Goal: Task Accomplishment & Management: Manage account settings

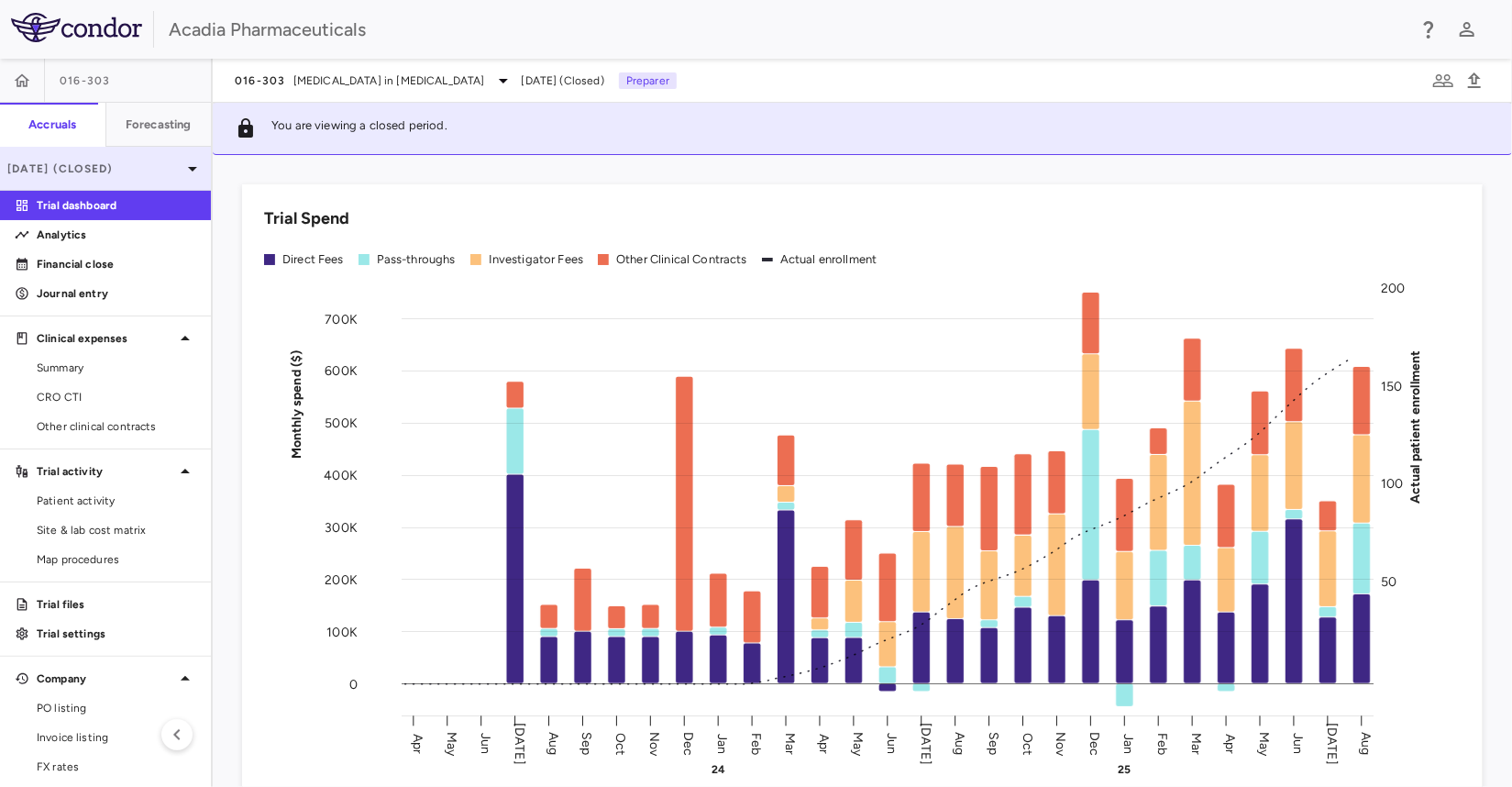
click at [181, 174] on icon at bounding box center [192, 168] width 22 height 22
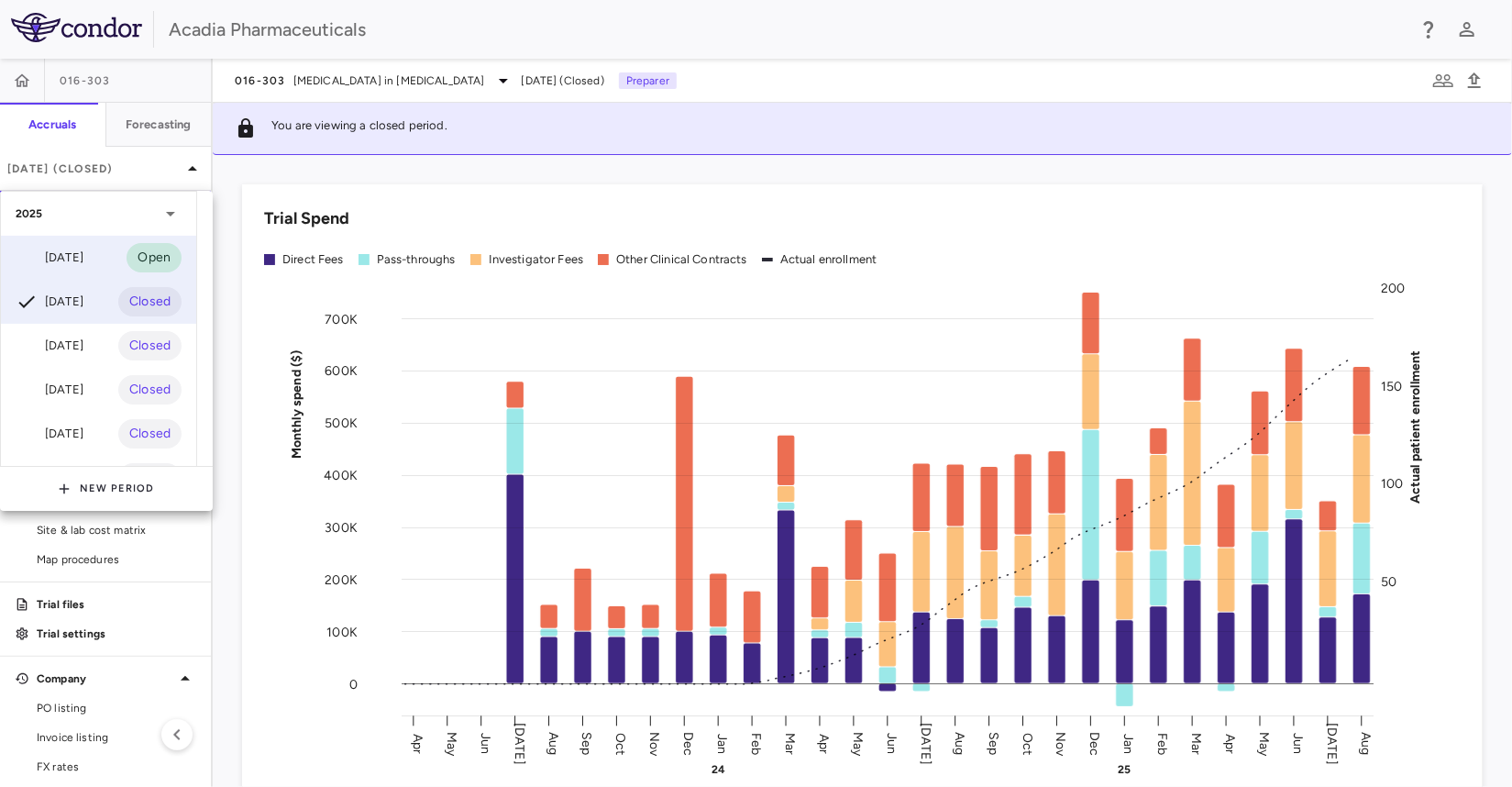
click at [84, 264] on div "Sep 2025" at bounding box center [50, 258] width 68 height 22
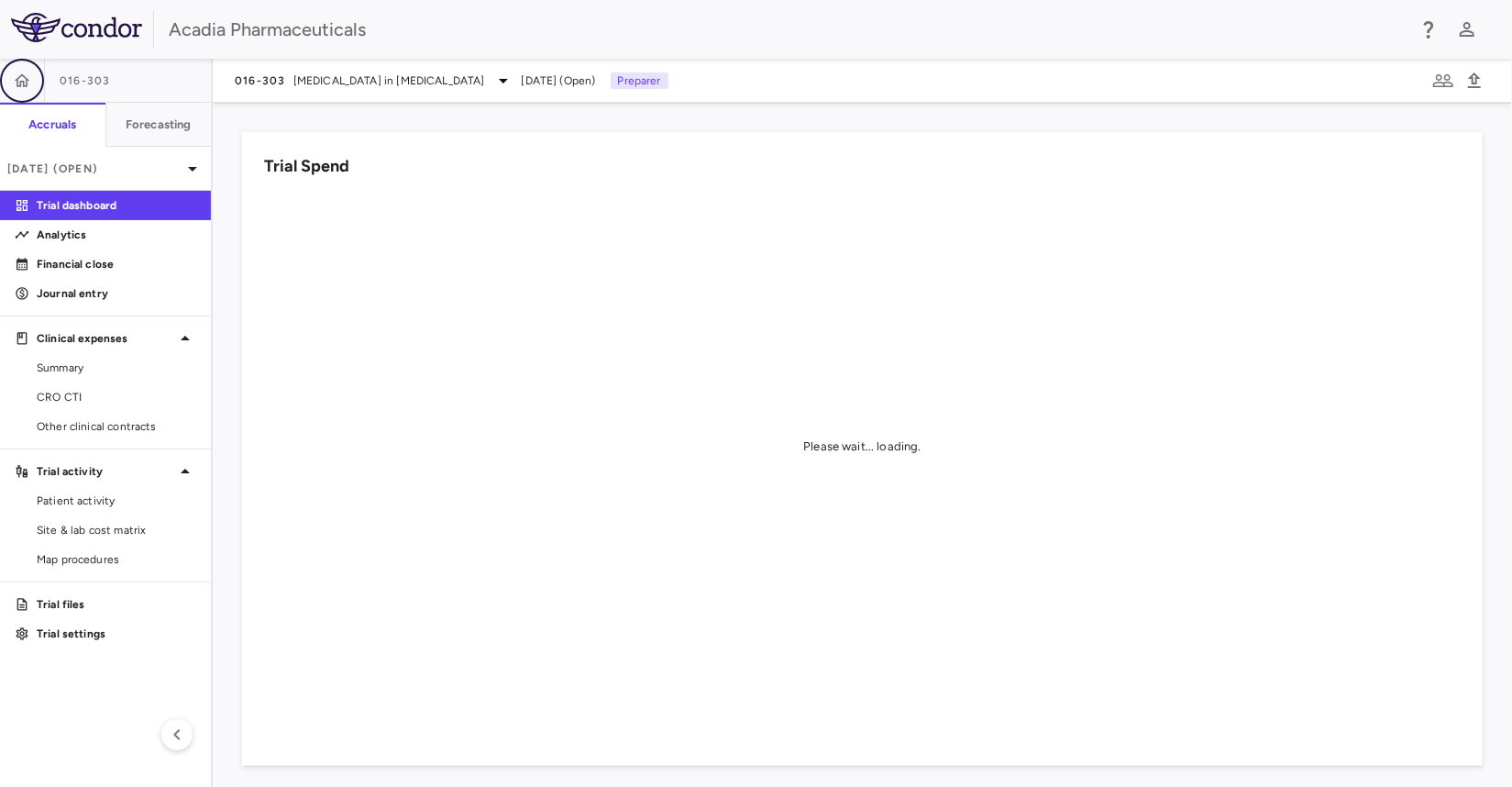
click at [8, 90] on button "button" at bounding box center [22, 81] width 44 height 44
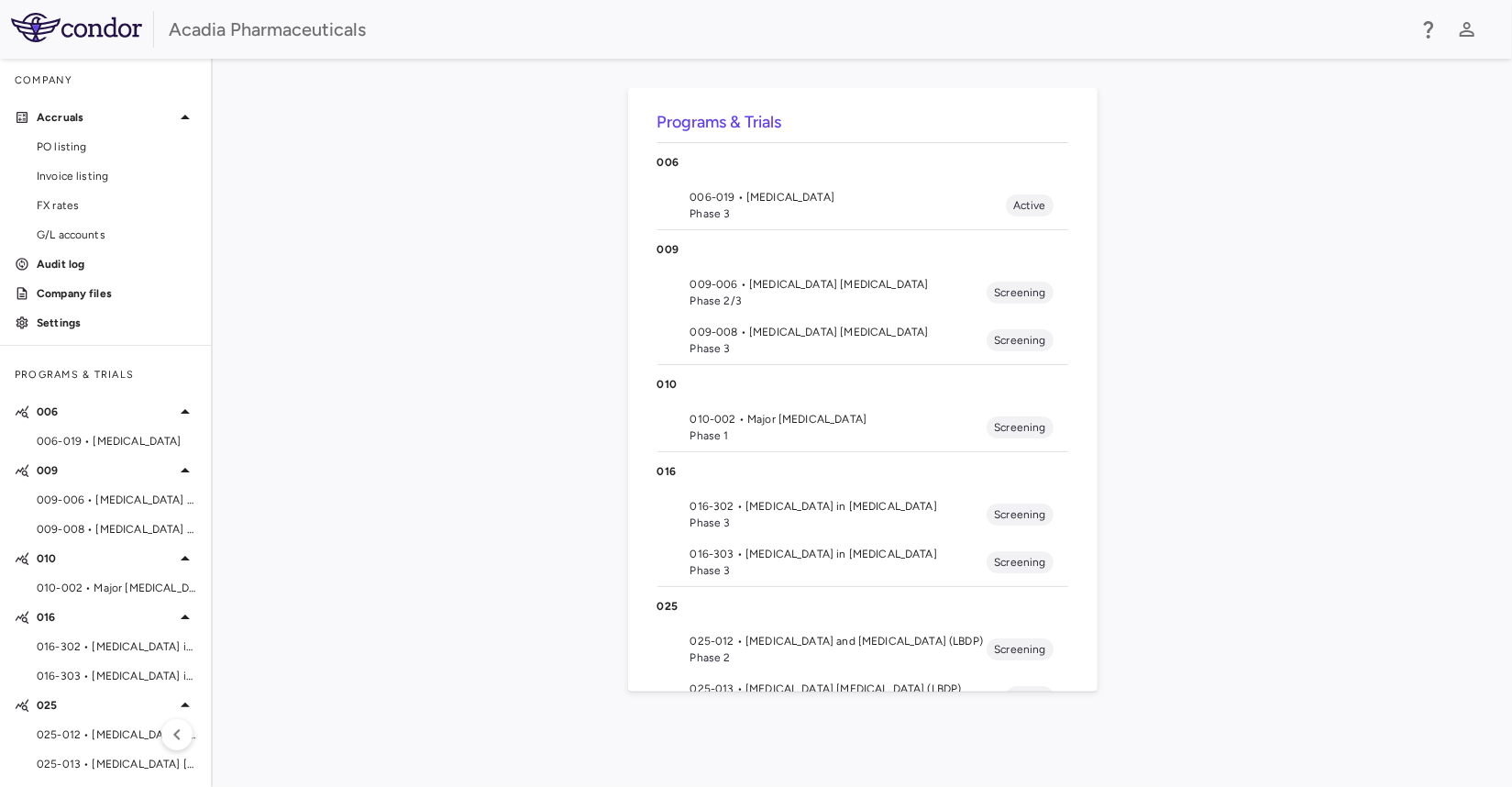
click at [790, 199] on span "006-019 • Rett Syndrome" at bounding box center [848, 197] width 316 height 17
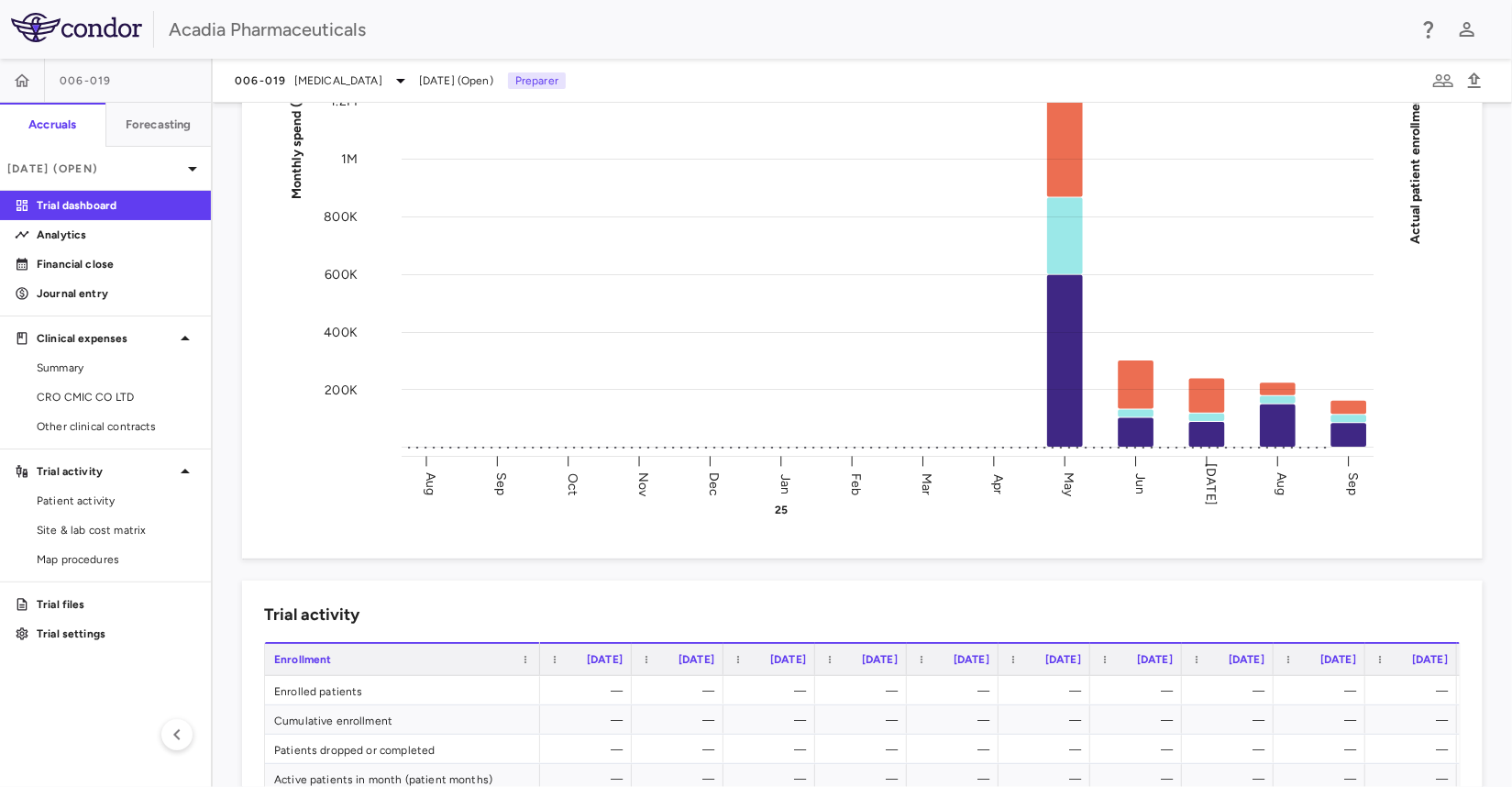
scroll to position [458, 0]
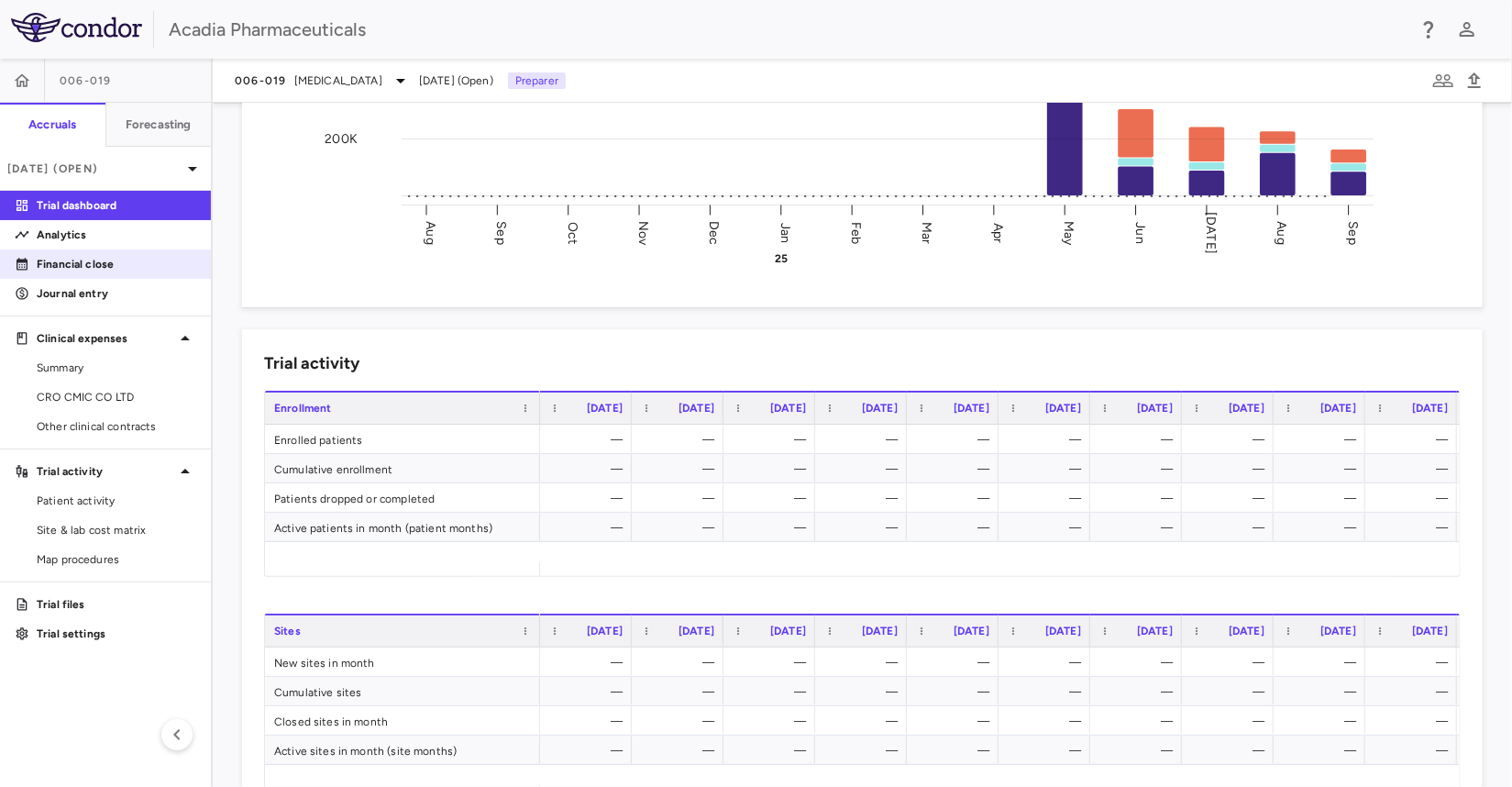
click at [123, 265] on p "Financial close" at bounding box center [117, 264] width 159 height 17
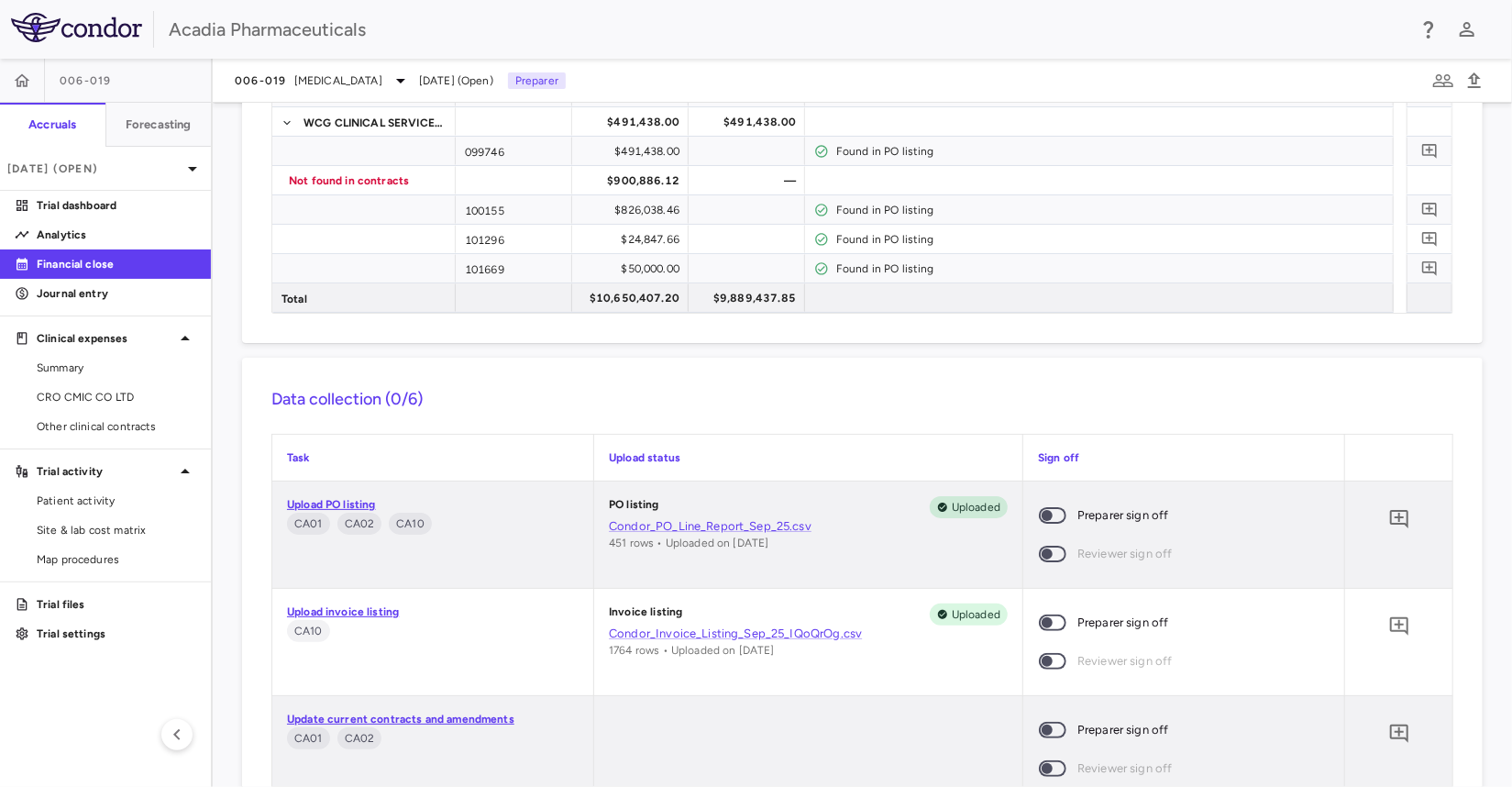
scroll to position [918, 0]
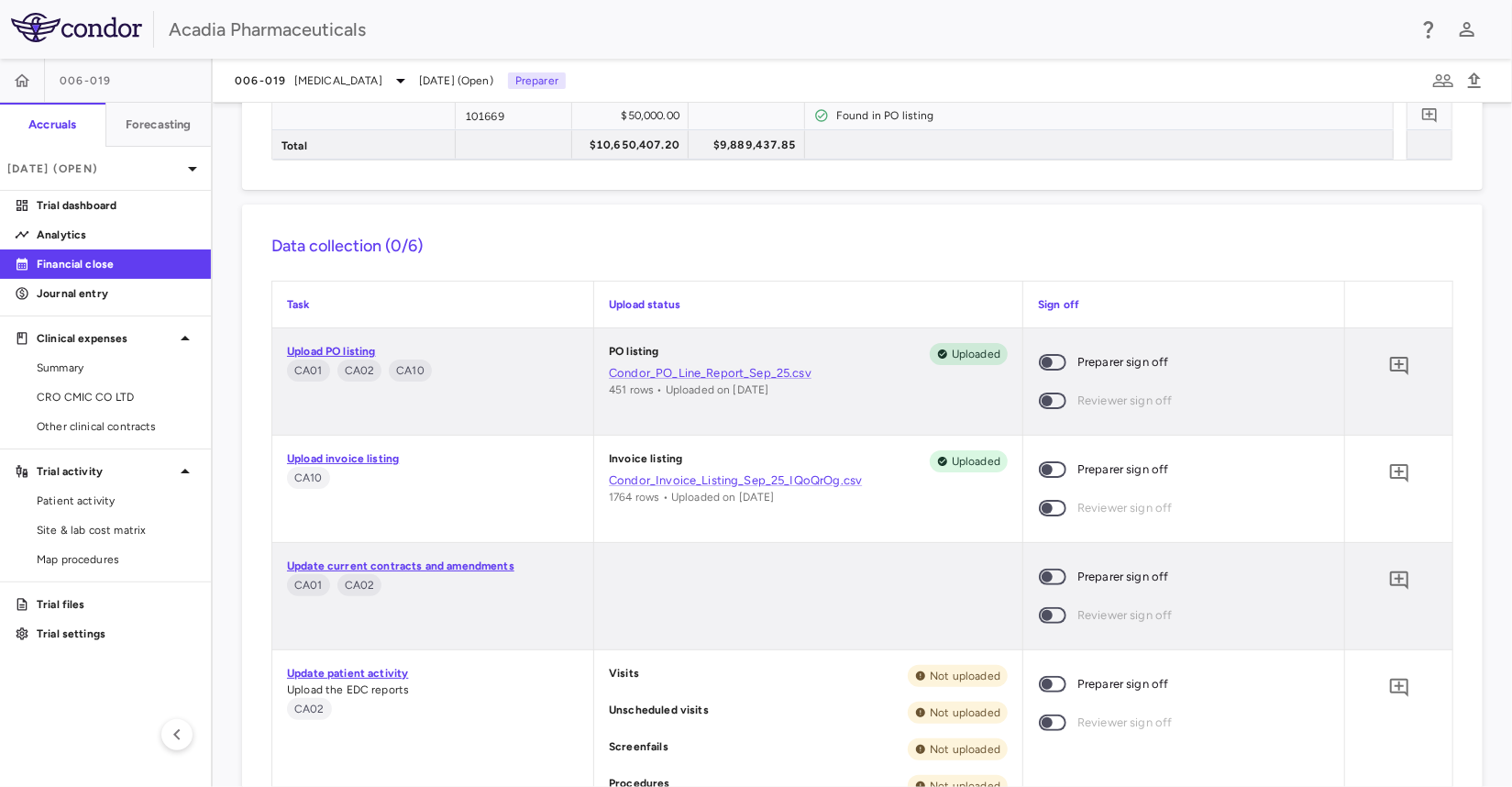
click at [1044, 369] on span at bounding box center [1053, 362] width 28 height 17
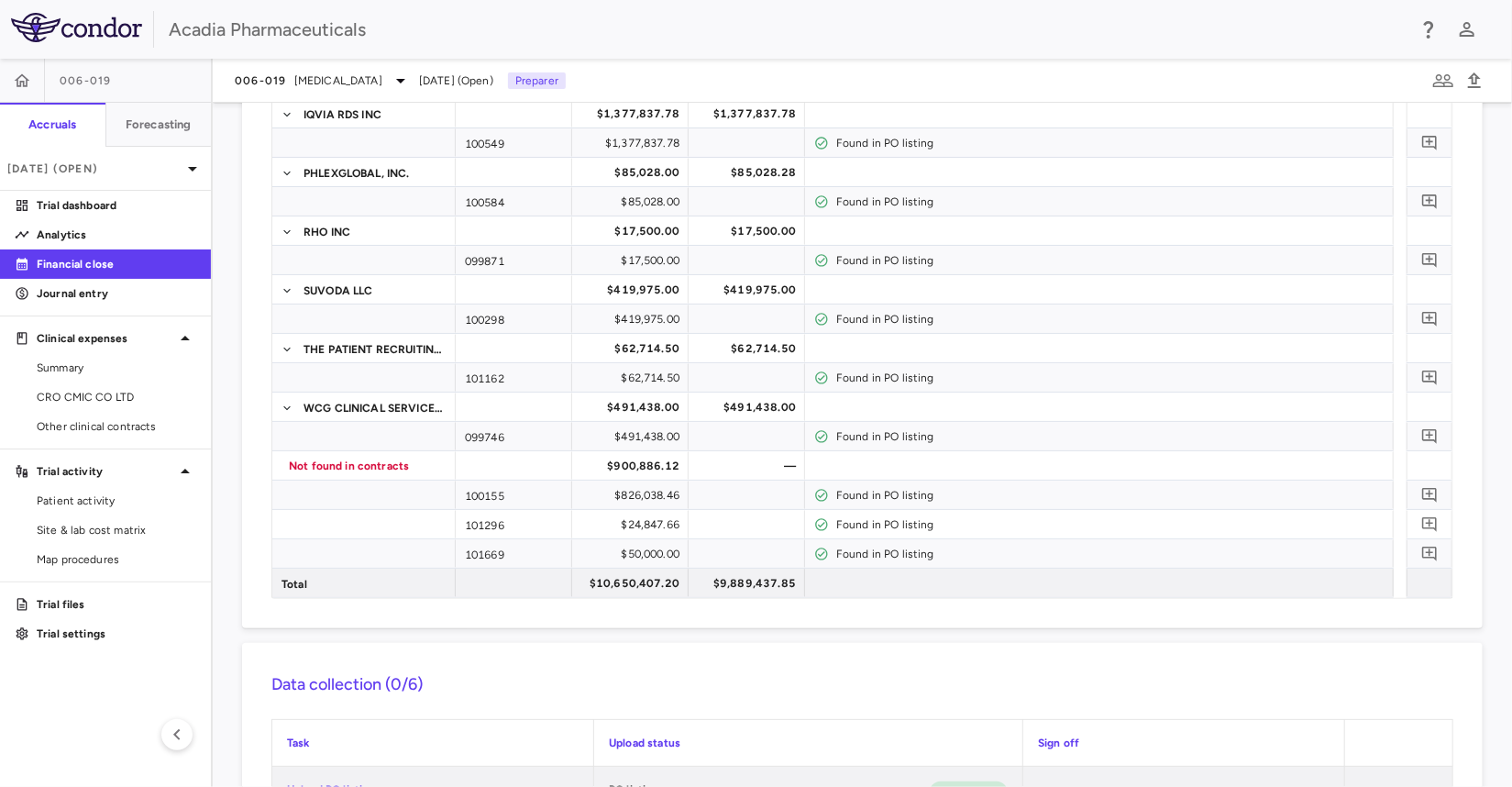
scroll to position [764, 0]
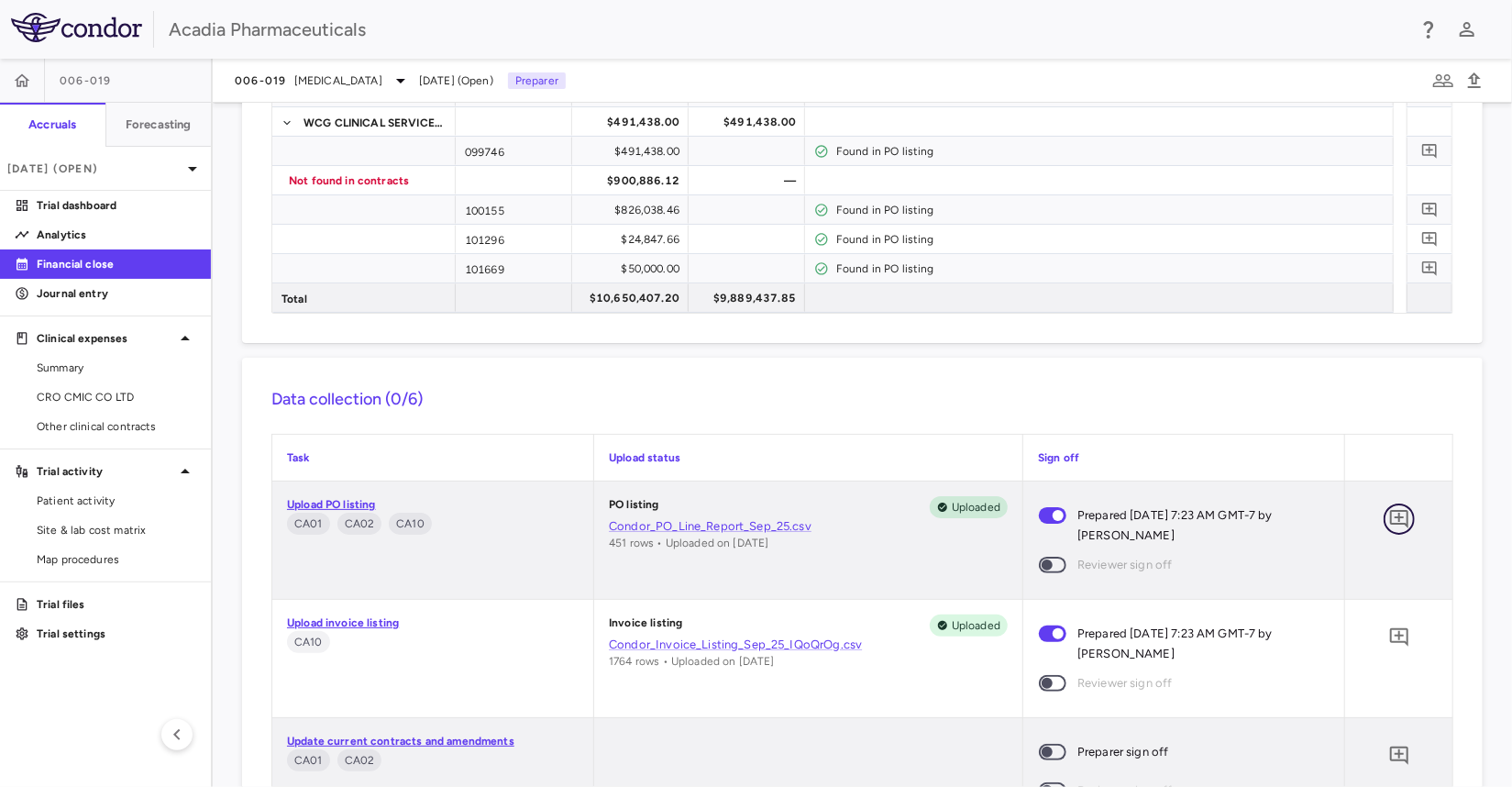
click at [1388, 513] on icon "Add comment" at bounding box center [1399, 519] width 22 height 22
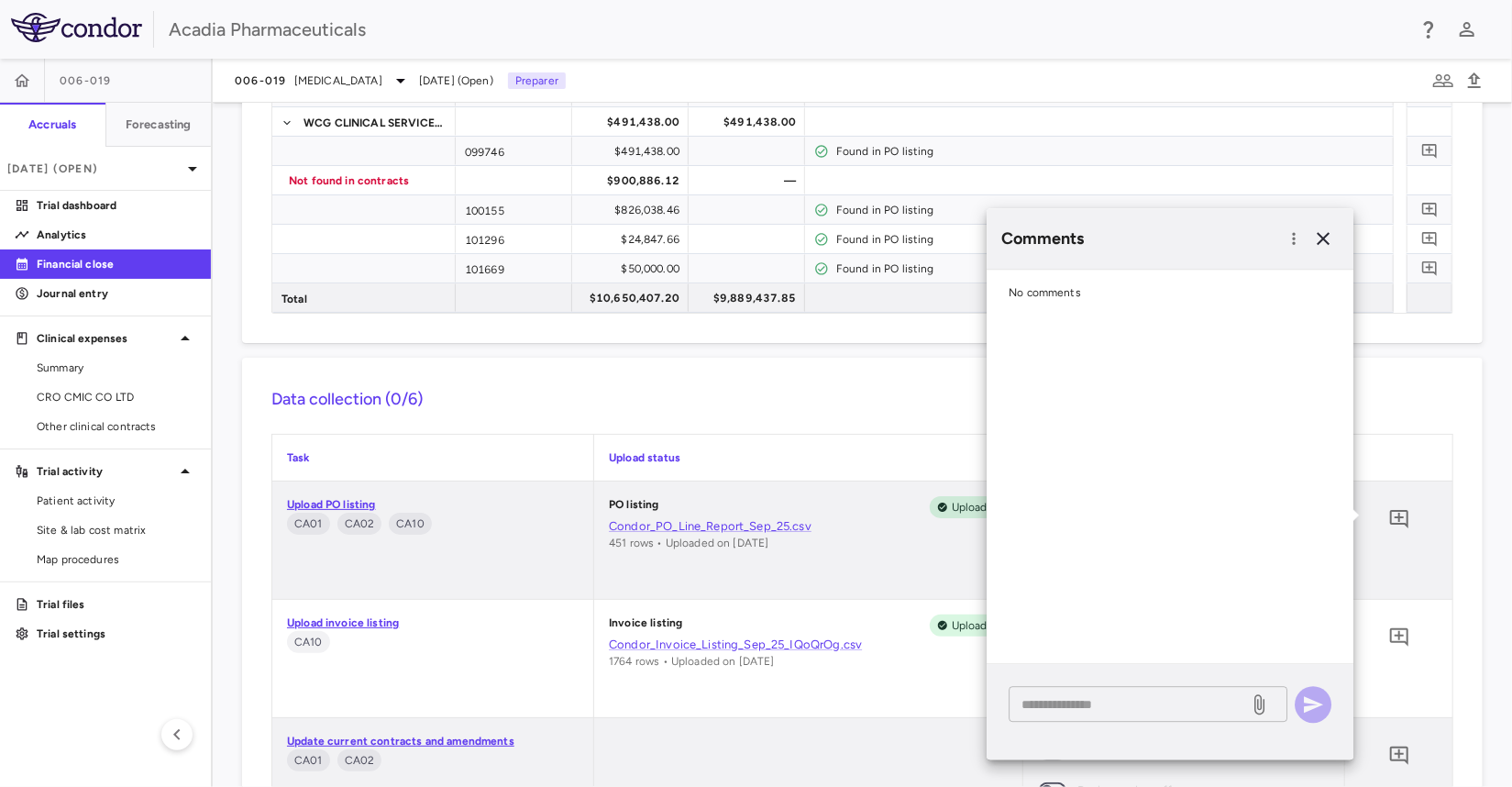
click at [1094, 694] on textarea at bounding box center [1129, 704] width 214 height 20
paste textarea "**********"
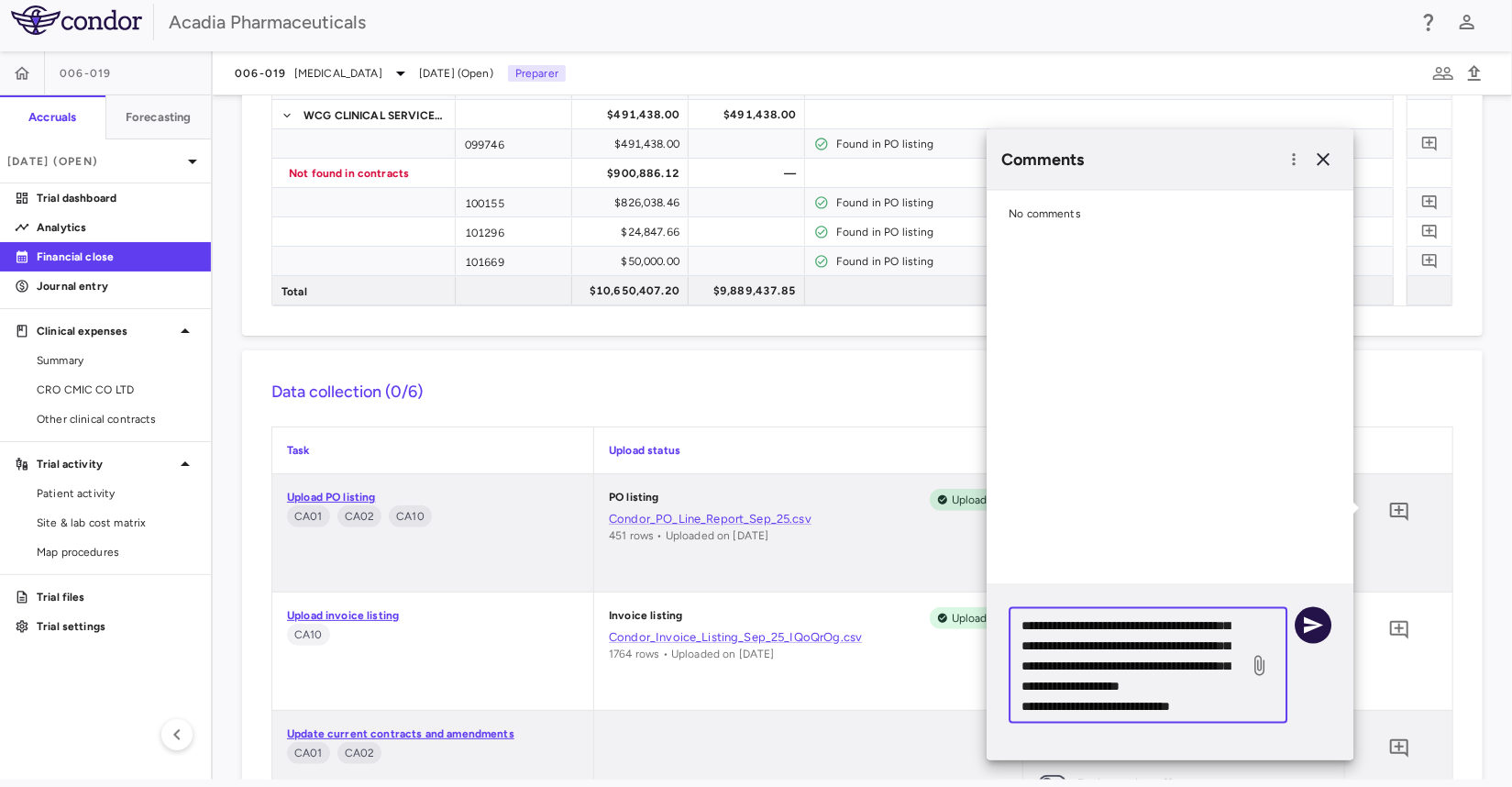
scroll to position [242, 0]
type textarea "**********"
click at [1326, 629] on button "button" at bounding box center [1313, 626] width 37 height 37
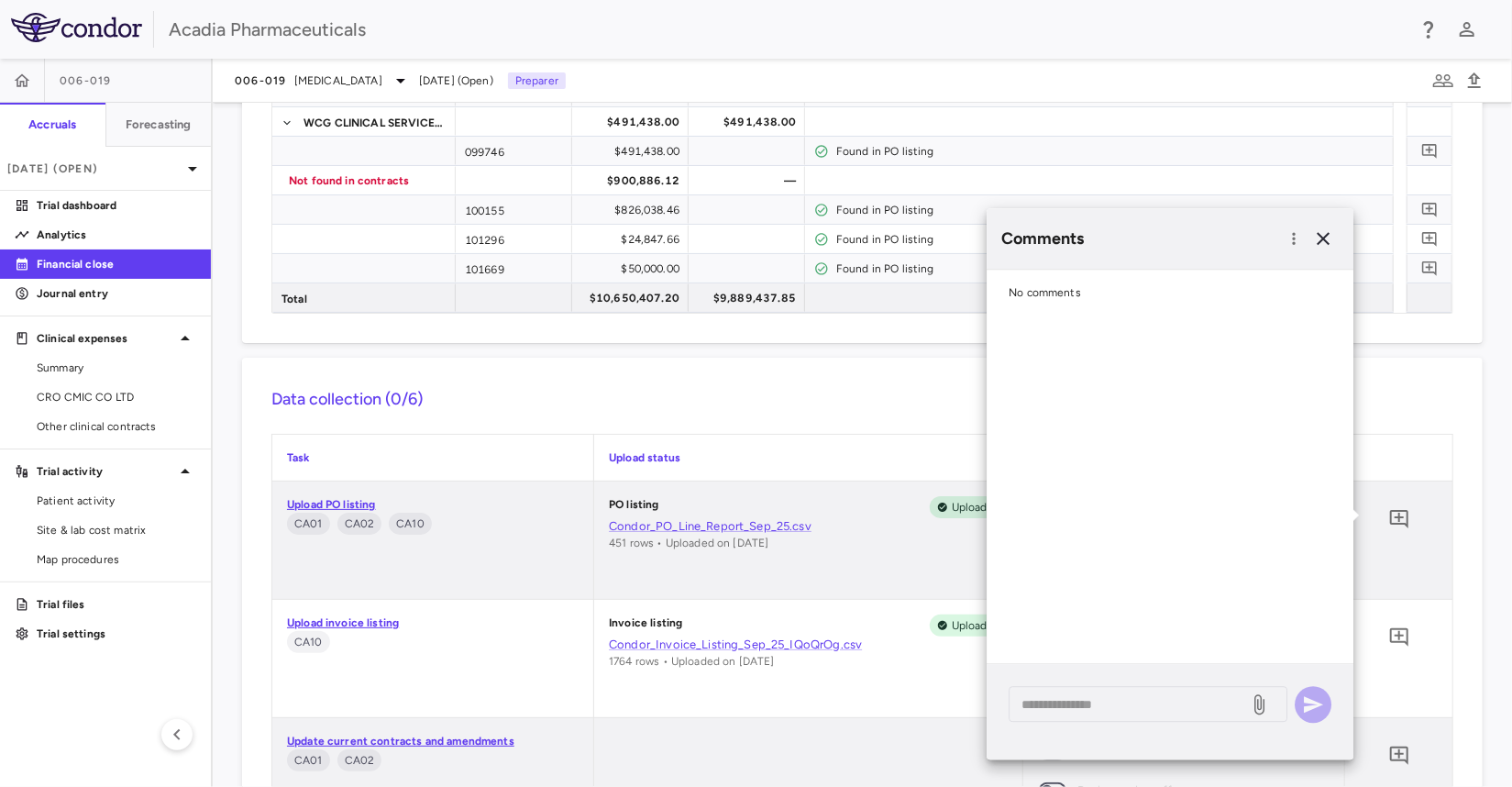
scroll to position [0, 0]
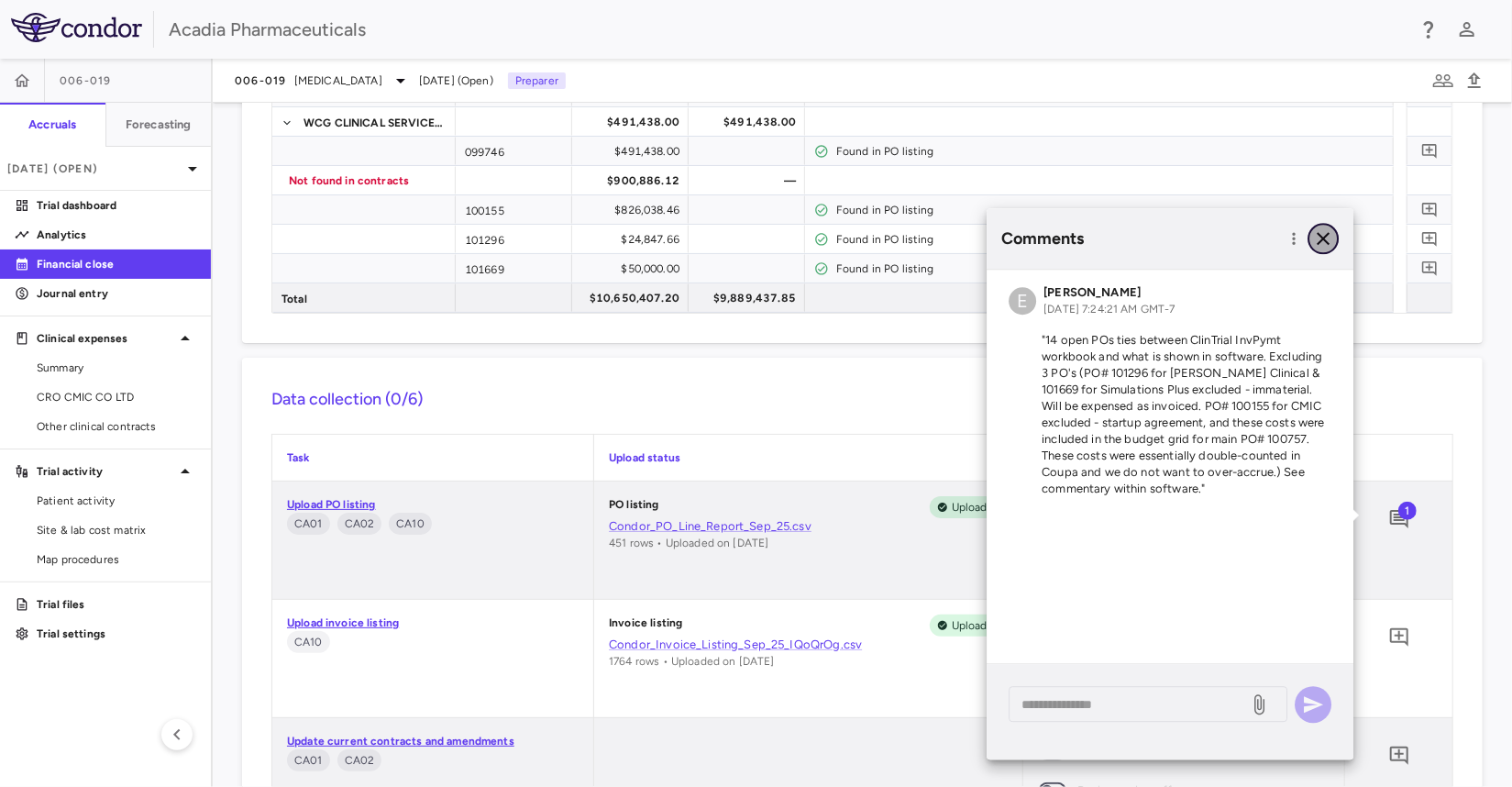
click at [1324, 241] on icon "button" at bounding box center [1324, 238] width 22 height 22
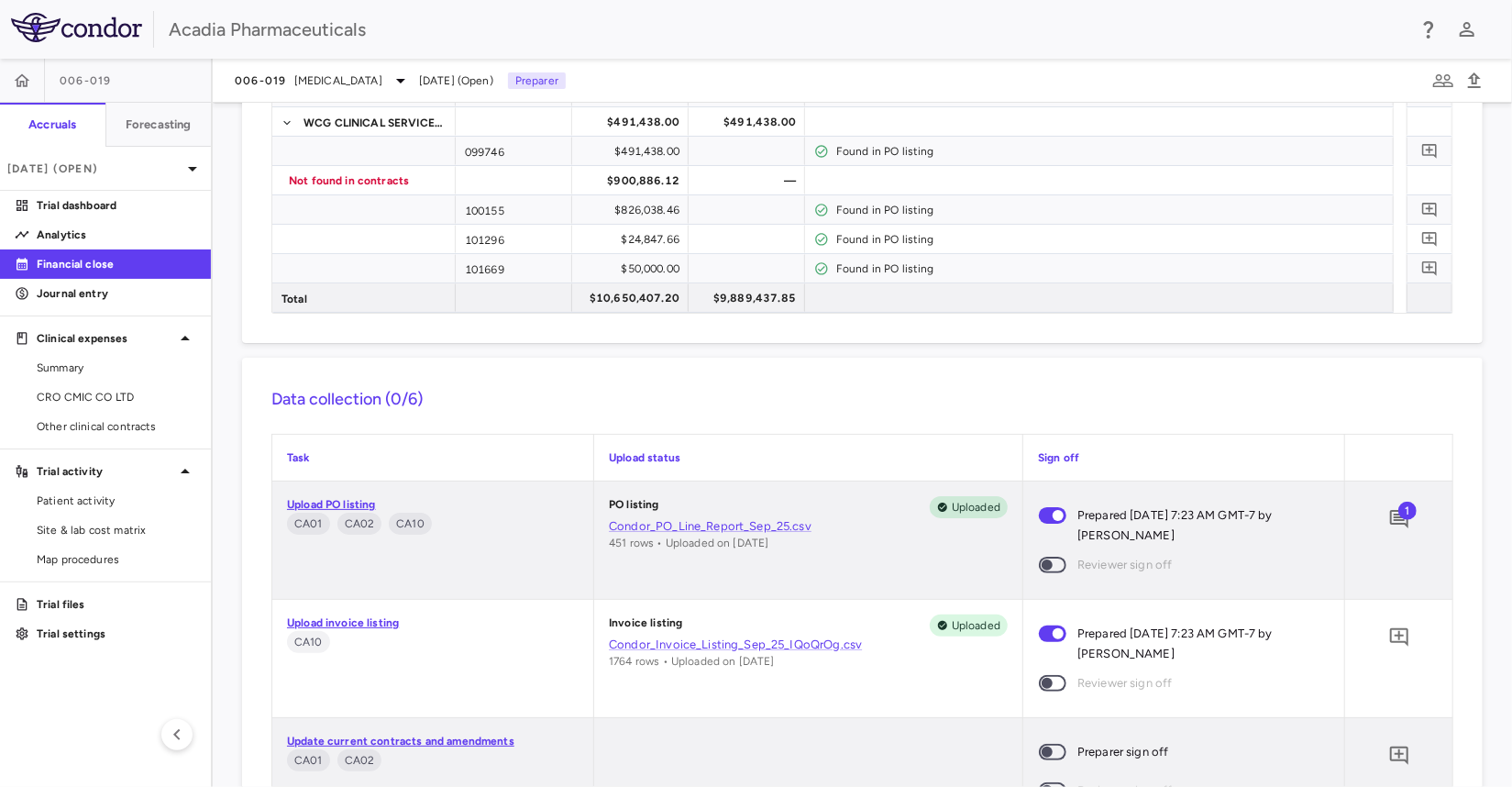
click at [548, 30] on div "Acadia Pharmaceuticals" at bounding box center [787, 30] width 1237 height 28
click at [1390, 520] on icon "Add comment" at bounding box center [1399, 519] width 18 height 18
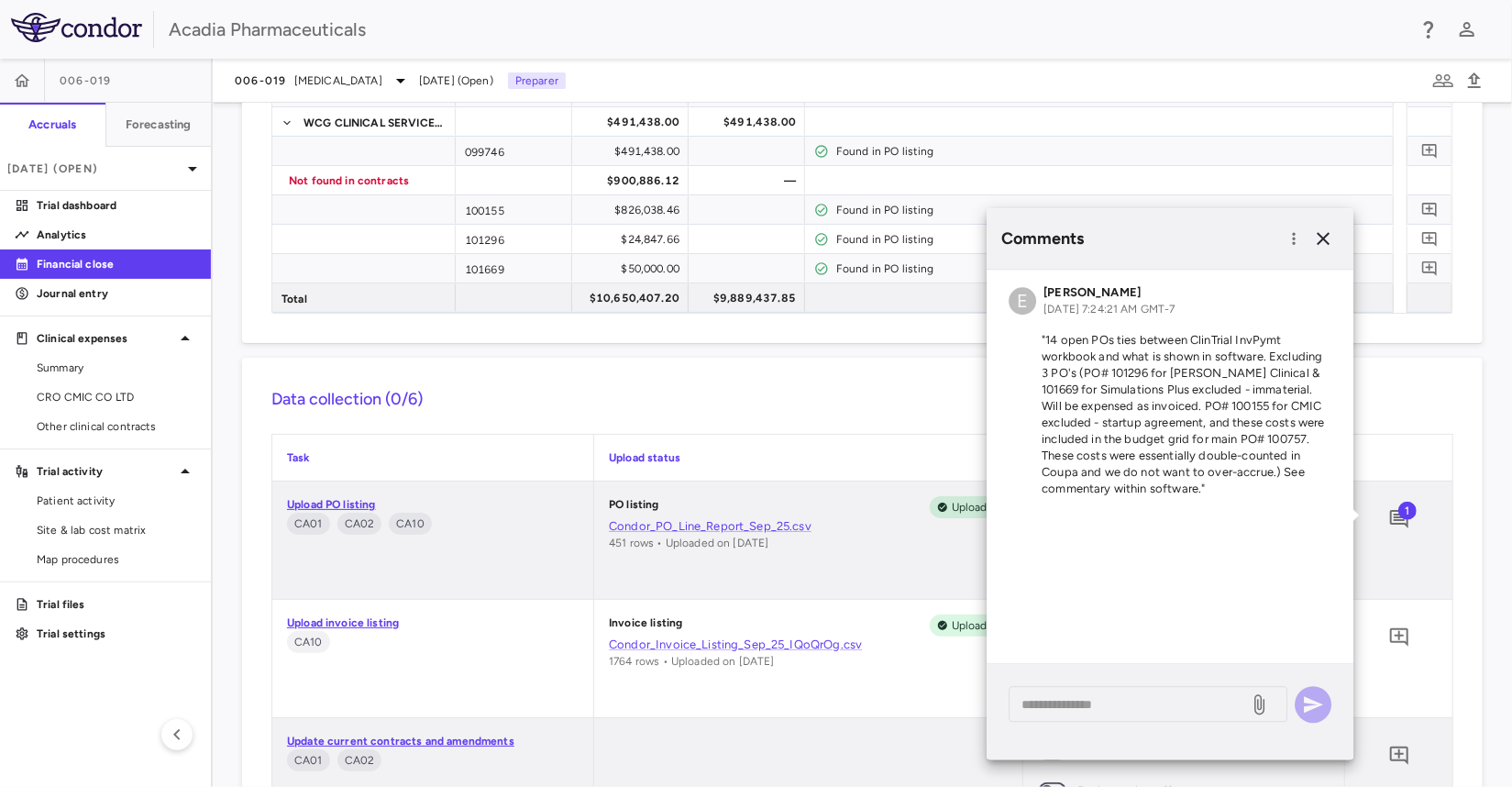
drag, startPoint x: 540, startPoint y: 45, endPoint x: 549, endPoint y: 52, distance: 11.4
click at [540, 45] on div "Acadia Pharmaceuticals" at bounding box center [756, 29] width 1512 height 59
click at [1208, 496] on p ""14 open POs ties between ClinTrial InvPymt workbook and what is shown in softw…" at bounding box center [1170, 414] width 323 height 165
drag, startPoint x: 1173, startPoint y: 459, endPoint x: 1146, endPoint y: 388, distance: 76.0
click at [1140, 388] on p ""14 open POs ties between ClinTrial InvPymt workbook and what is shown in softw…" at bounding box center [1170, 414] width 323 height 165
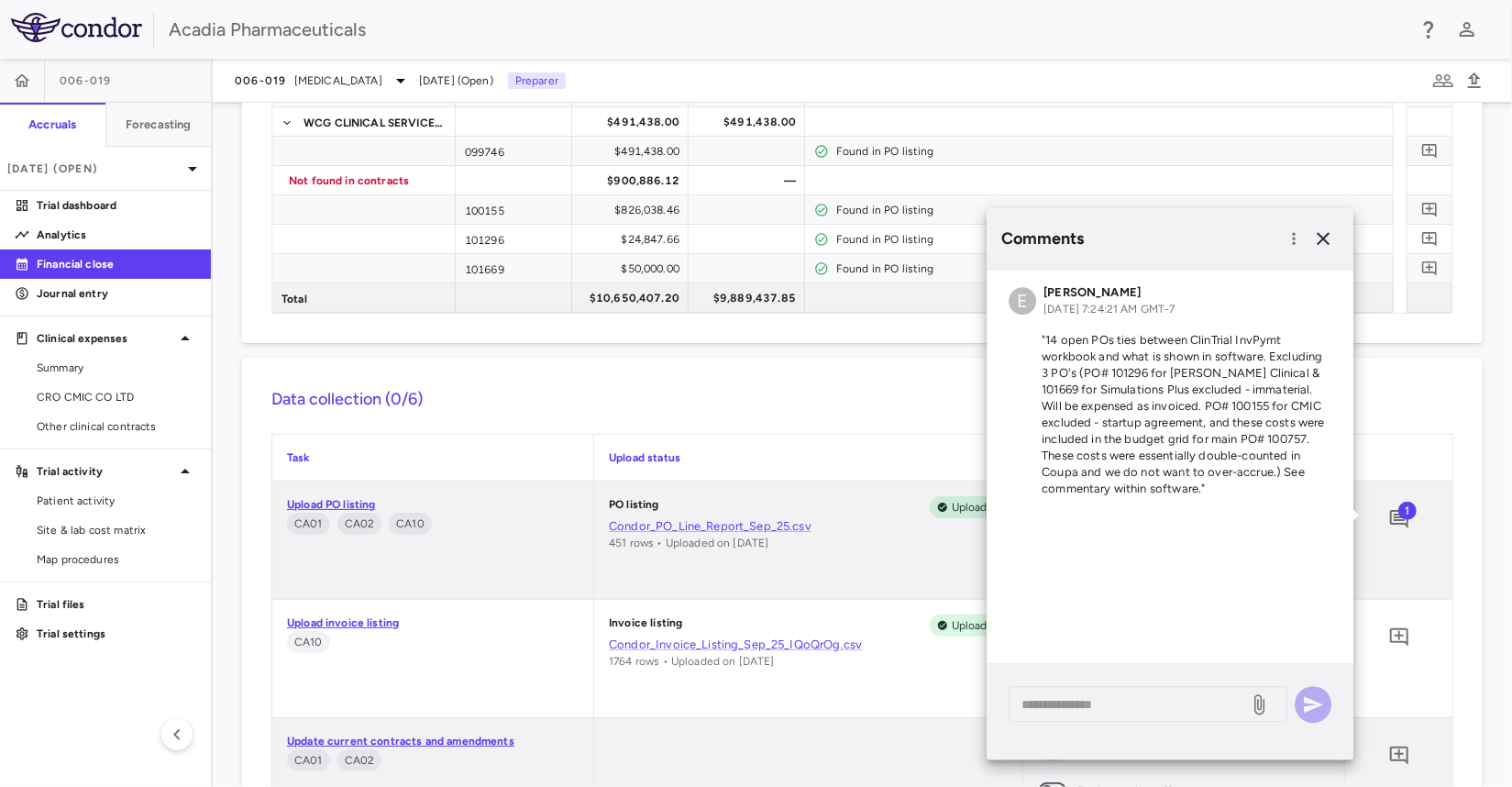
click at [1208, 374] on p ""14 open POs ties between ClinTrial InvPymt workbook and what is shown in softw…" at bounding box center [1170, 414] width 323 height 165
click at [1294, 237] on icon "button" at bounding box center [1294, 239] width 3 height 12
click at [1205, 411] on div at bounding box center [756, 394] width 1512 height 787
click at [1327, 232] on icon "button" at bounding box center [1324, 238] width 22 height 22
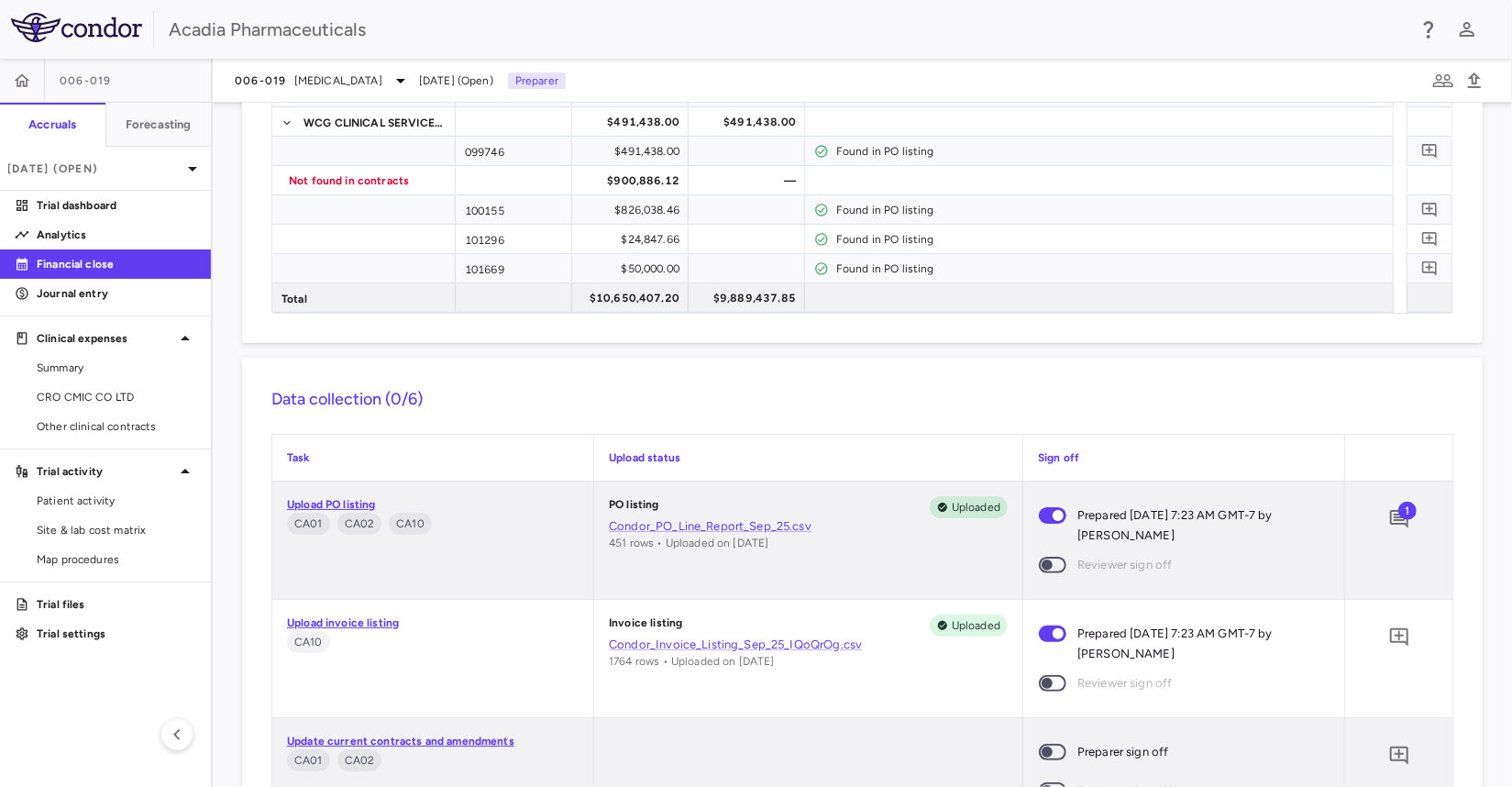
scroll to position [918, 0]
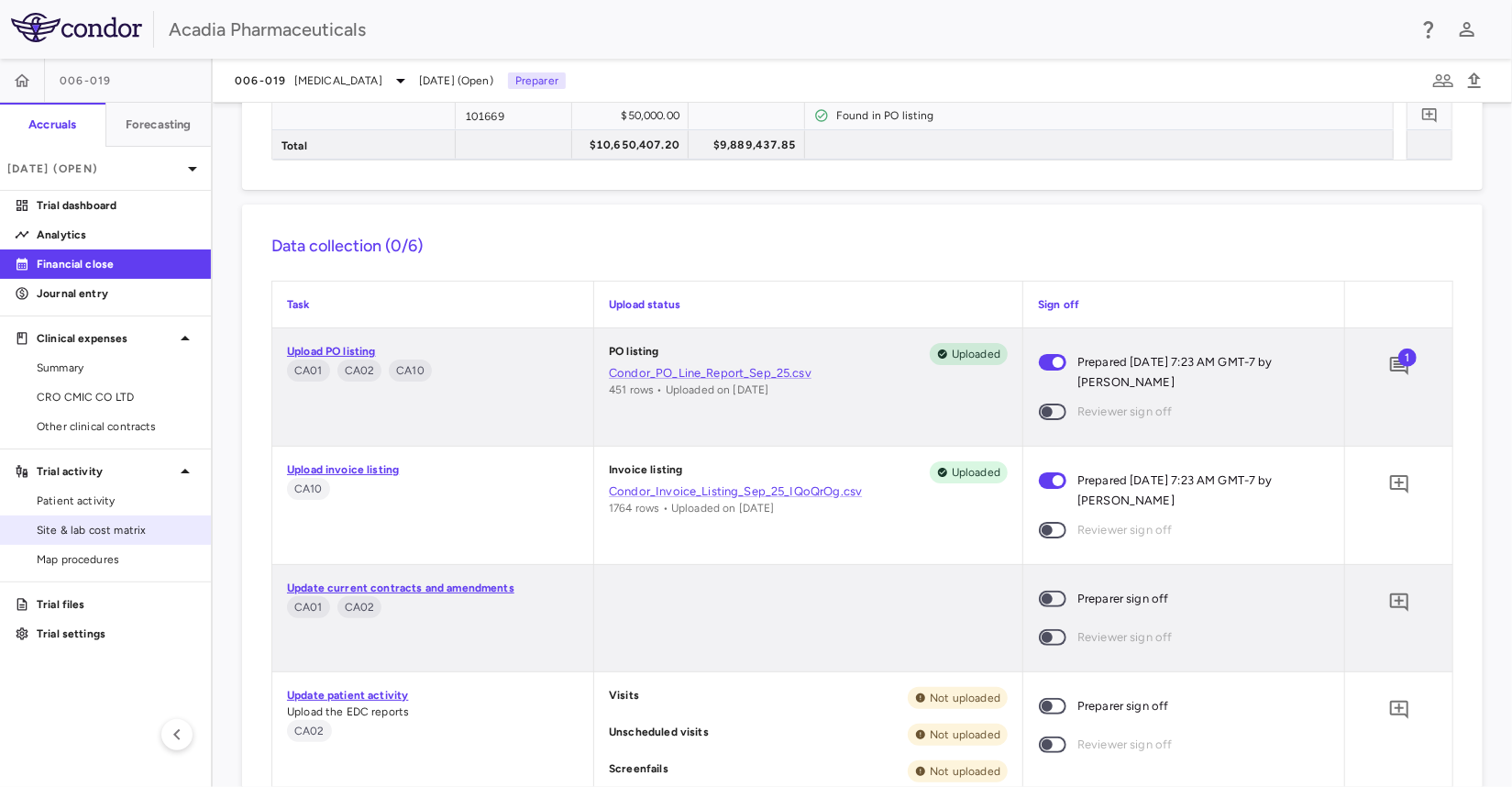
click at [97, 527] on span "Site & lab cost matrix" at bounding box center [117, 530] width 159 height 17
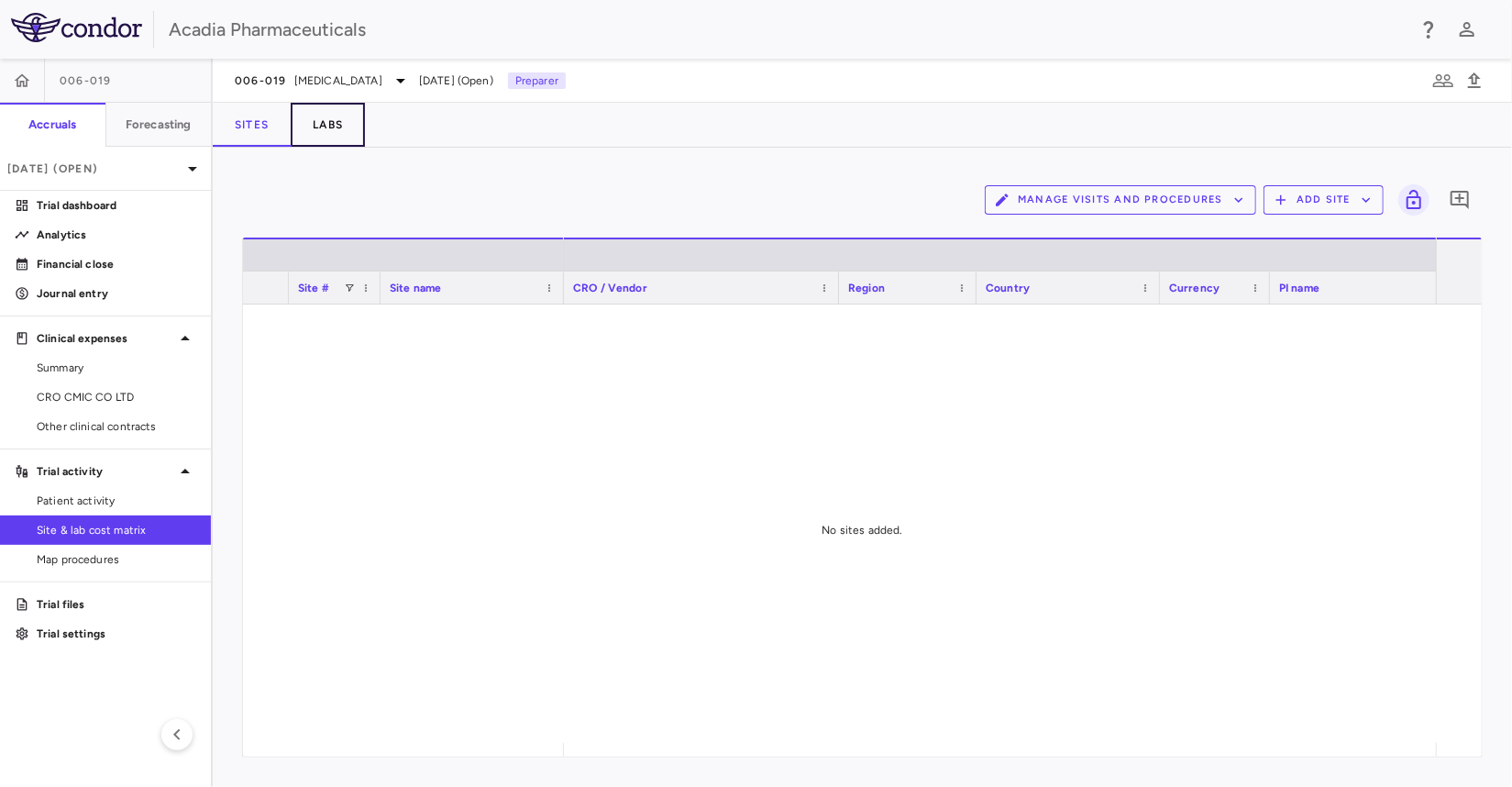
click at [328, 121] on button "Labs" at bounding box center [328, 125] width 75 height 44
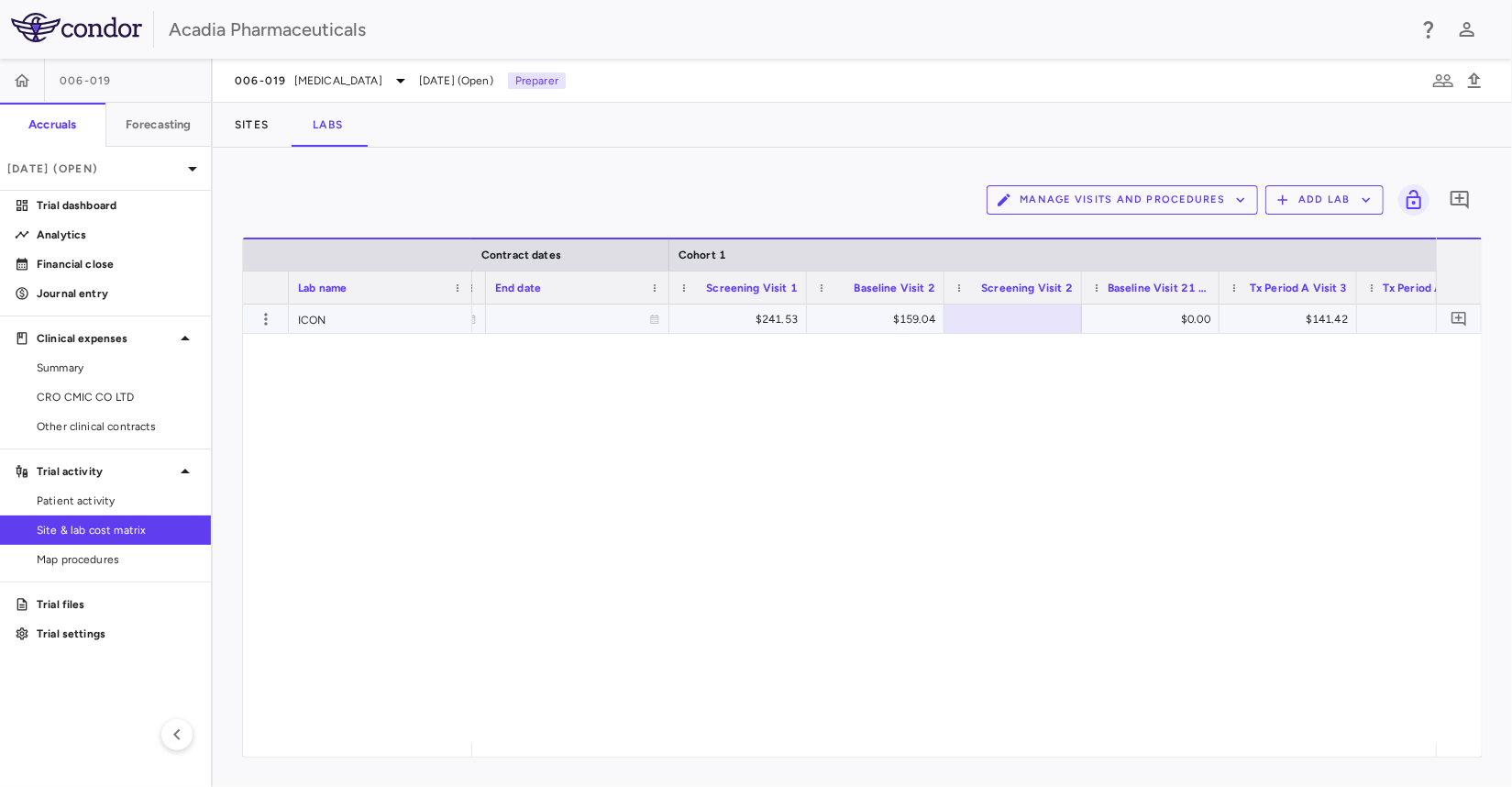
click at [882, 317] on div "$159.04" at bounding box center [880, 319] width 112 height 29
click at [882, 317] on input "******" at bounding box center [889, 321] width 109 height 30
click at [882, 317] on input "******" at bounding box center [889, 321] width 109 height 30
type input "******"
click at [1210, 278] on div at bounding box center [1212, 288] width 7 height 32
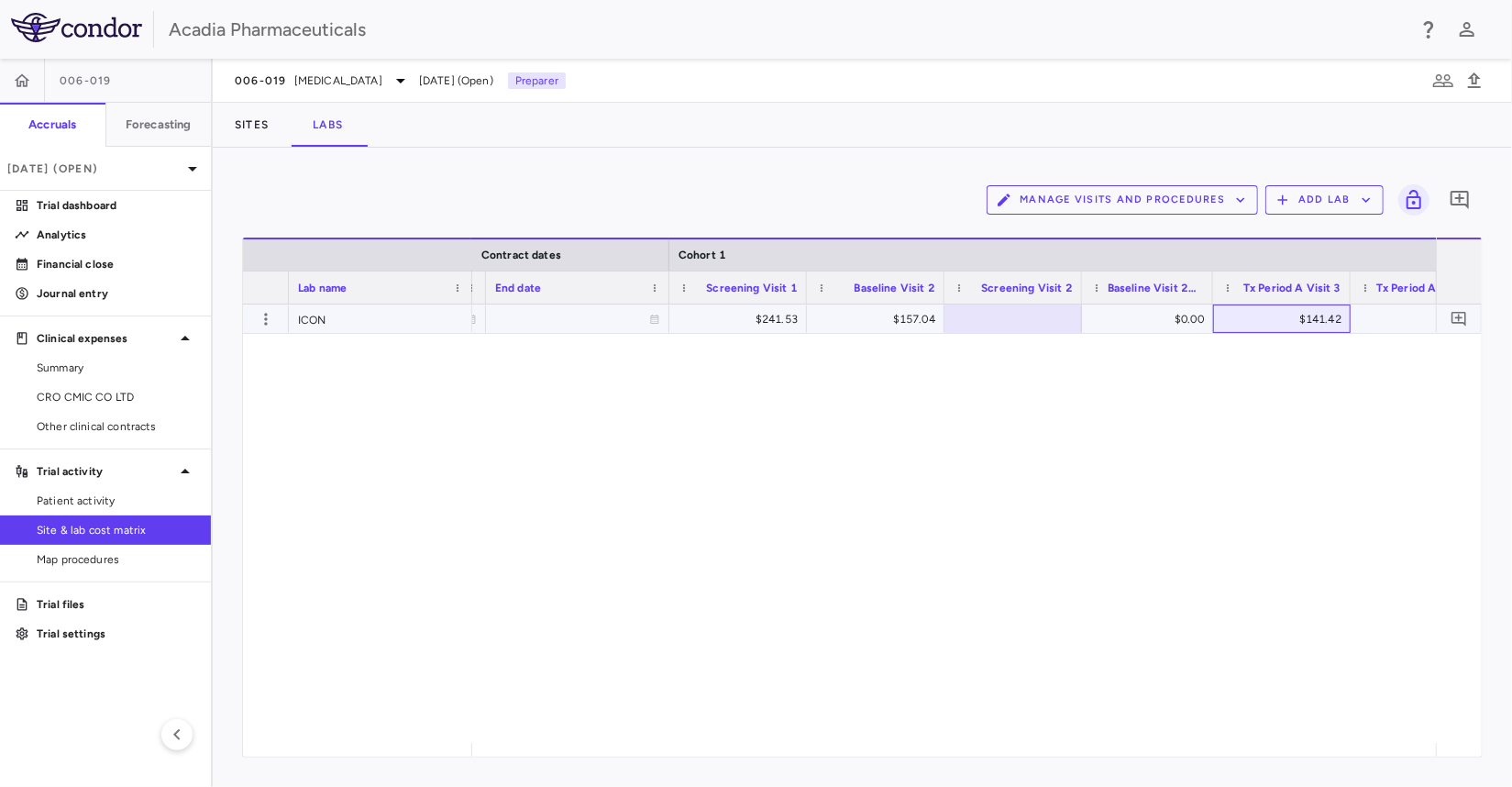
click at [1293, 320] on div "$141.42" at bounding box center [1286, 319] width 112 height 29
click at [1293, 320] on input "******" at bounding box center [1296, 321] width 109 height 30
type input "******"
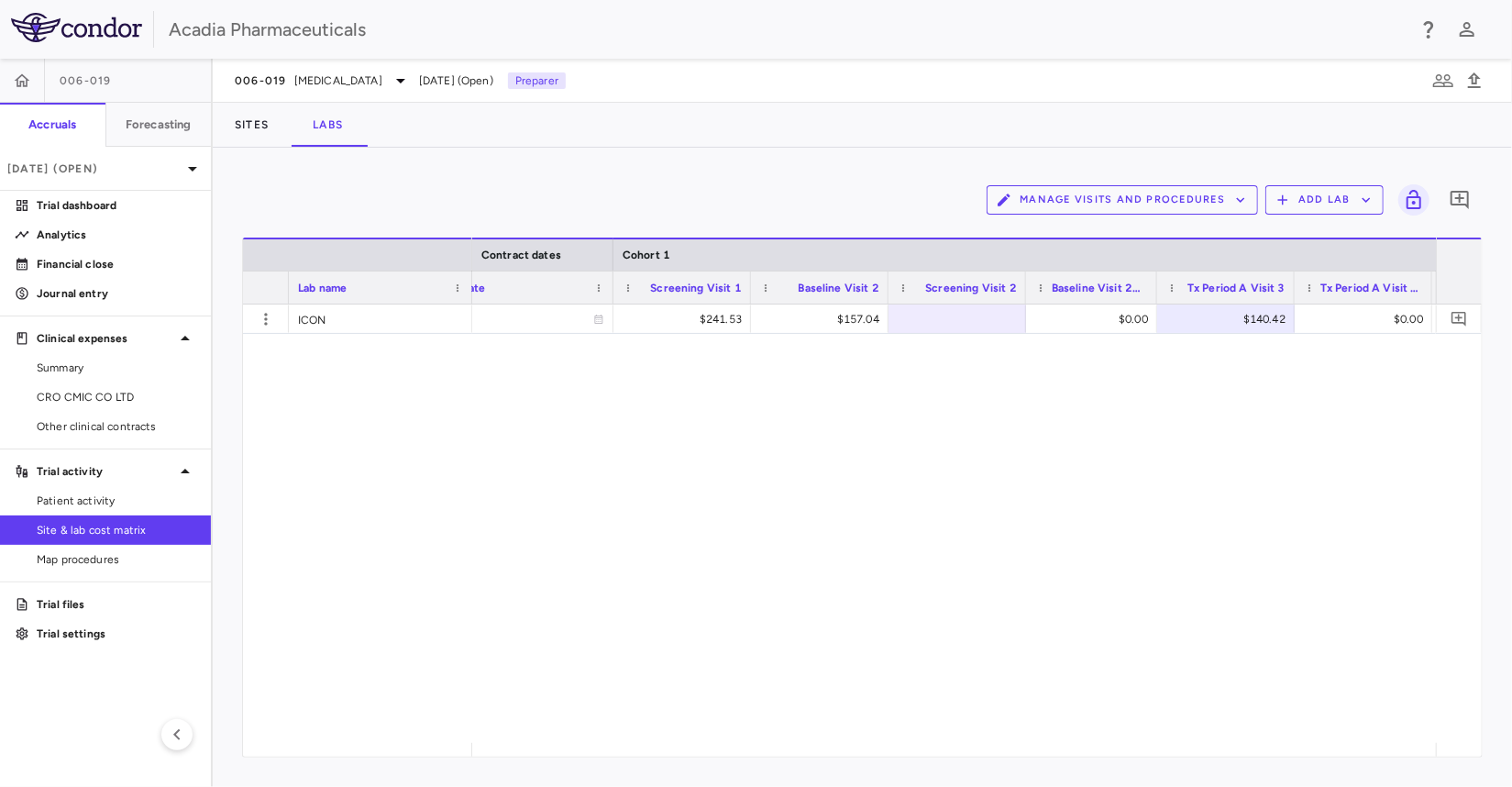
scroll to position [0, 773]
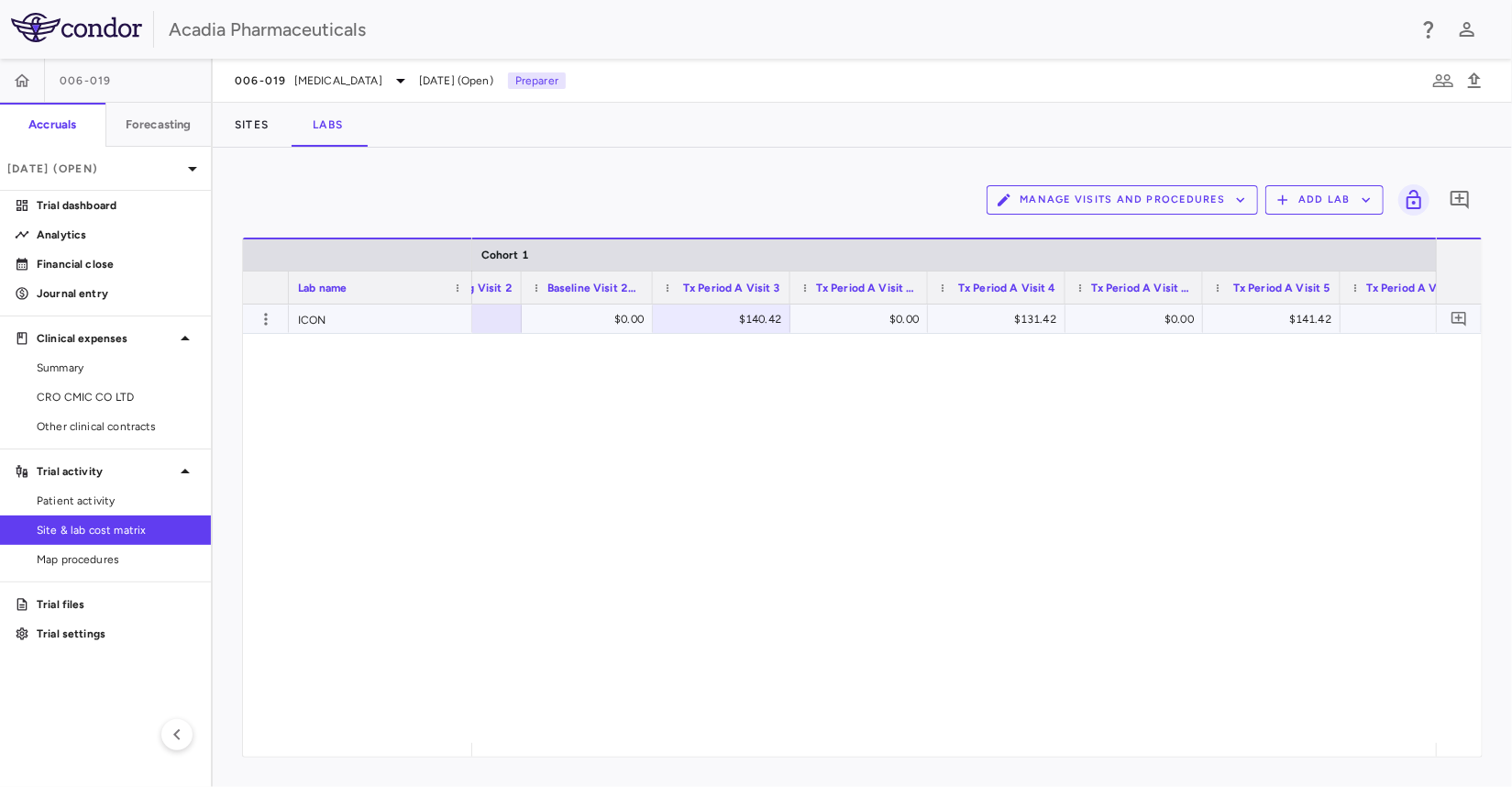
click at [1013, 317] on div "$131.42" at bounding box center [1000, 319] width 112 height 29
click at [1013, 317] on input "******" at bounding box center [1010, 321] width 109 height 30
type input "******"
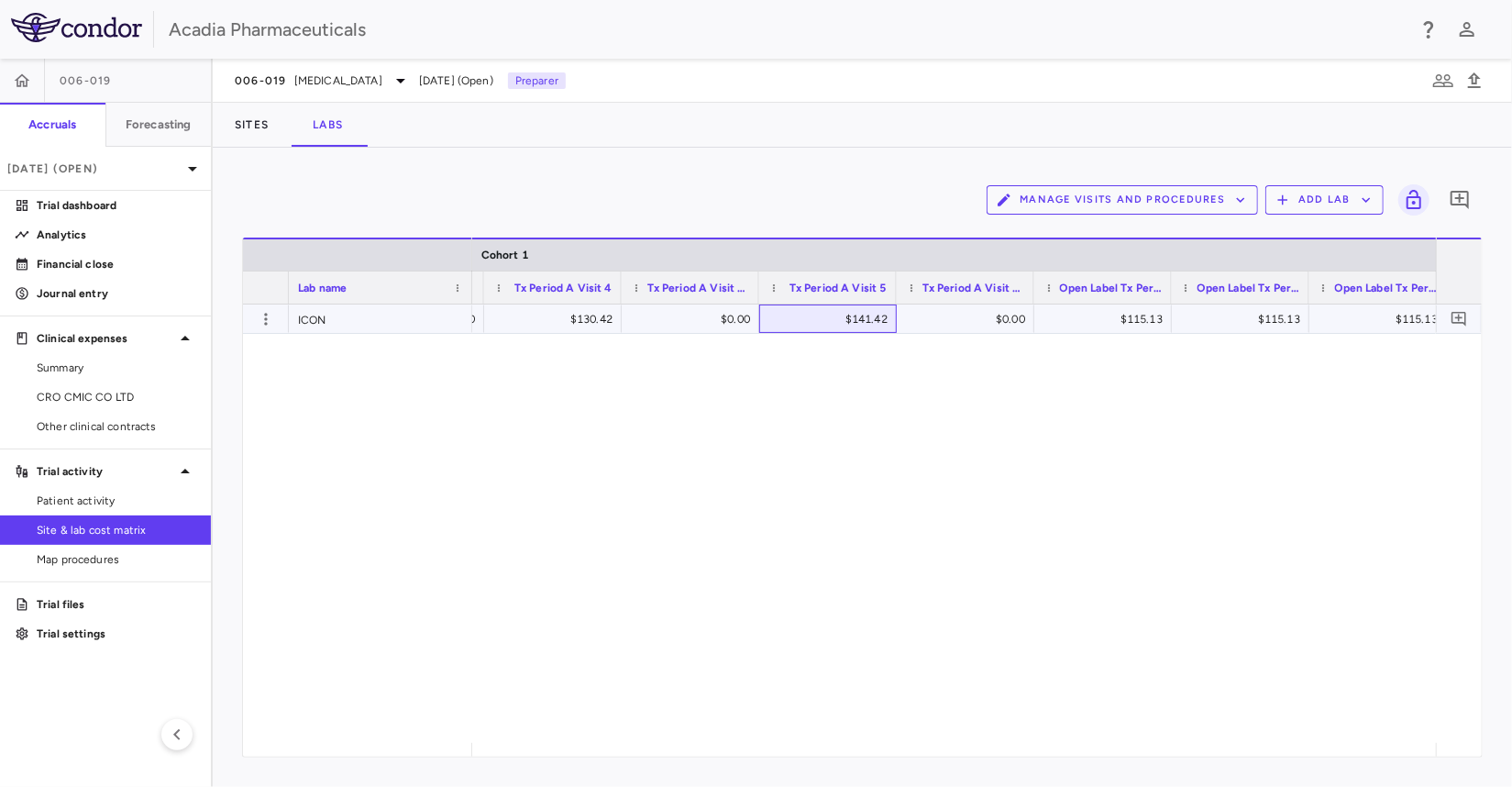
click at [861, 320] on div "$141.42" at bounding box center [832, 319] width 112 height 29
type input "******"
drag, startPoint x: 1170, startPoint y: 285, endPoint x: 1286, endPoint y: 283, distance: 116.0
click at [1286, 283] on div at bounding box center [1286, 288] width 7 height 32
drag, startPoint x: 1032, startPoint y: 286, endPoint x: 1107, endPoint y: 286, distance: 75.0
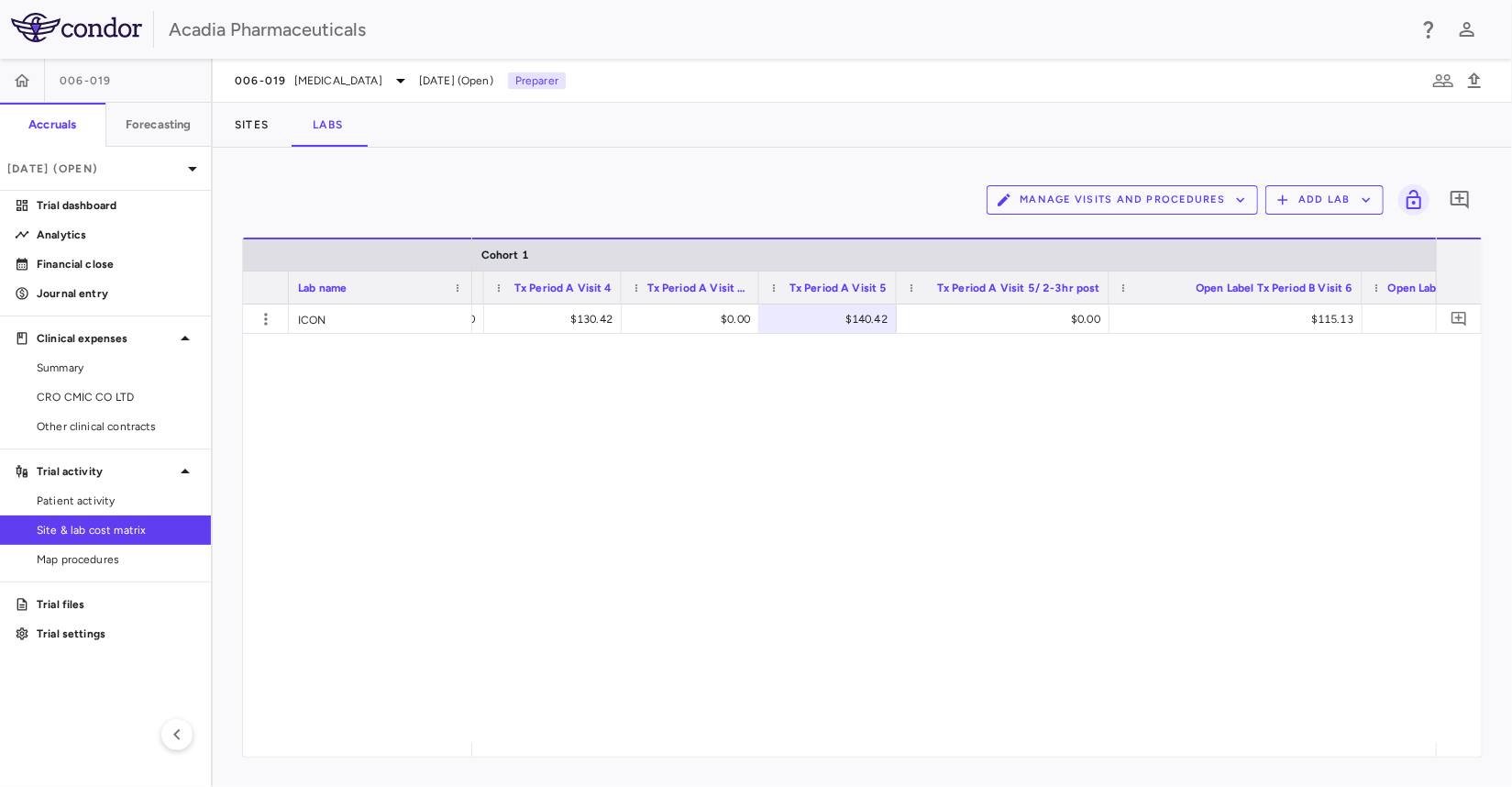
click at [1107, 286] on div at bounding box center [1109, 288] width 7 height 32
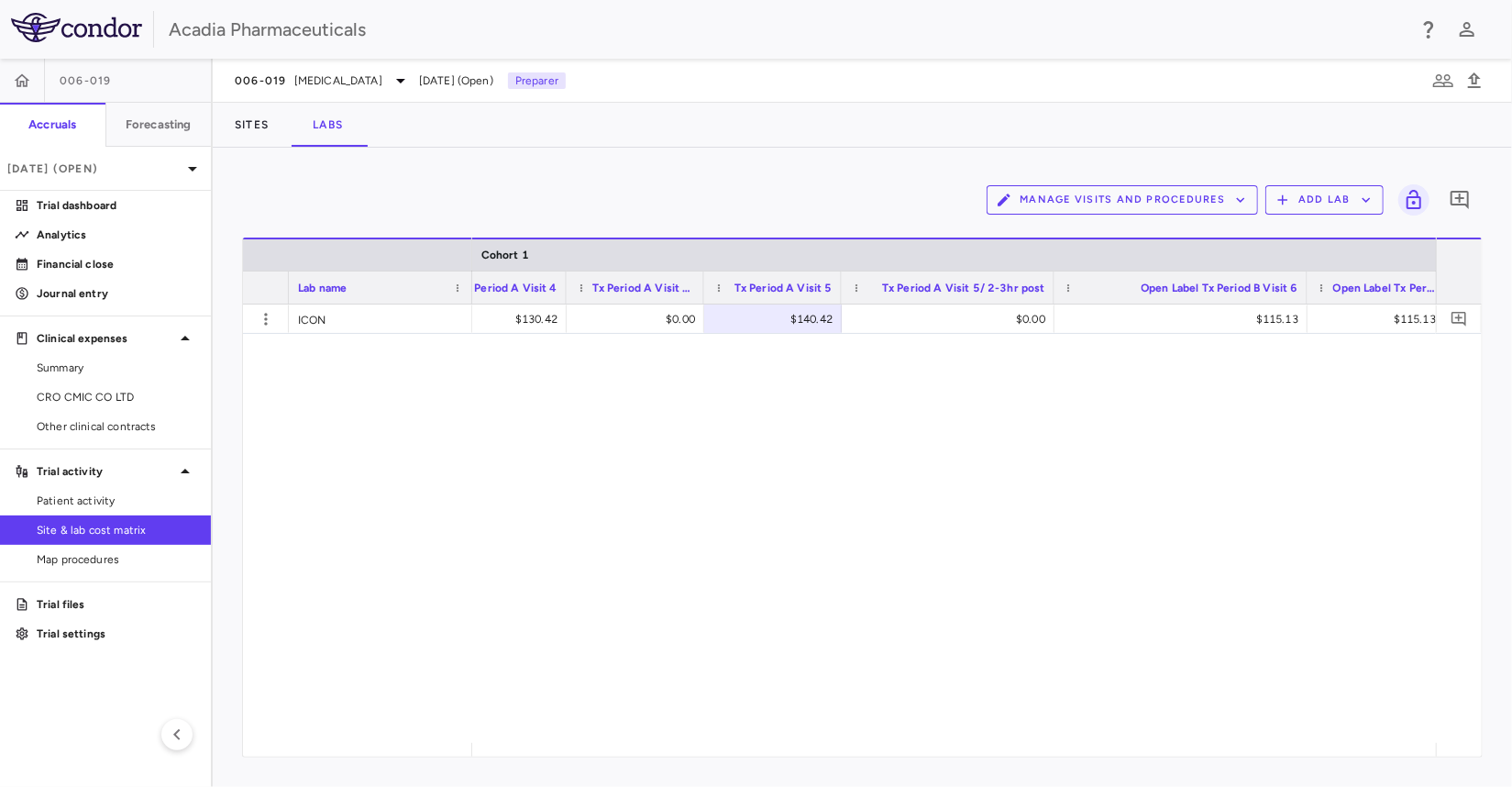
scroll to position [0, 1765]
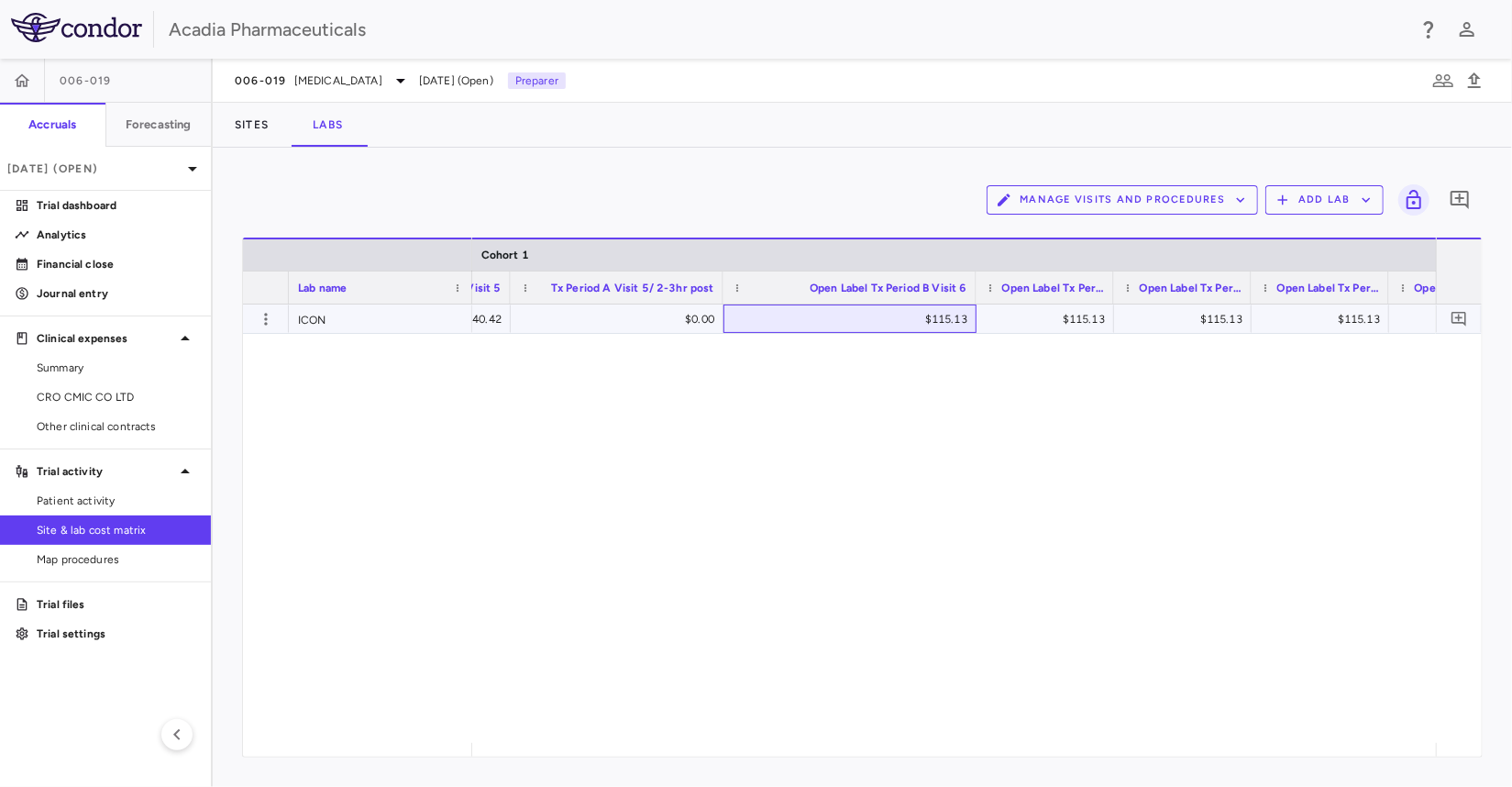
drag, startPoint x: 915, startPoint y: 319, endPoint x: 992, endPoint y: 315, distance: 77.1
click at [992, 315] on div "$0.00 $140.42 $0.00 $115.13 $115.13 $115.13 $115.13 $115.13 $115.13" at bounding box center [302, 319] width 3826 height 29
click at [934, 318] on div "$115.13" at bounding box center [854, 319] width 227 height 29
click at [935, 317] on input "******" at bounding box center [864, 321] width 224 height 30
type input "*****"
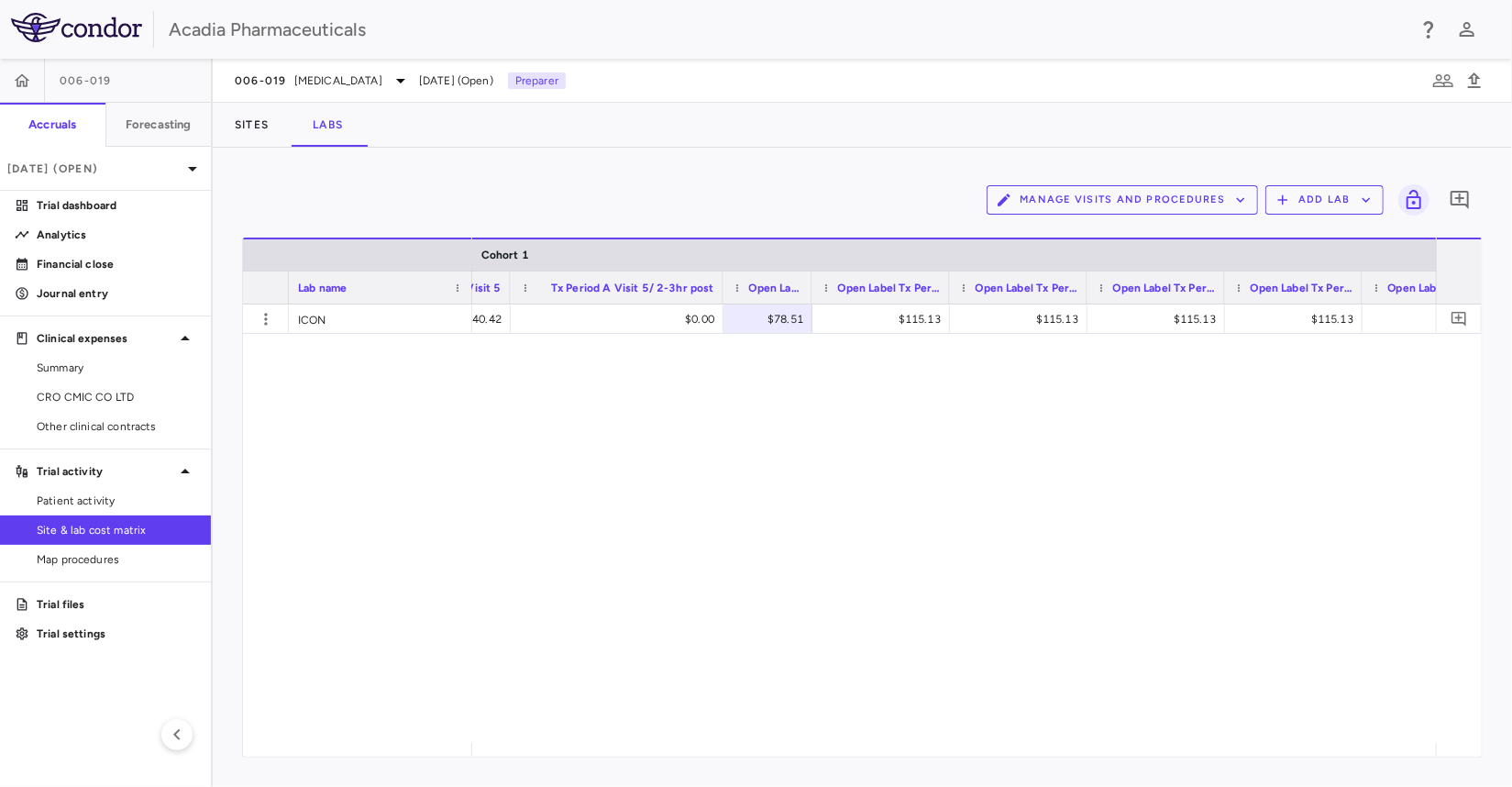
drag, startPoint x: 973, startPoint y: 282, endPoint x: 809, endPoint y: 282, distance: 164.0
click at [809, 282] on div at bounding box center [811, 288] width 7 height 32
drag, startPoint x: 946, startPoint y: 284, endPoint x: 1016, endPoint y: 284, distance: 70.0
click at [1016, 284] on div at bounding box center [1018, 288] width 7 height 32
click at [958, 317] on div "$115.13" at bounding box center [919, 319] width 181 height 29
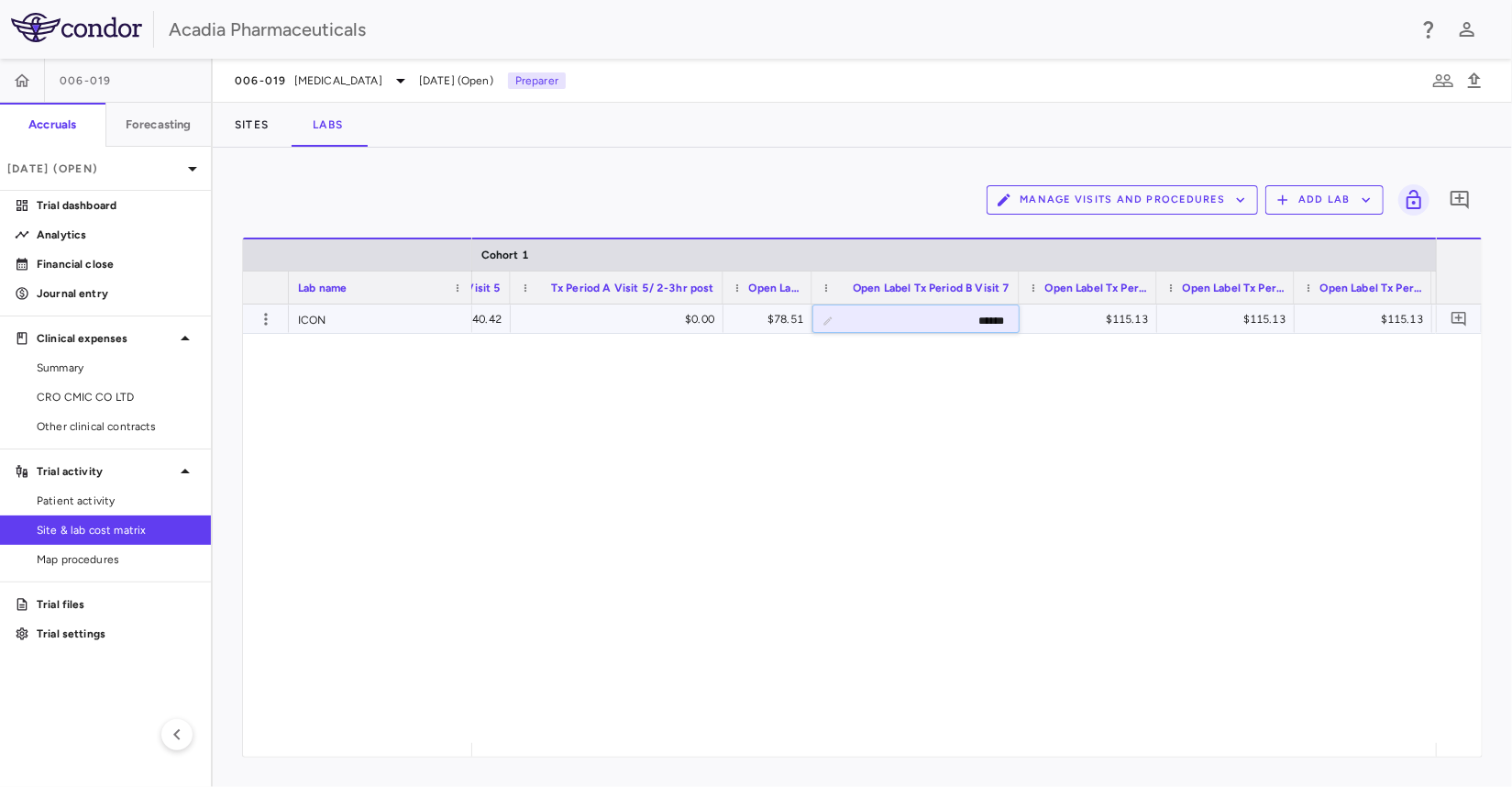
click at [958, 317] on input "******" at bounding box center [929, 321] width 178 height 30
type input "*****"
drag, startPoint x: 1154, startPoint y: 285, endPoint x: 1256, endPoint y: 277, distance: 102.3
click at [1256, 277] on div at bounding box center [1257, 288] width 7 height 32
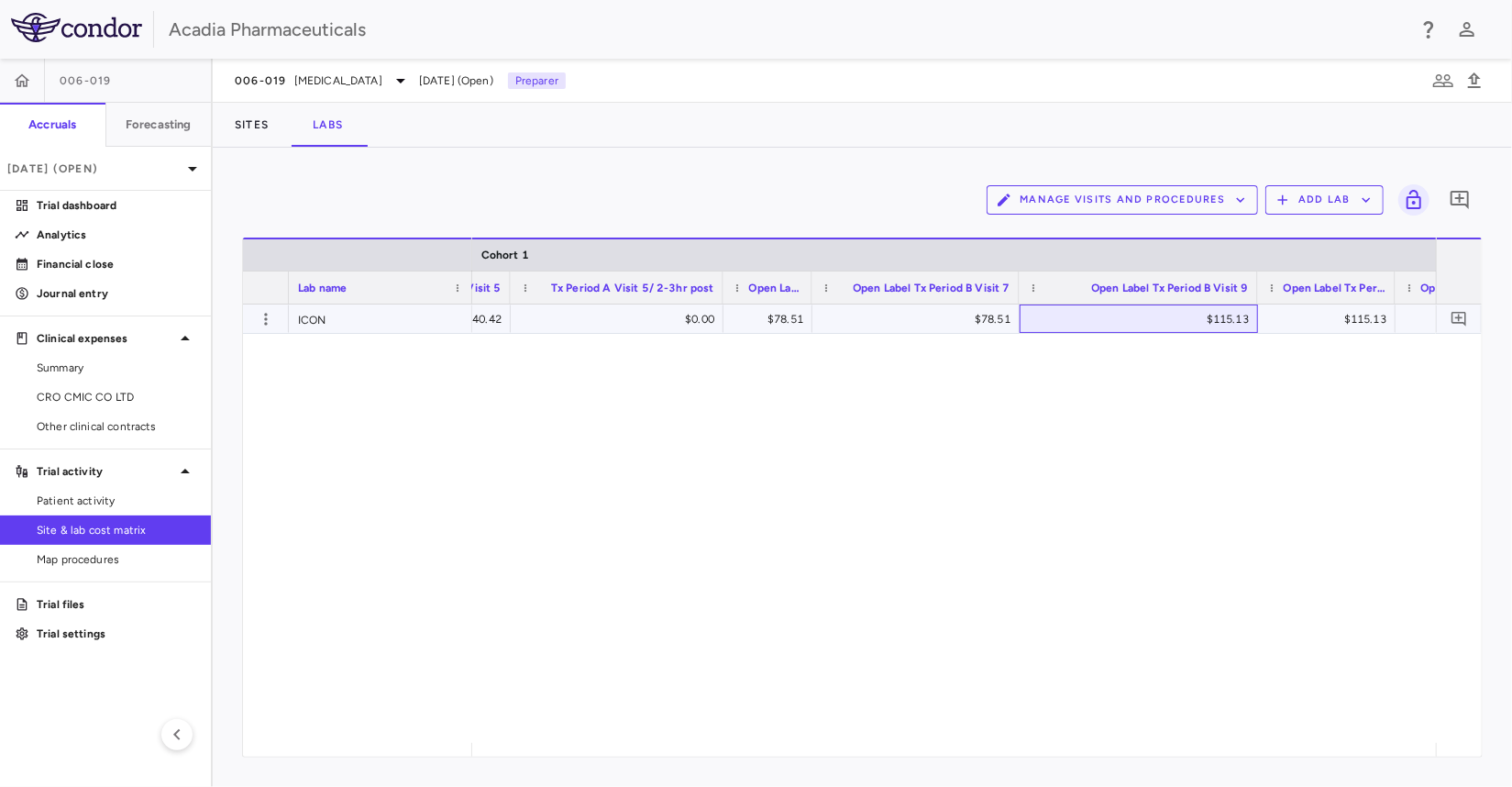
click at [1189, 319] on div "$115.13" at bounding box center [1142, 319] width 213 height 29
click at [1190, 319] on input "******" at bounding box center [1152, 321] width 209 height 30
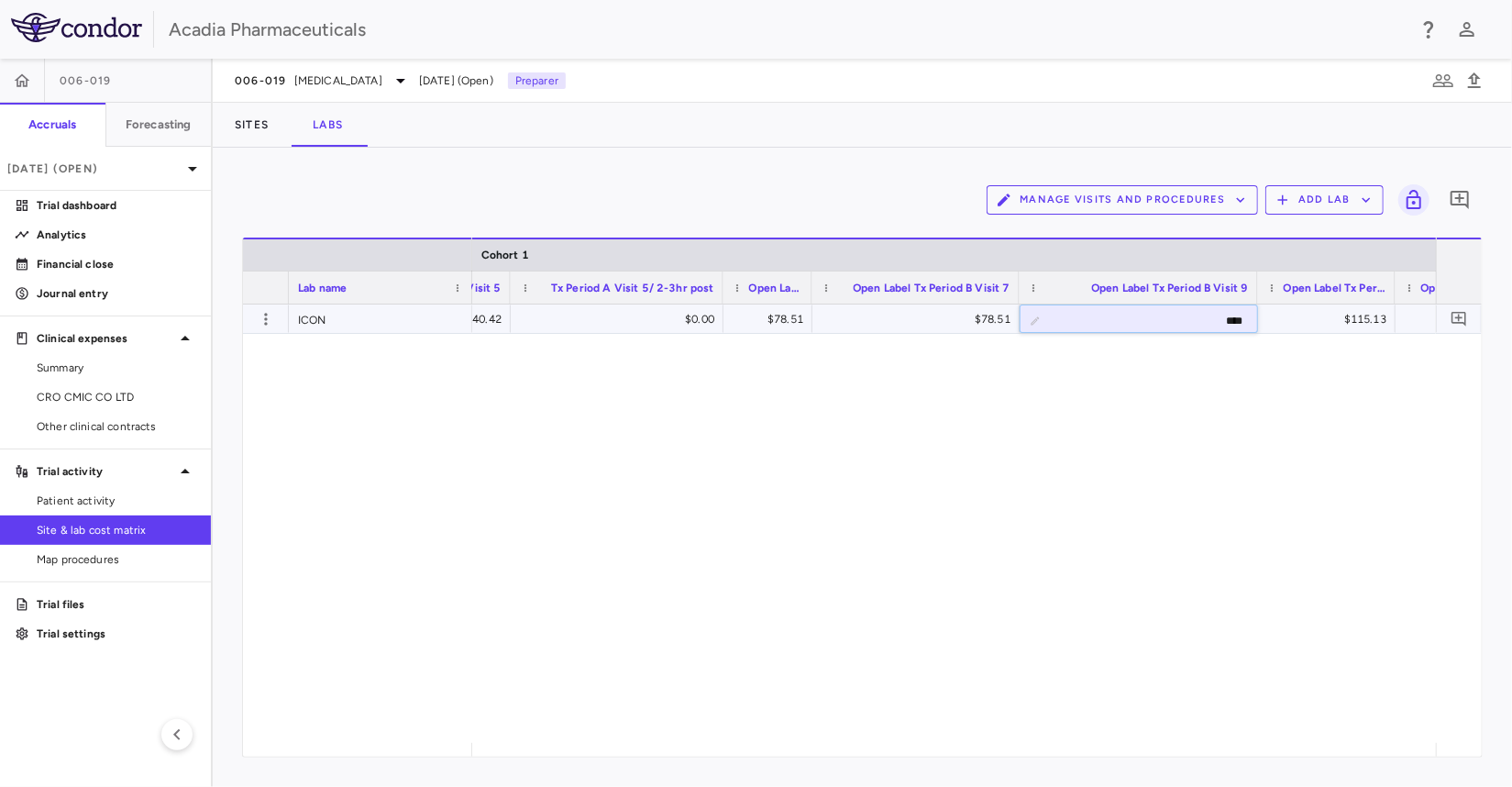
type input "*****"
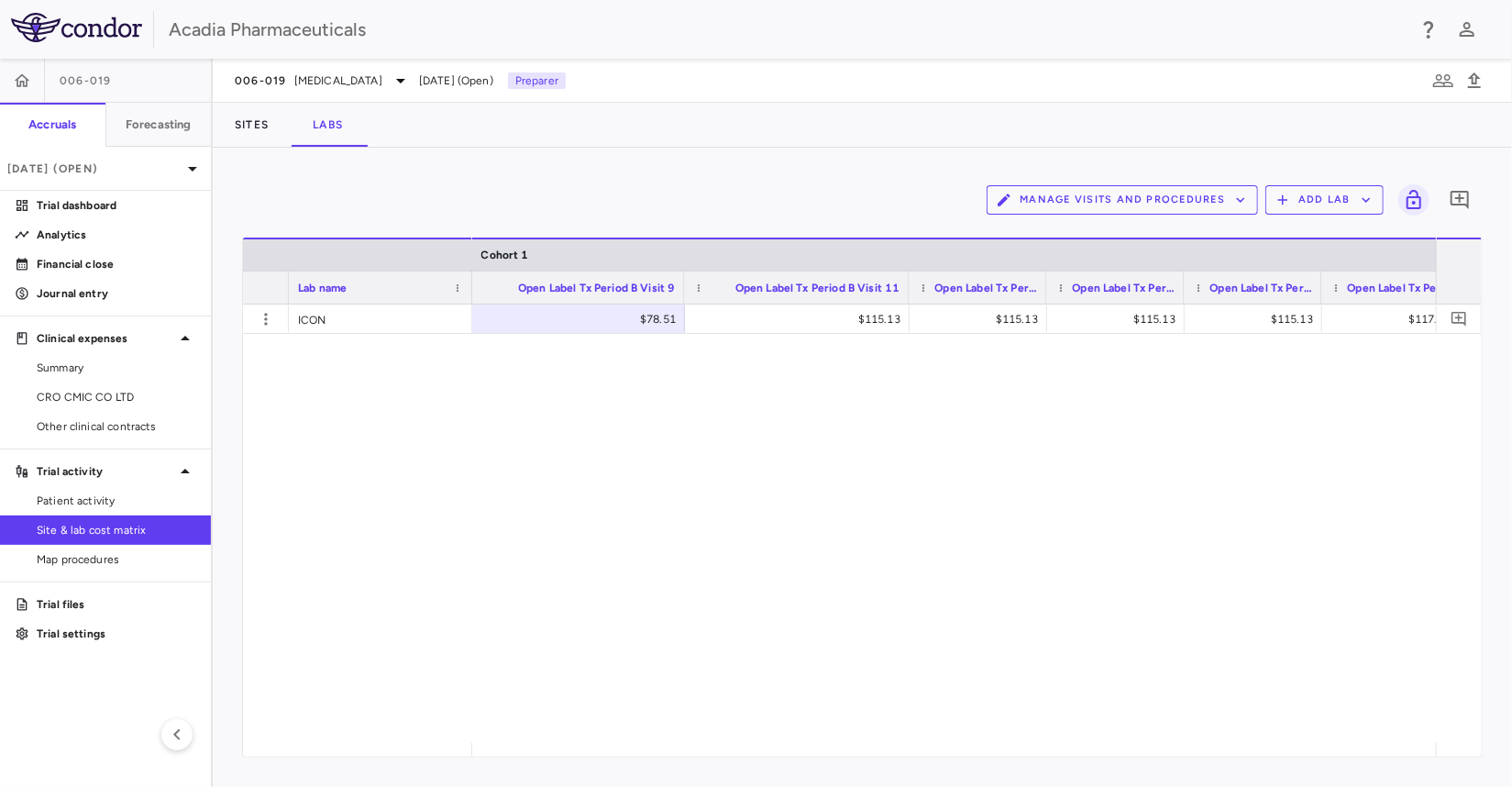
drag, startPoint x: 819, startPoint y: 287, endPoint x: 915, endPoint y: 291, distance: 96.1
click at [910, 287] on div at bounding box center [908, 288] width 7 height 32
click at [855, 326] on div "$115.13" at bounding box center [803, 319] width 203 height 29
click at [855, 325] on input "******" at bounding box center [813, 321] width 200 height 30
type input "*****"
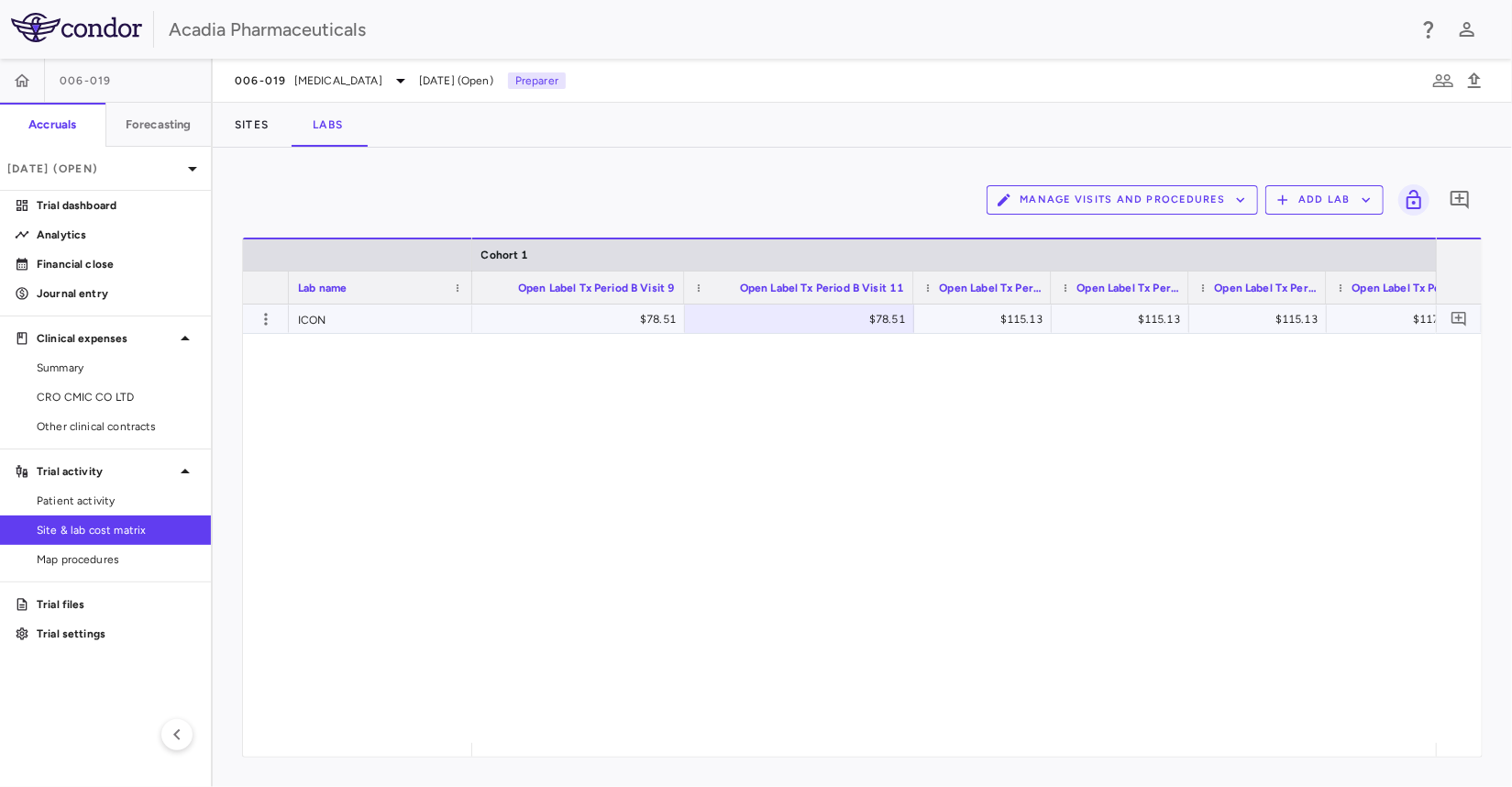
click at [979, 320] on div "$115.13" at bounding box center [987, 319] width 112 height 29
click at [979, 320] on input "******" at bounding box center [997, 321] width 109 height 30
type input "*****"
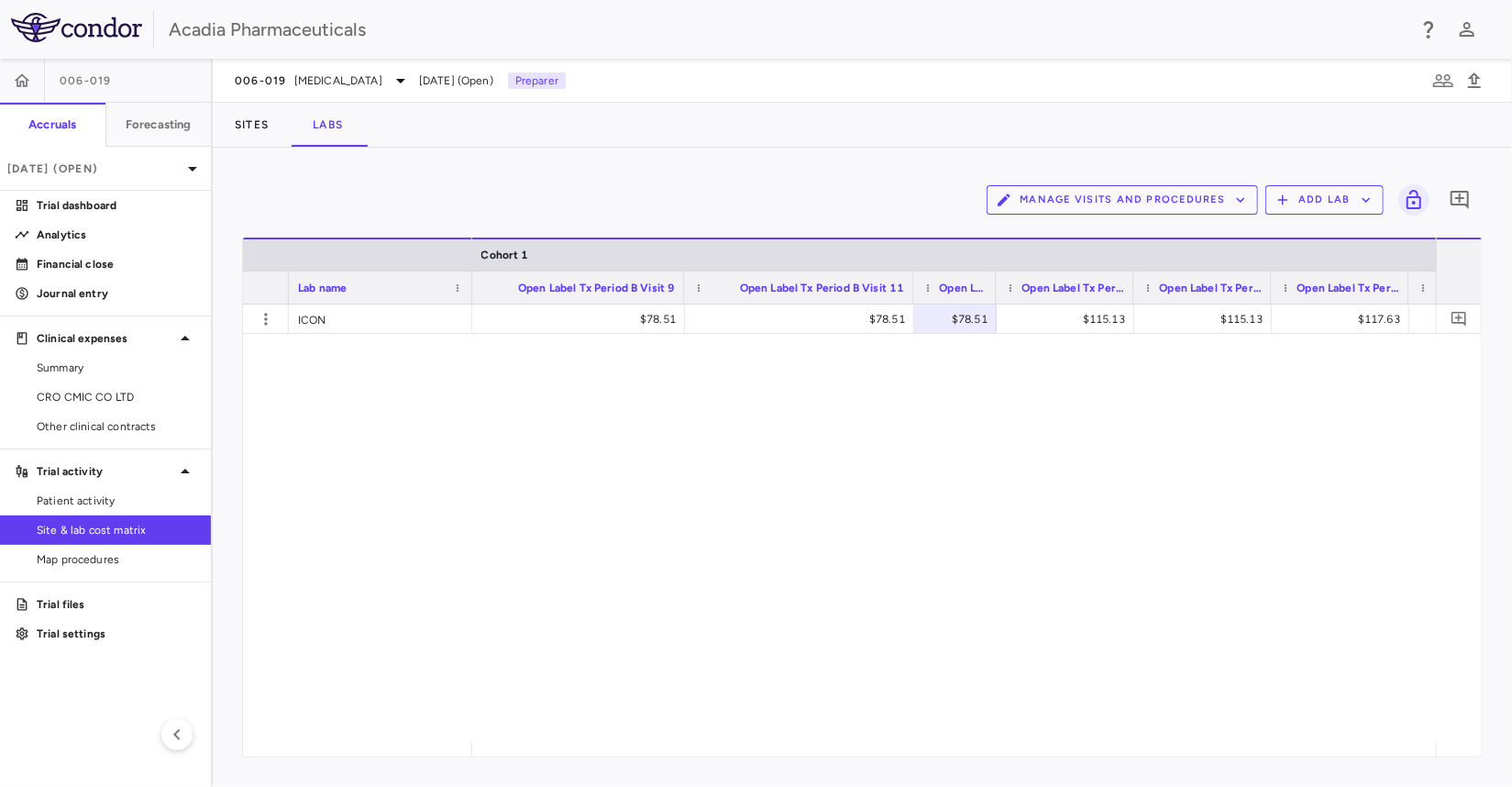
drag, startPoint x: 1048, startPoint y: 290, endPoint x: 992, endPoint y: 291, distance: 56.0
click at [992, 291] on div at bounding box center [995, 288] width 7 height 32
drag, startPoint x: 909, startPoint y: 287, endPoint x: 784, endPoint y: 287, distance: 125.0
click at [784, 287] on div at bounding box center [787, 288] width 7 height 32
drag, startPoint x: 1005, startPoint y: 283, endPoint x: 1140, endPoint y: 283, distance: 135.0
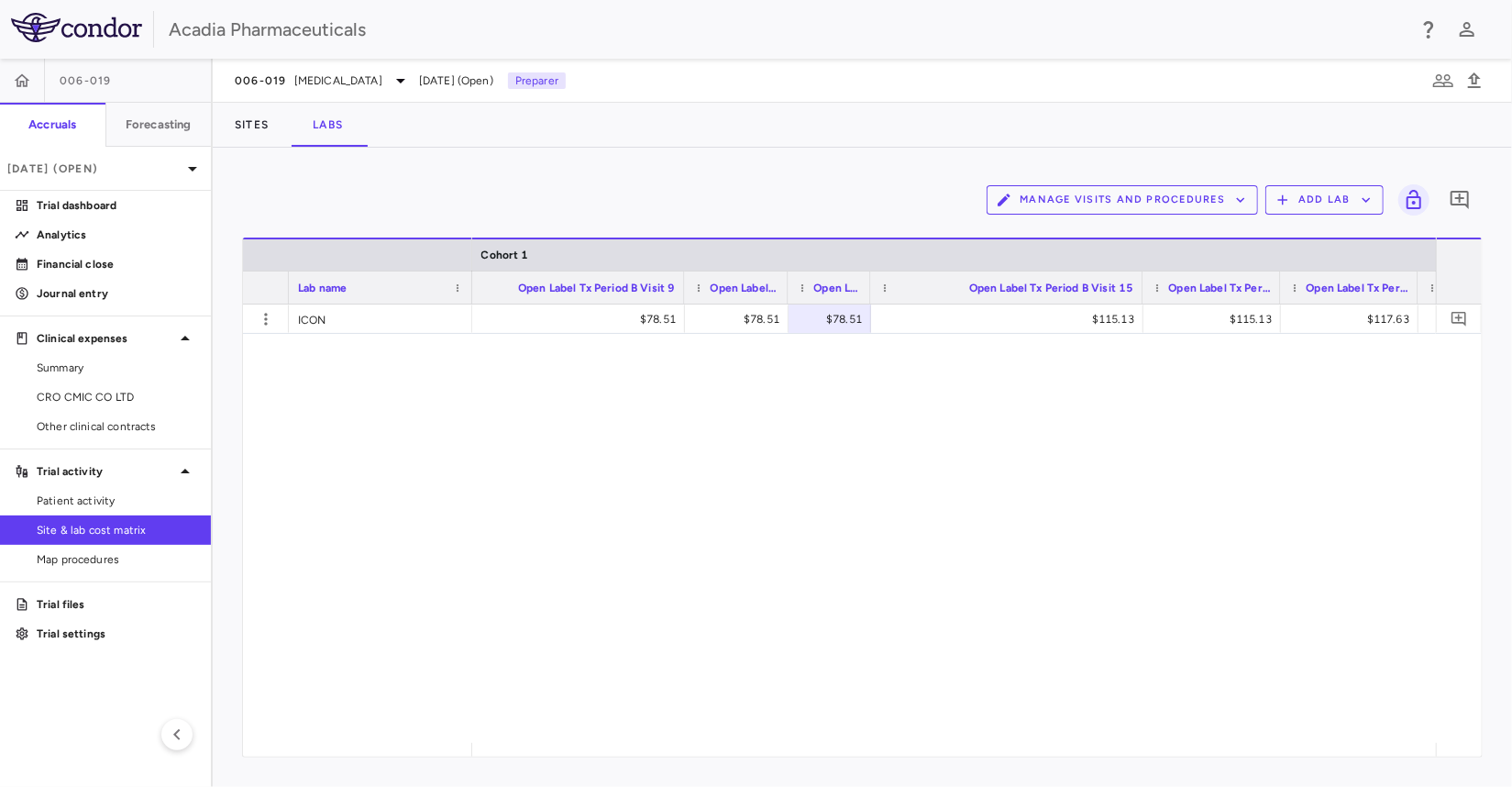
click at [1140, 283] on div at bounding box center [1142, 288] width 7 height 32
click at [1095, 315] on div "$115.13" at bounding box center [1011, 319] width 247 height 29
click at [1095, 315] on input "******" at bounding box center [1021, 321] width 243 height 30
type input "*****"
drag, startPoint x: 1140, startPoint y: 295, endPoint x: 893, endPoint y: 296, distance: 247.0
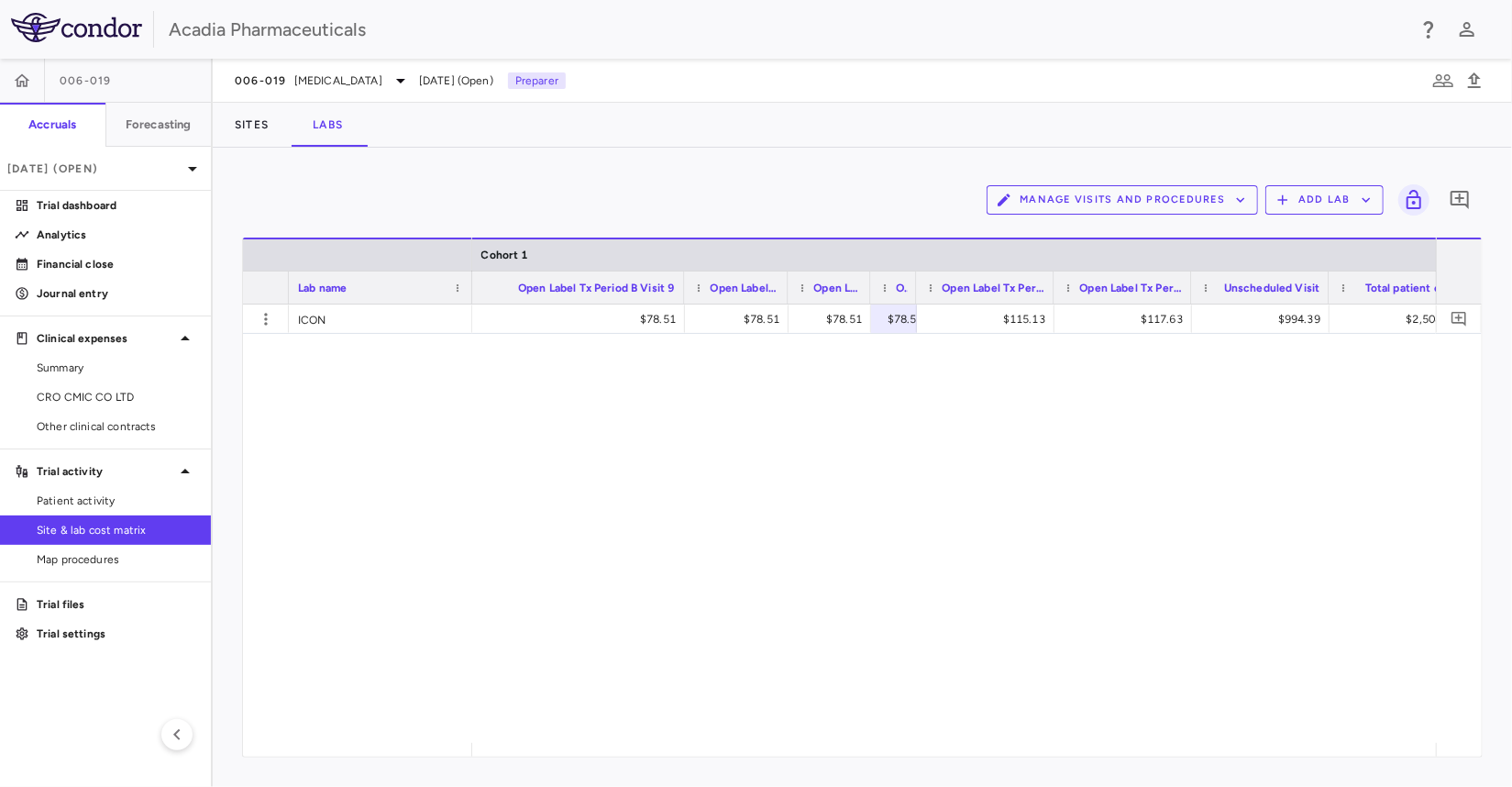
click at [893, 296] on div "Open Label Tx Period B Visit 15" at bounding box center [894, 287] width 46 height 33
drag, startPoint x: 1051, startPoint y: 286, endPoint x: 1247, endPoint y: 285, distance: 196.0
click at [1247, 285] on div at bounding box center [1249, 288] width 7 height 32
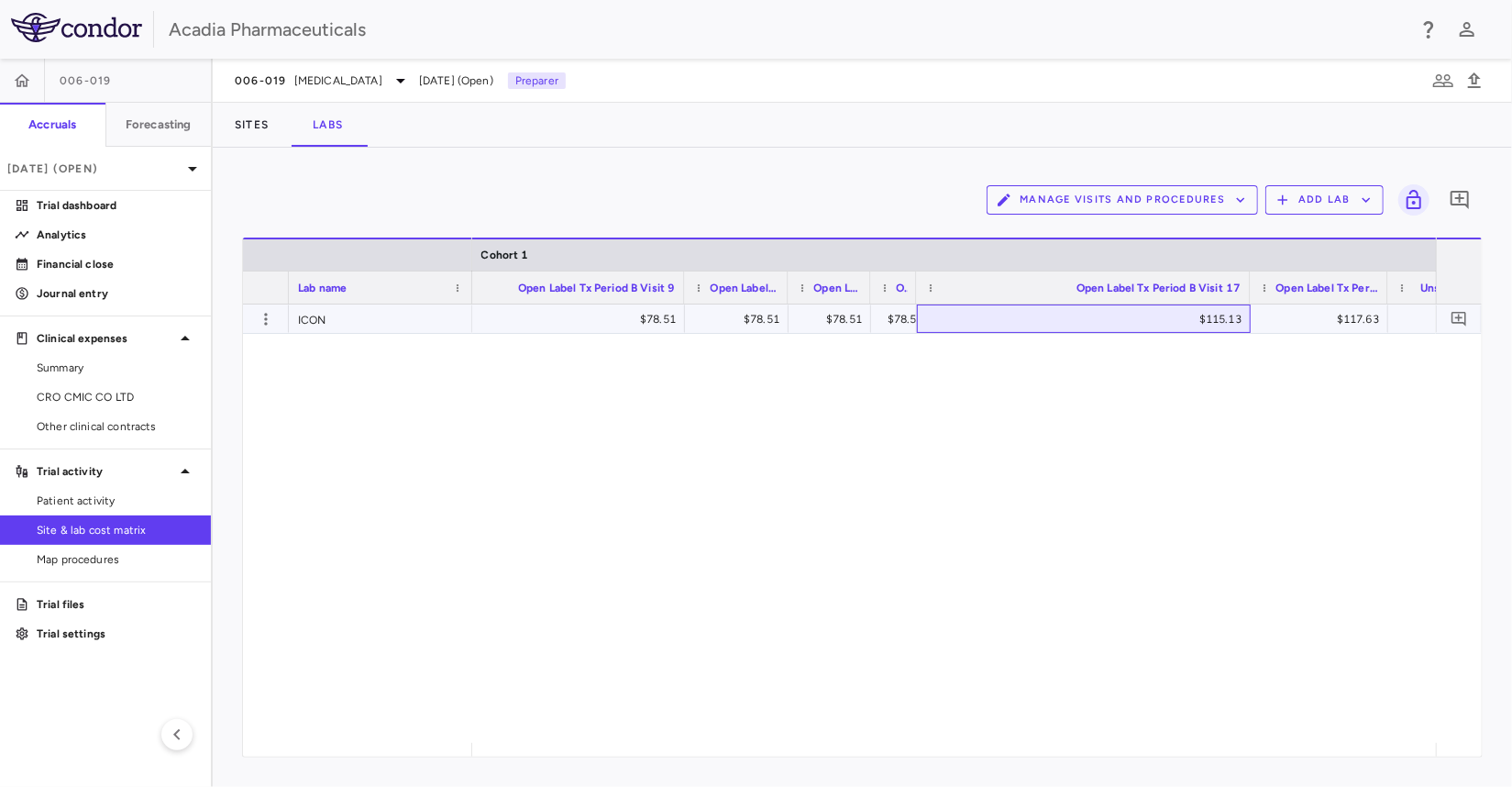
click at [1215, 313] on div "$115.13" at bounding box center [1087, 319] width 308 height 29
click at [1215, 313] on input "******" at bounding box center [1098, 321] width 305 height 30
type input "*****"
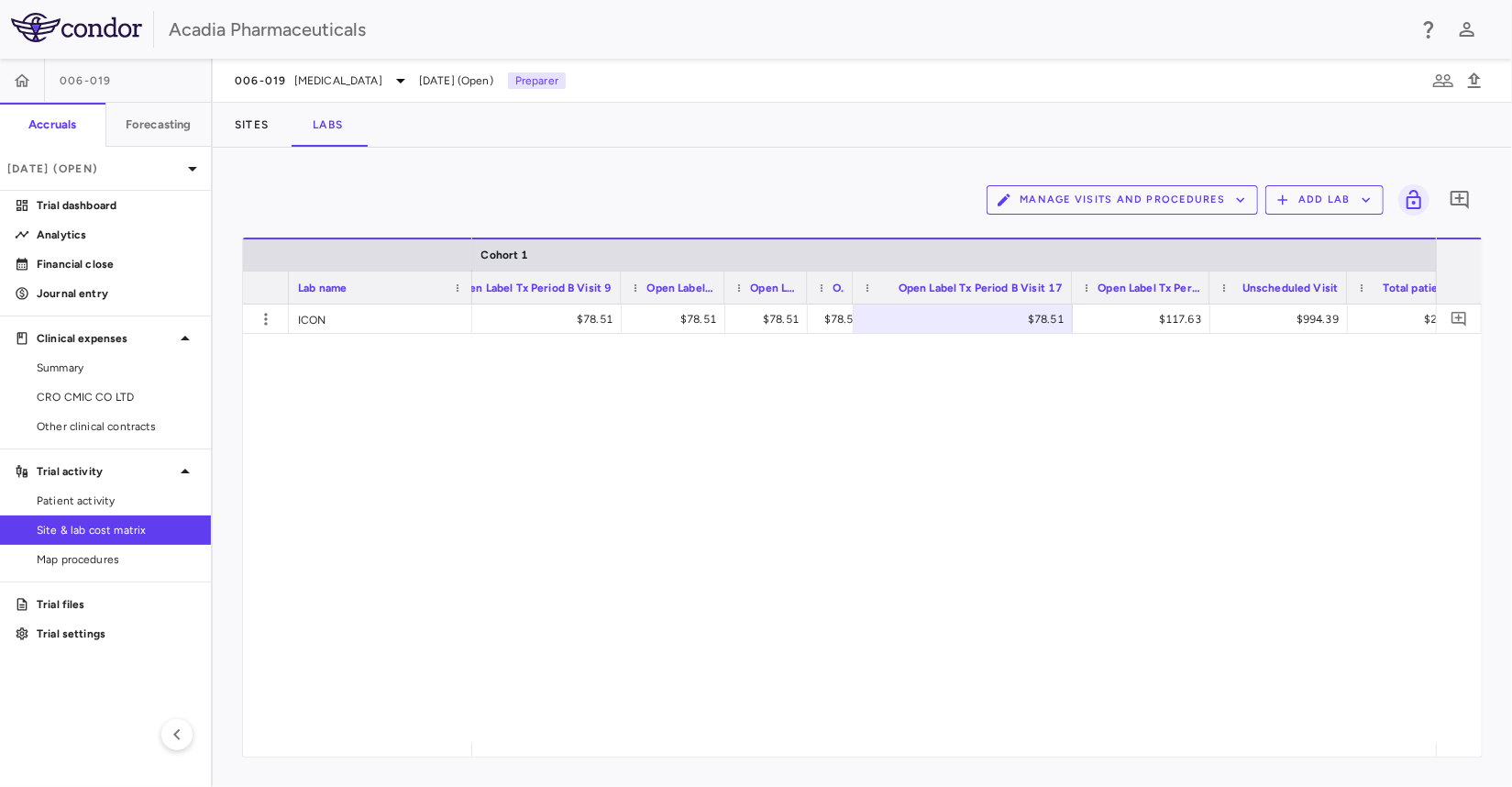
drag, startPoint x: 1019, startPoint y: 286, endPoint x: 1058, endPoint y: 483, distance: 200.8
click at [903, 283] on div "Open Label Tx Period B Visit 17" at bounding box center [963, 287] width 219 height 33
drag, startPoint x: 1205, startPoint y: 284, endPoint x: 1295, endPoint y: 280, distance: 90.1
click at [1295, 280] on div at bounding box center [1298, 288] width 7 height 32
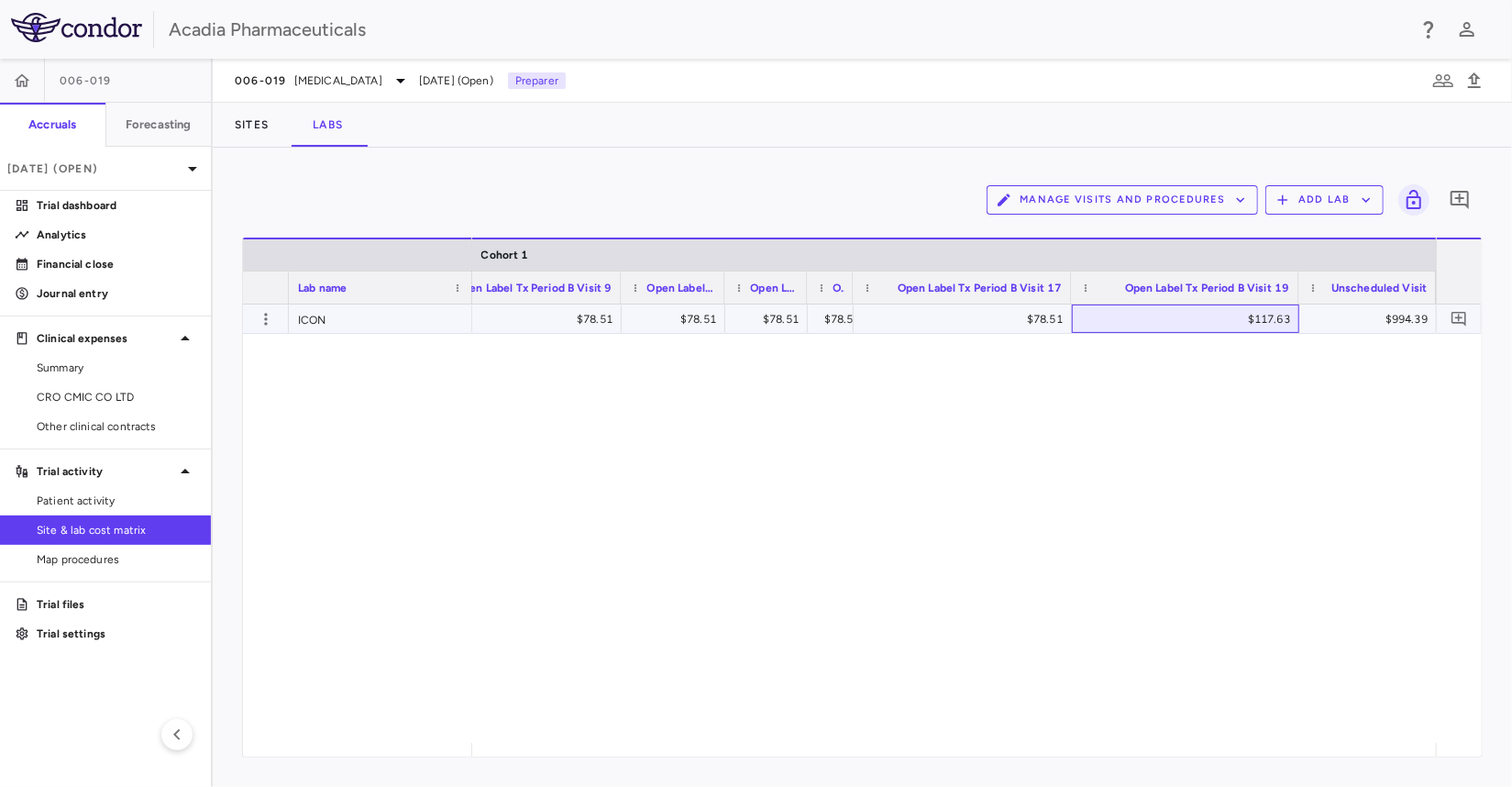
click at [1252, 316] on div "$117.63" at bounding box center [1189, 319] width 202 height 29
type input "******"
click at [1389, 316] on div "$994.39" at bounding box center [1372, 319] width 112 height 29
type input "******"
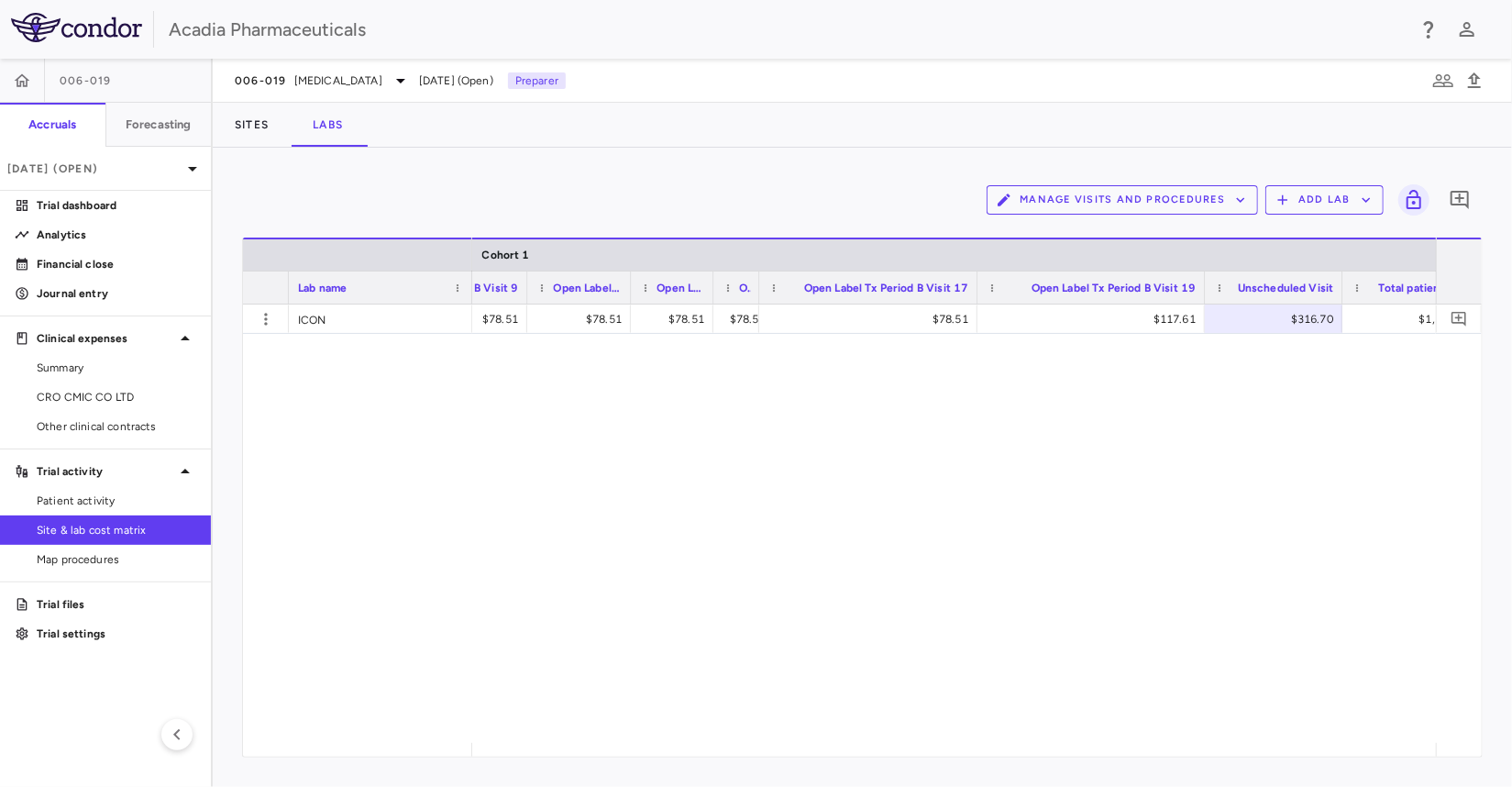
scroll to position [0, 2857]
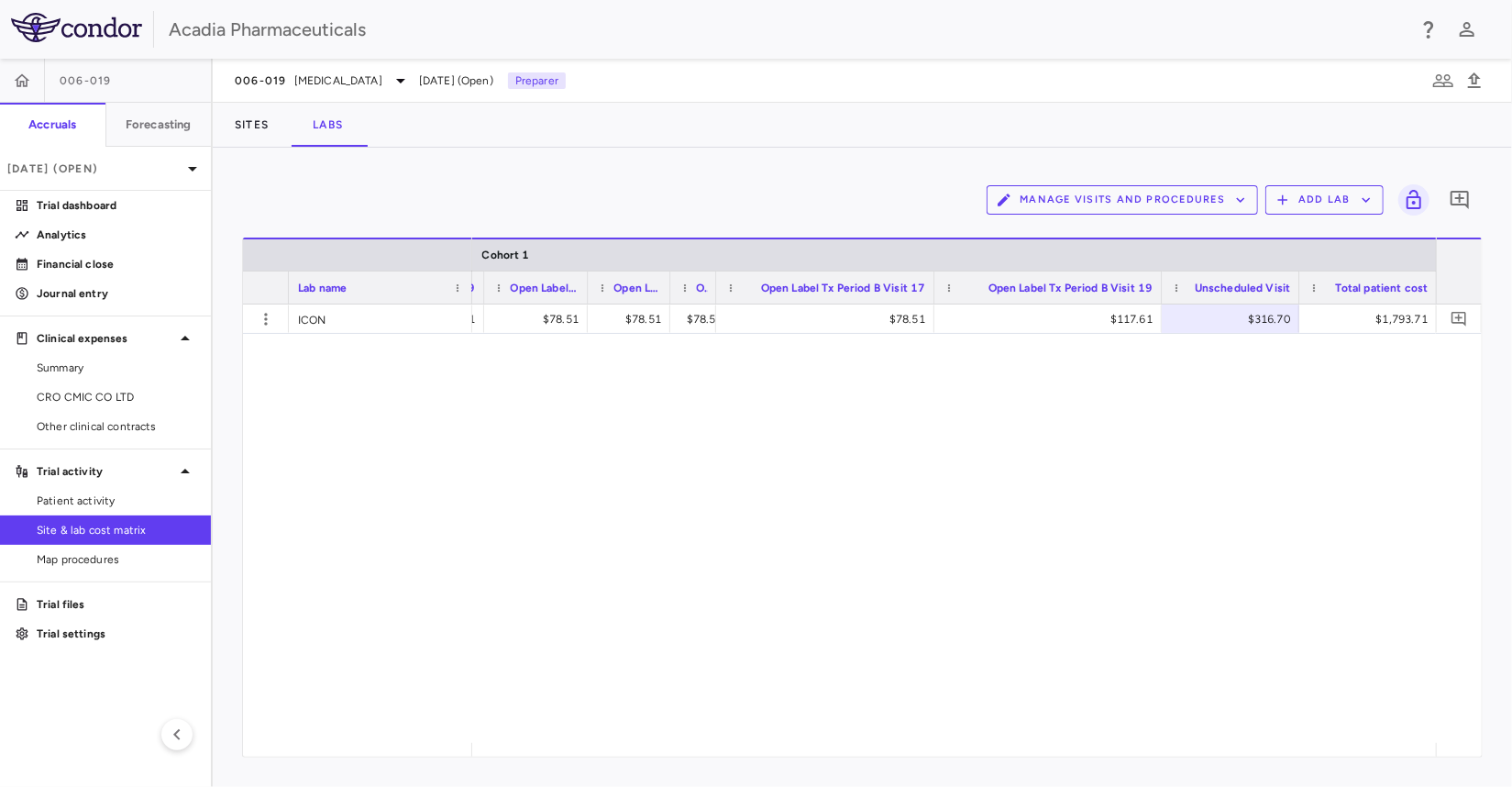
click at [1051, 136] on div "Sites Labs" at bounding box center [863, 125] width 1300 height 44
click at [77, 265] on p "Financial close" at bounding box center [117, 264] width 159 height 17
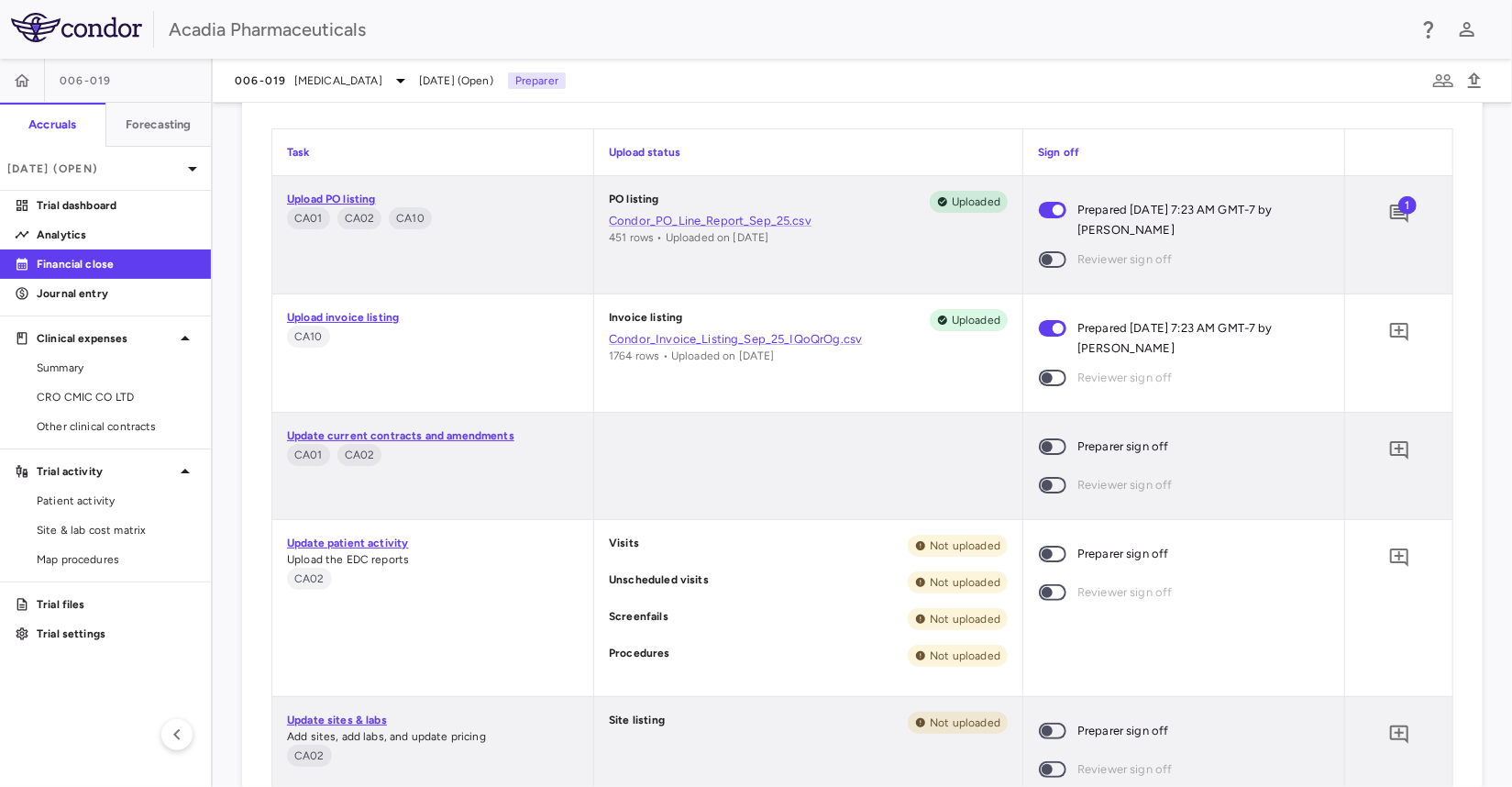
click at [1039, 438] on span at bounding box center [1053, 446] width 28 height 17
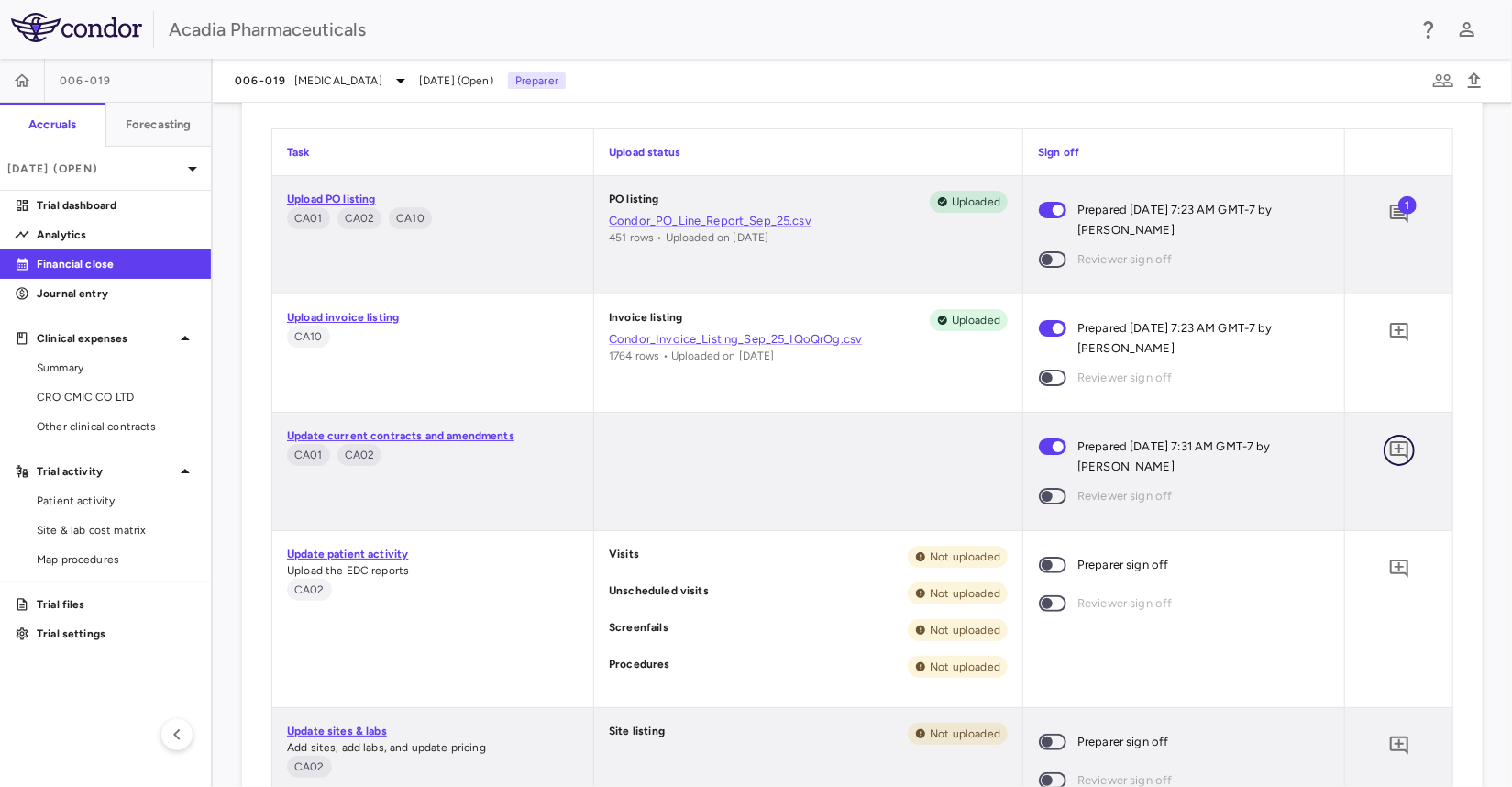
click at [1390, 445] on icon "Add comment" at bounding box center [1399, 450] width 22 height 22
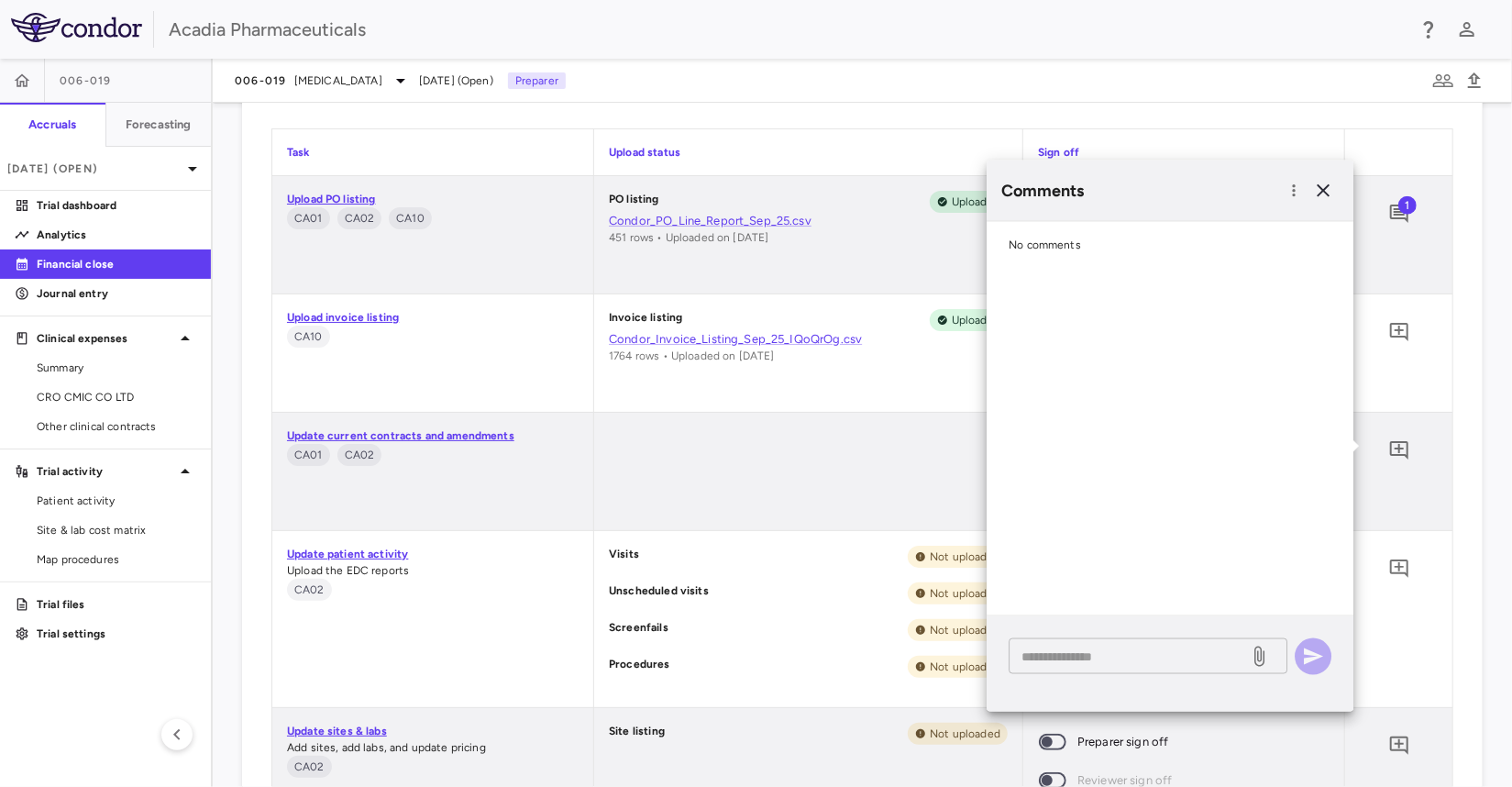
click at [1048, 661] on textarea at bounding box center [1129, 656] width 214 height 20
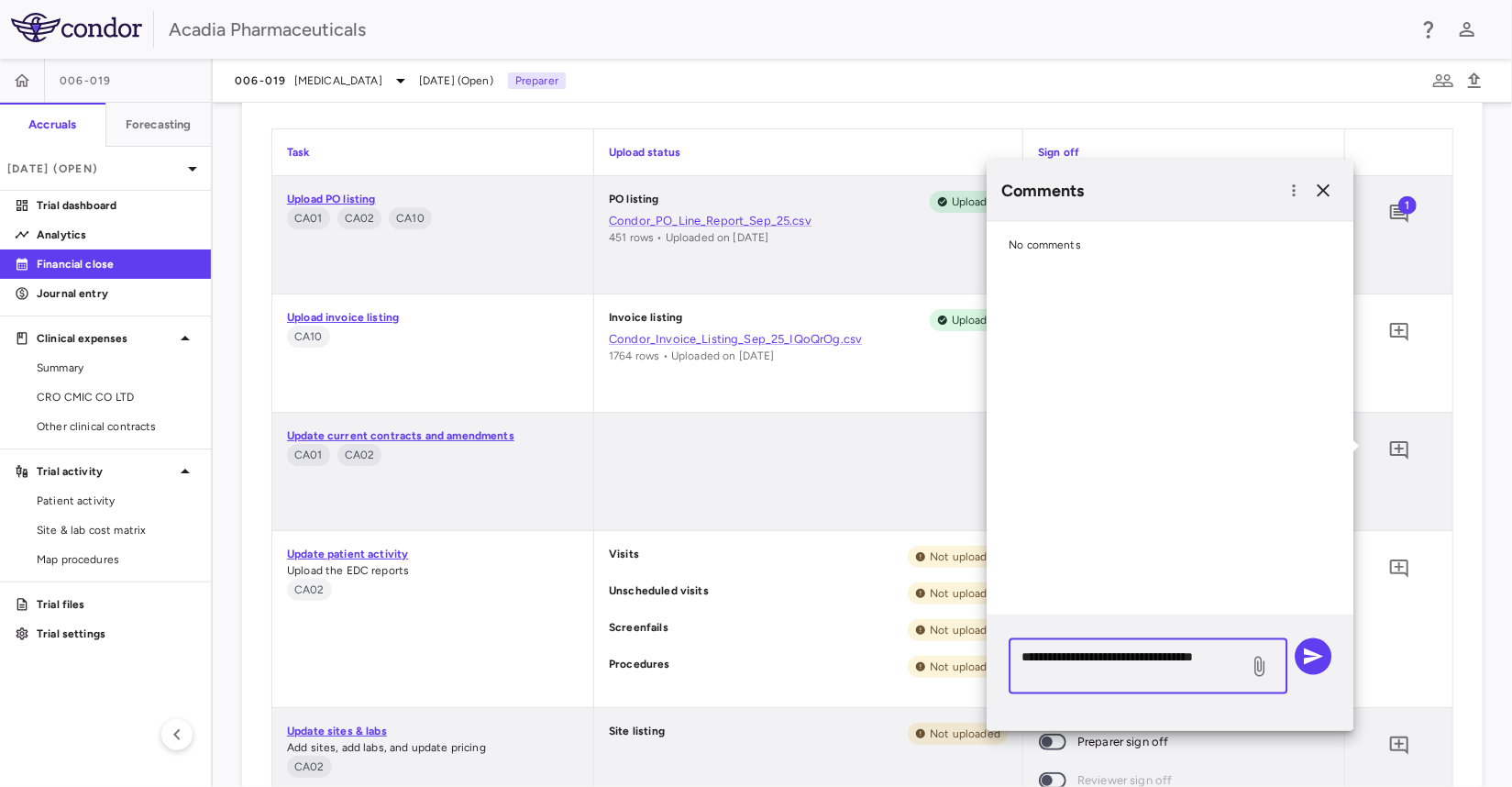
click at [1050, 656] on textarea "**********" at bounding box center [1129, 665] width 214 height 41
type textarea "**********"
click at [1324, 657] on icon "button" at bounding box center [1314, 656] width 22 height 22
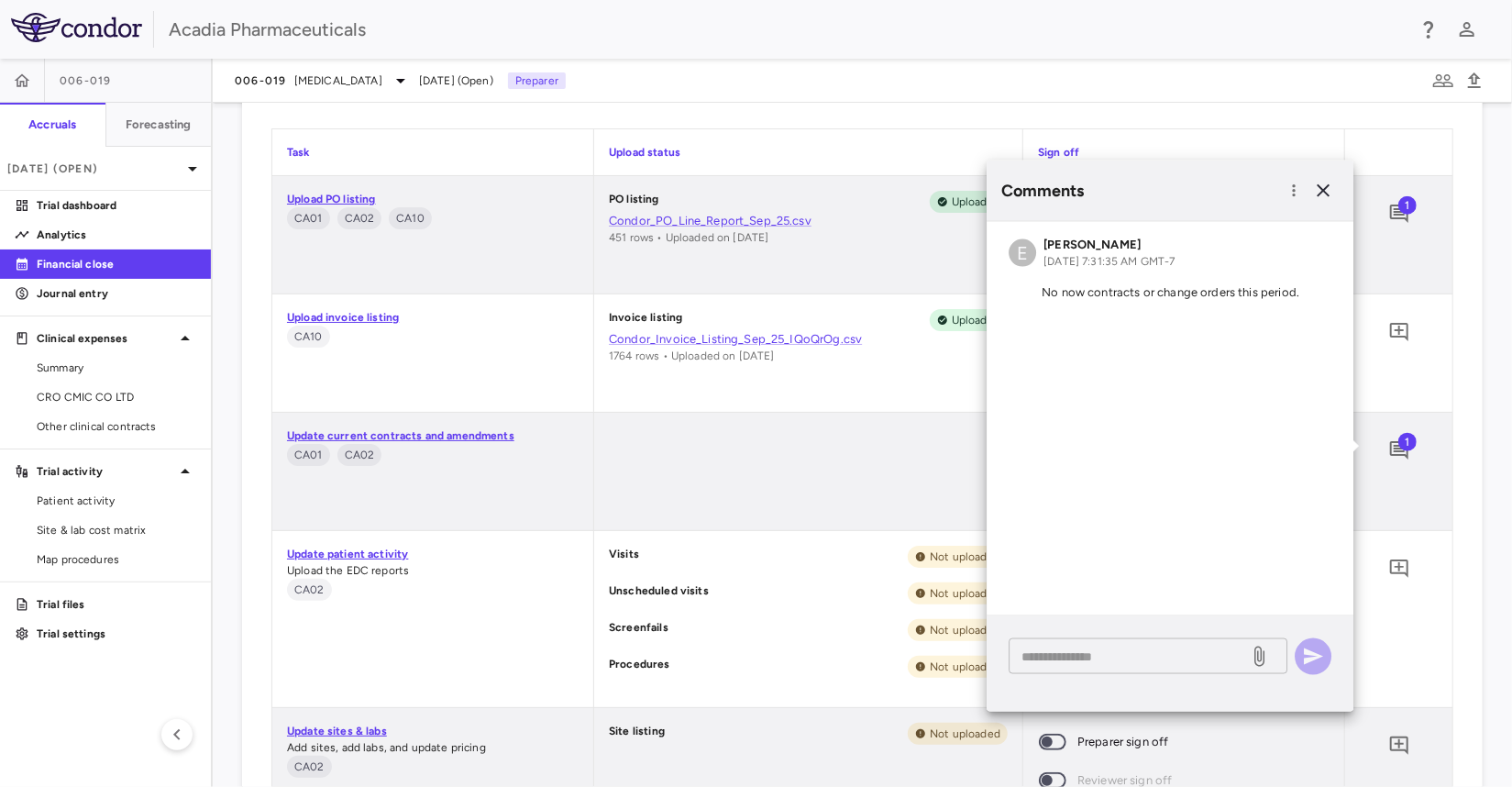
click at [1146, 653] on textarea at bounding box center [1129, 656] width 214 height 20
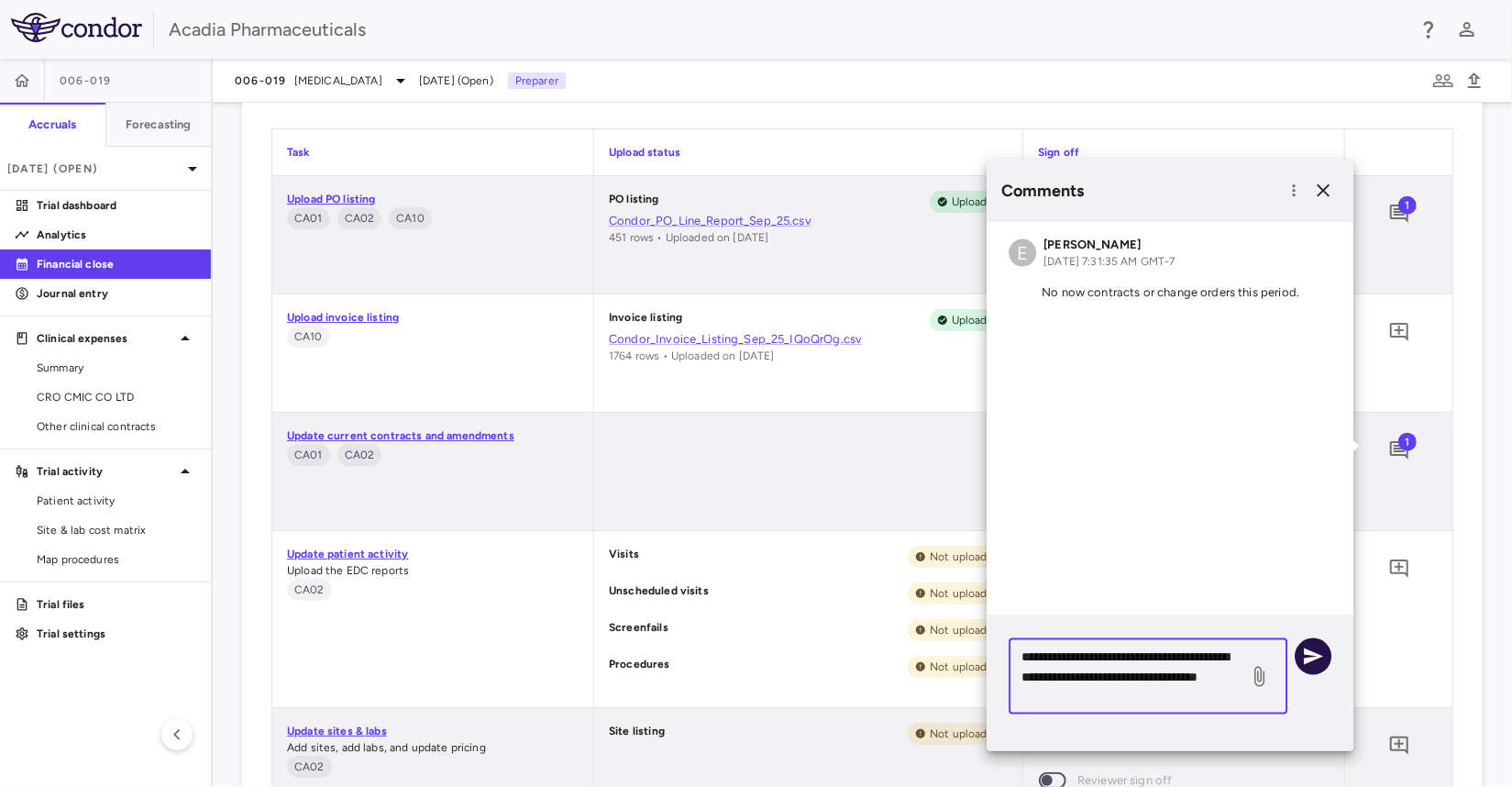
type textarea "**********"
click at [1309, 656] on icon "button" at bounding box center [1314, 656] width 22 height 22
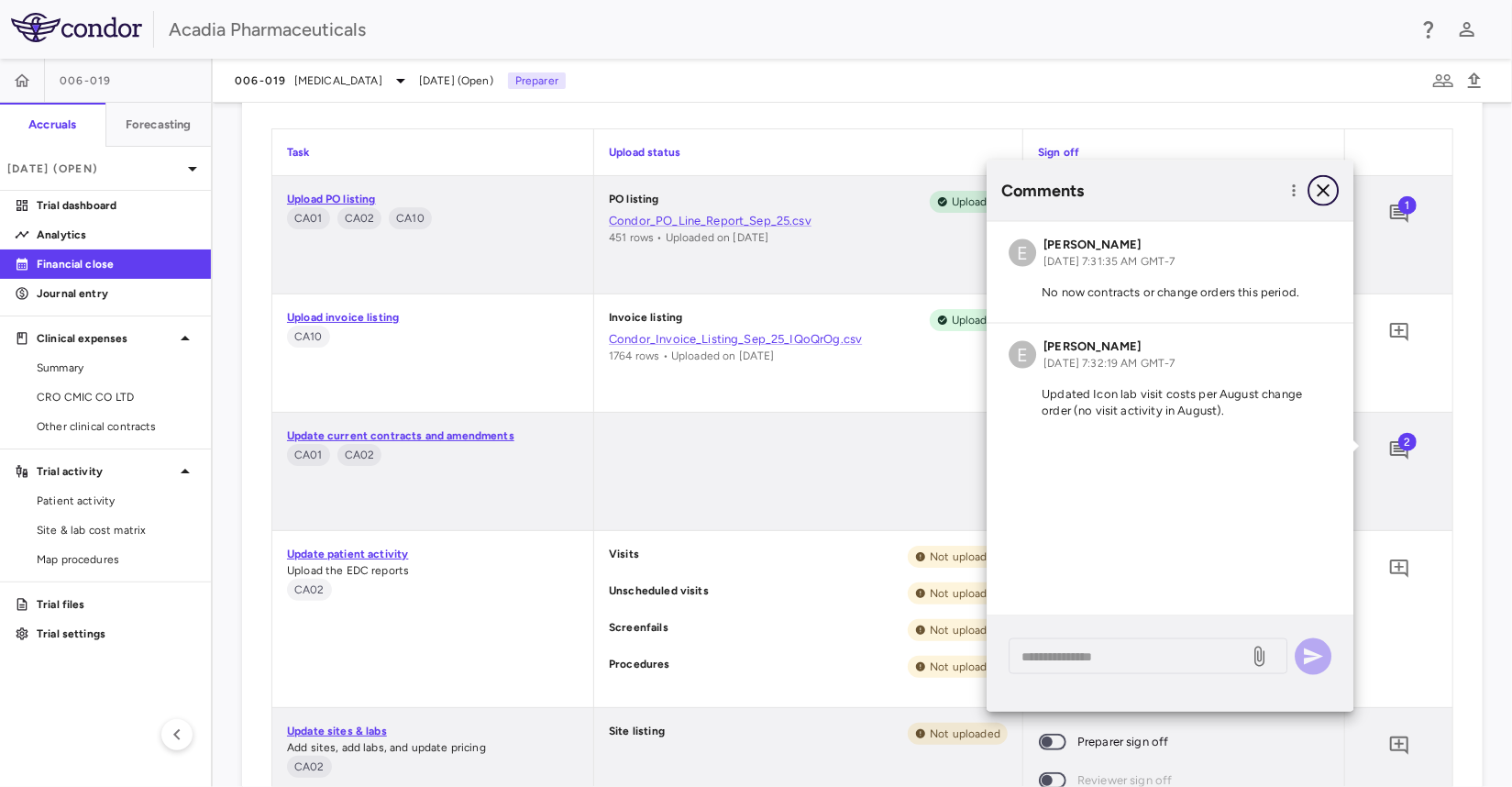
click at [1323, 192] on icon "button" at bounding box center [1324, 190] width 22 height 22
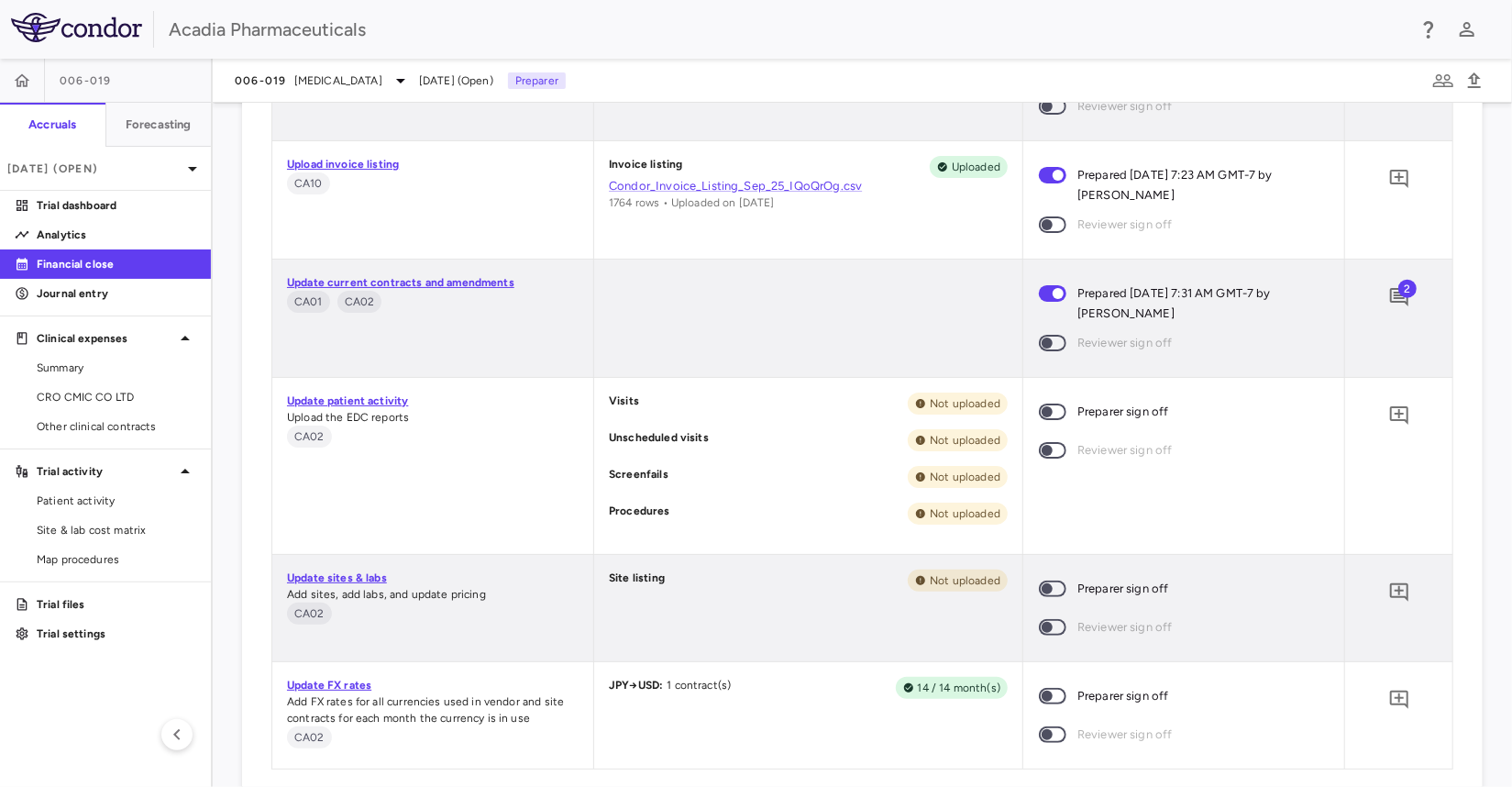
scroll to position [1376, 0]
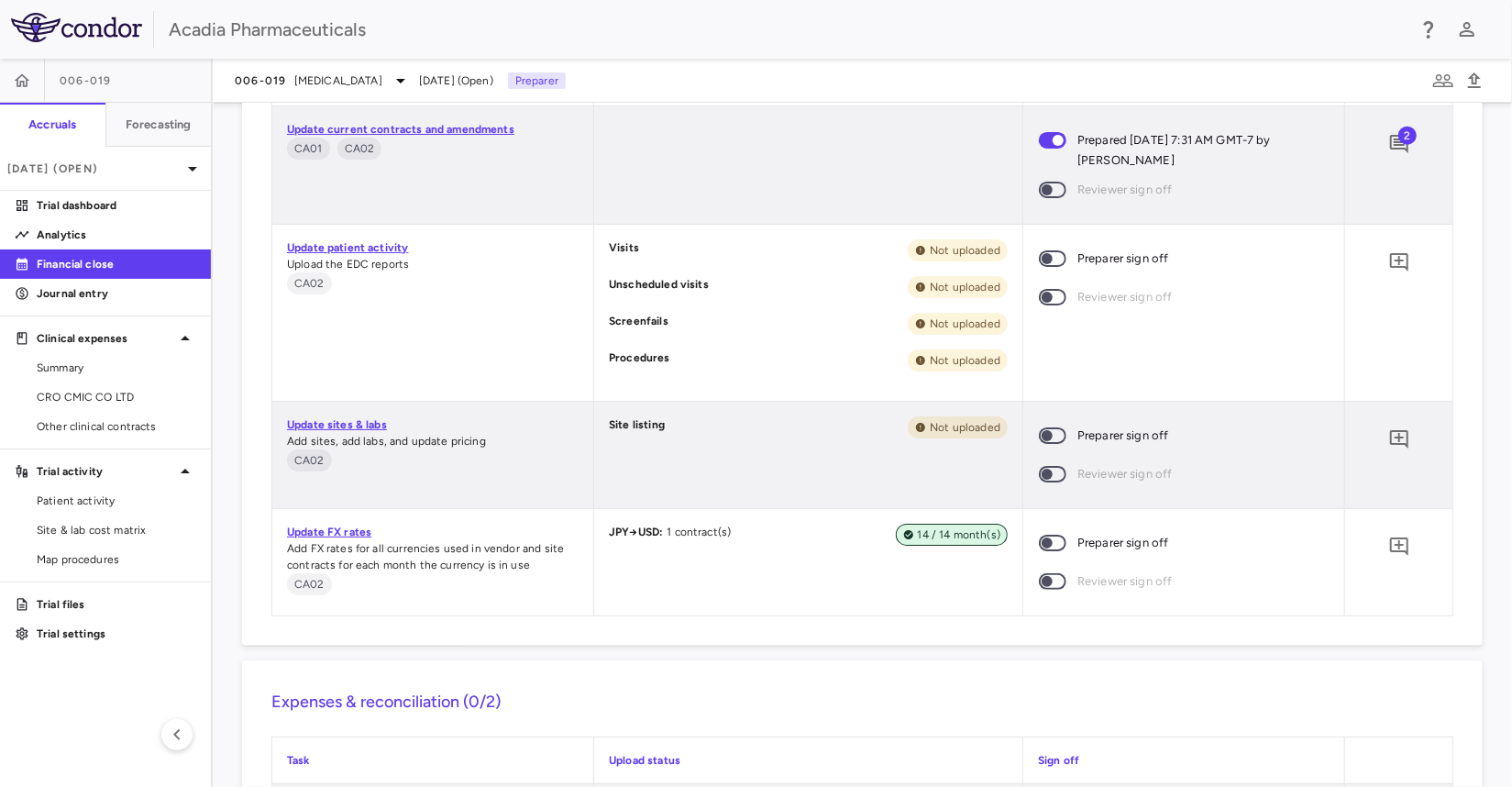
click at [944, 537] on span "14 / 14 month(s)" at bounding box center [959, 535] width 98 height 17
click at [318, 532] on link "Update FX rates" at bounding box center [329, 532] width 85 height 13
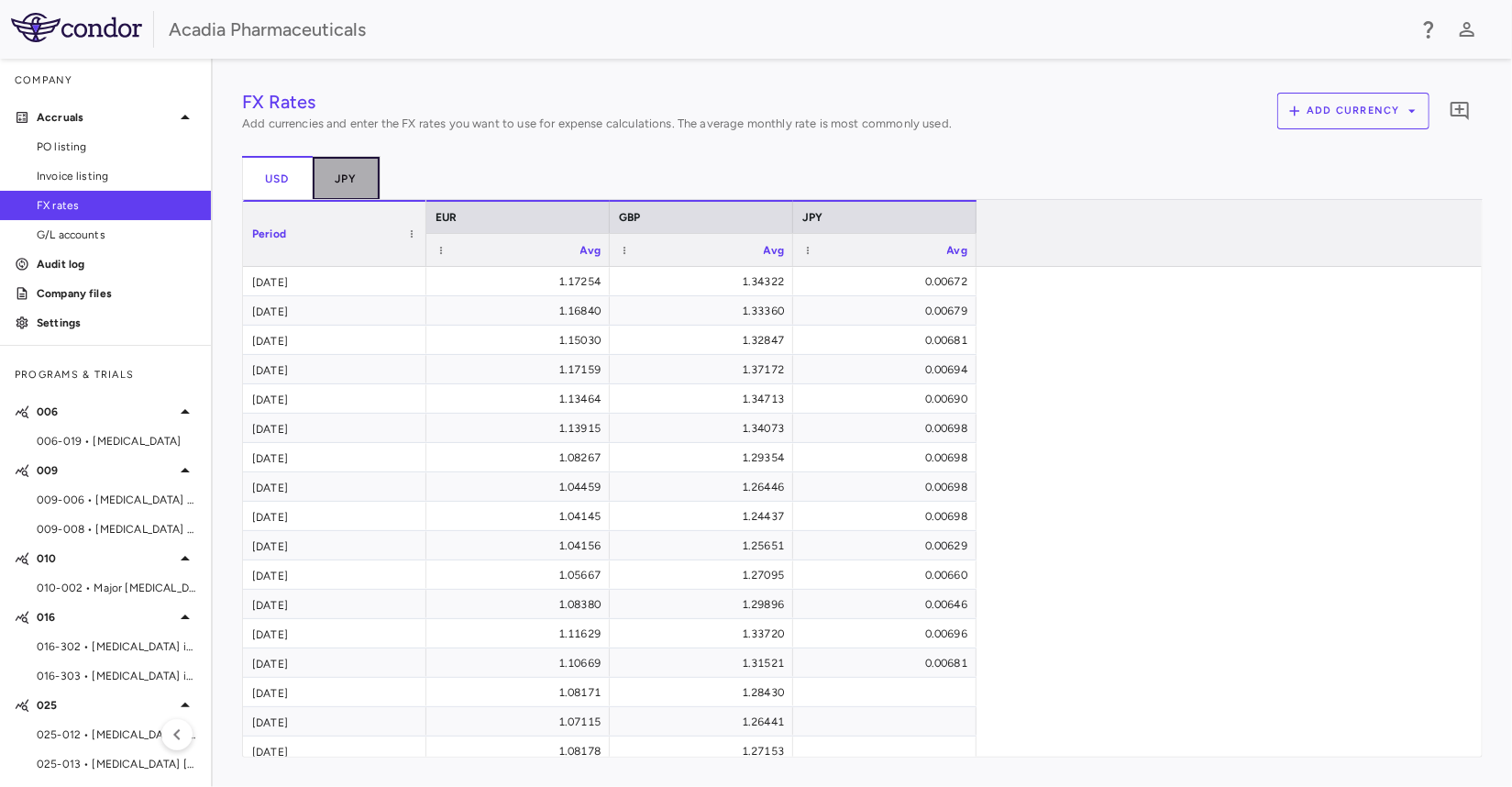
click at [350, 183] on button "JPY" at bounding box center [347, 178] width 68 height 44
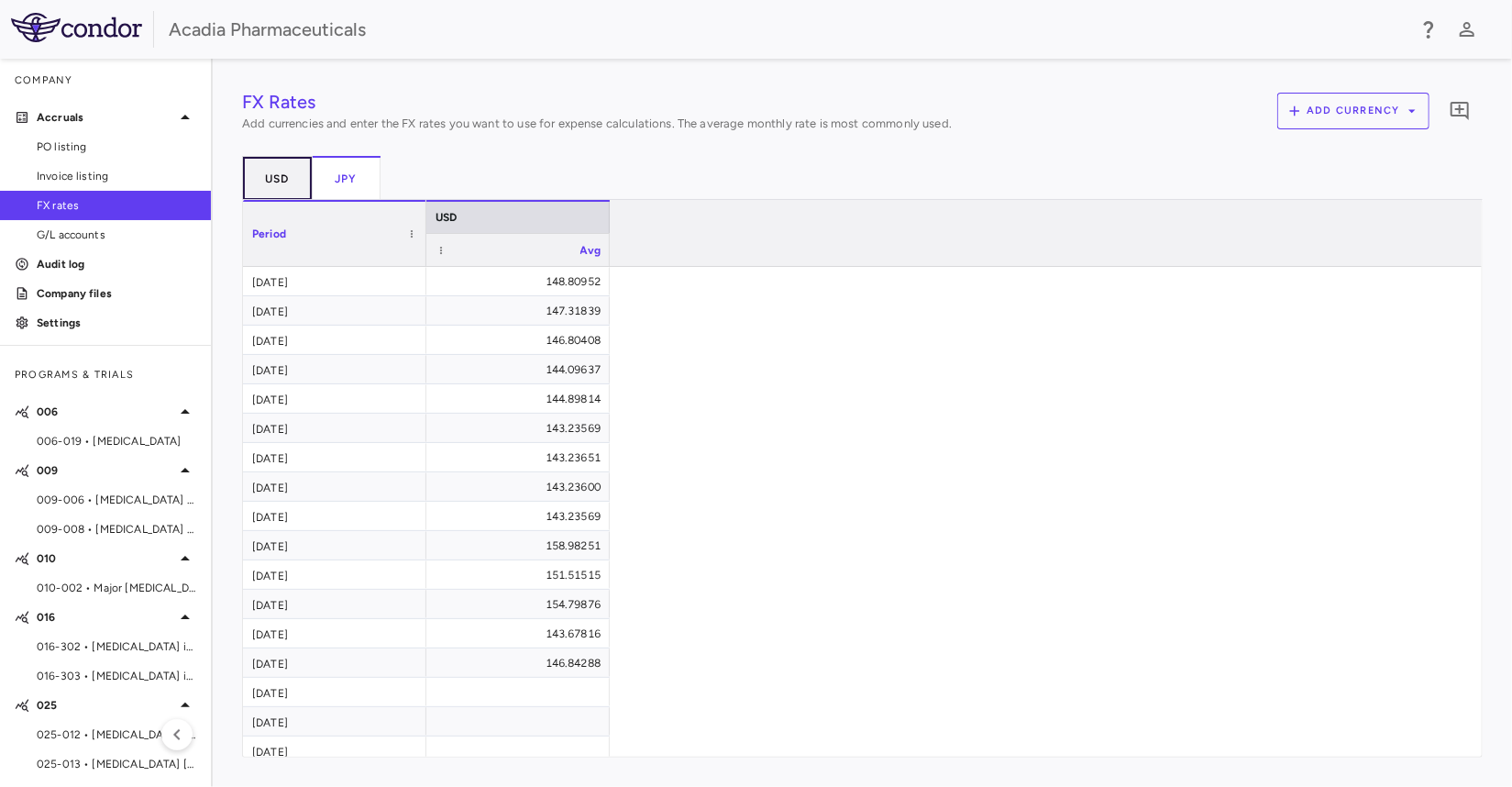
click at [280, 169] on button "USD" at bounding box center [277, 178] width 71 height 44
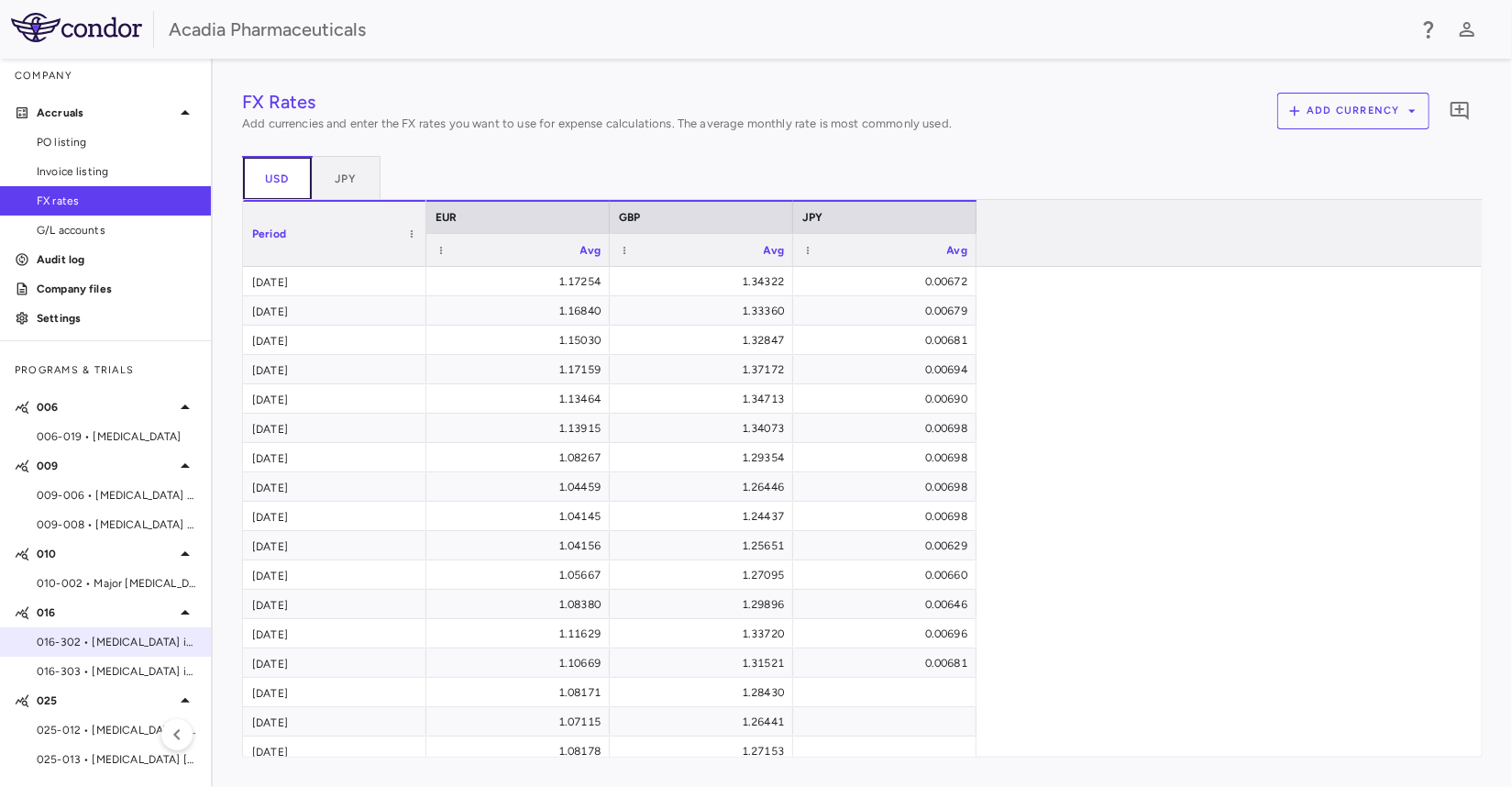
scroll to position [6, 0]
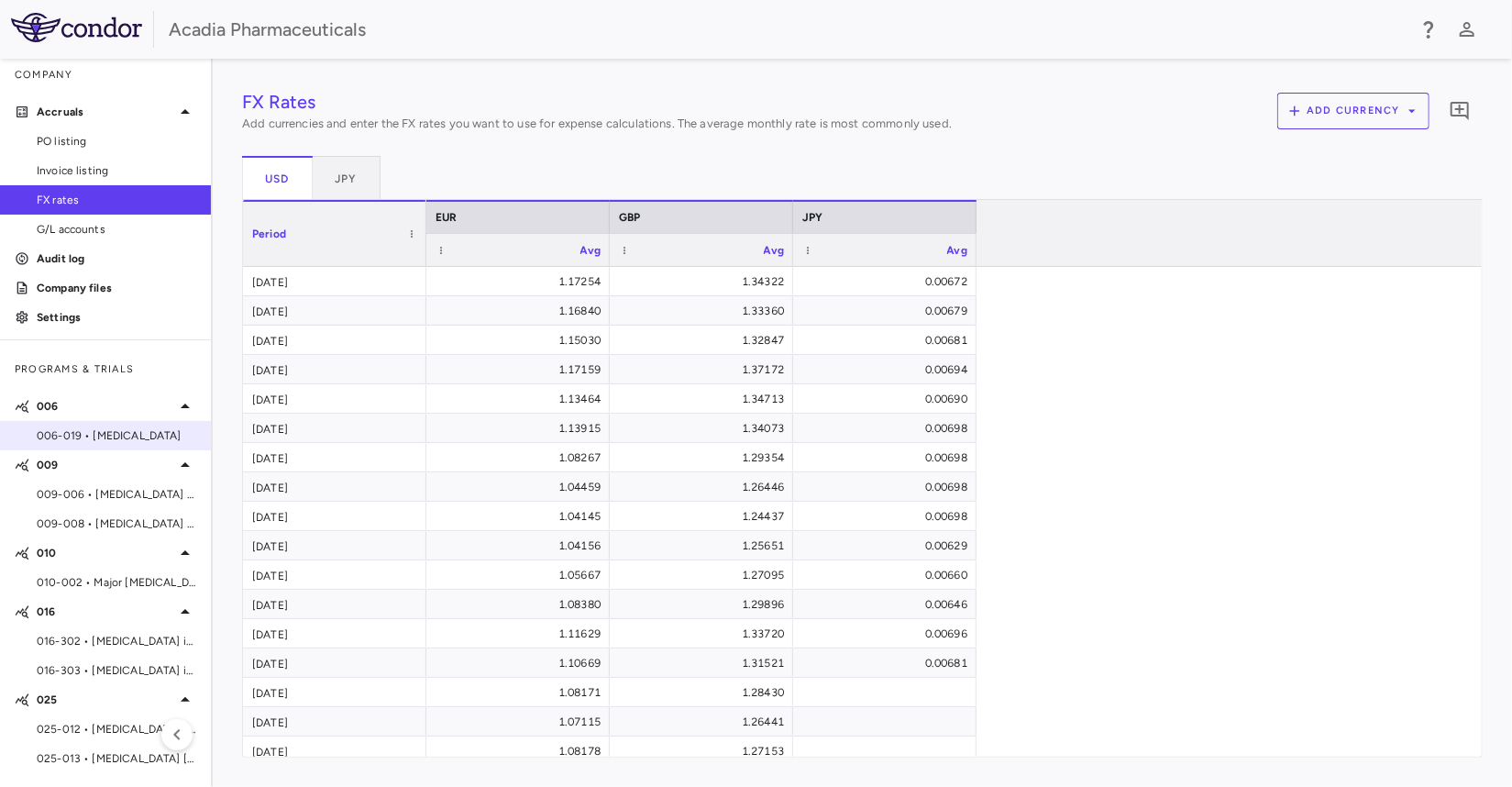
click at [98, 435] on span "006-019 • Rett Syndrome" at bounding box center [117, 435] width 159 height 17
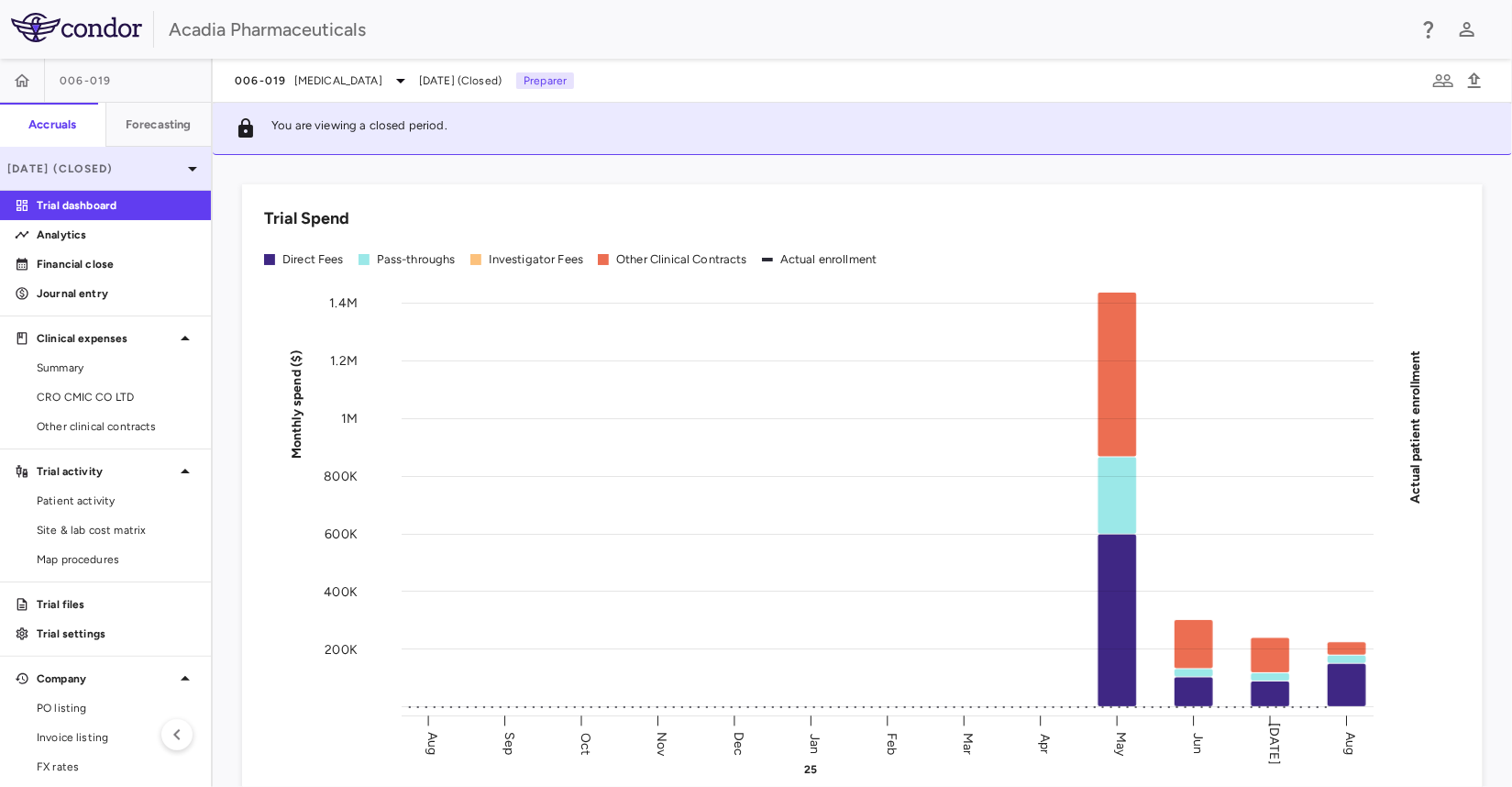
click at [128, 173] on p "Aug 2025 (Closed)" at bounding box center [94, 168] width 174 height 17
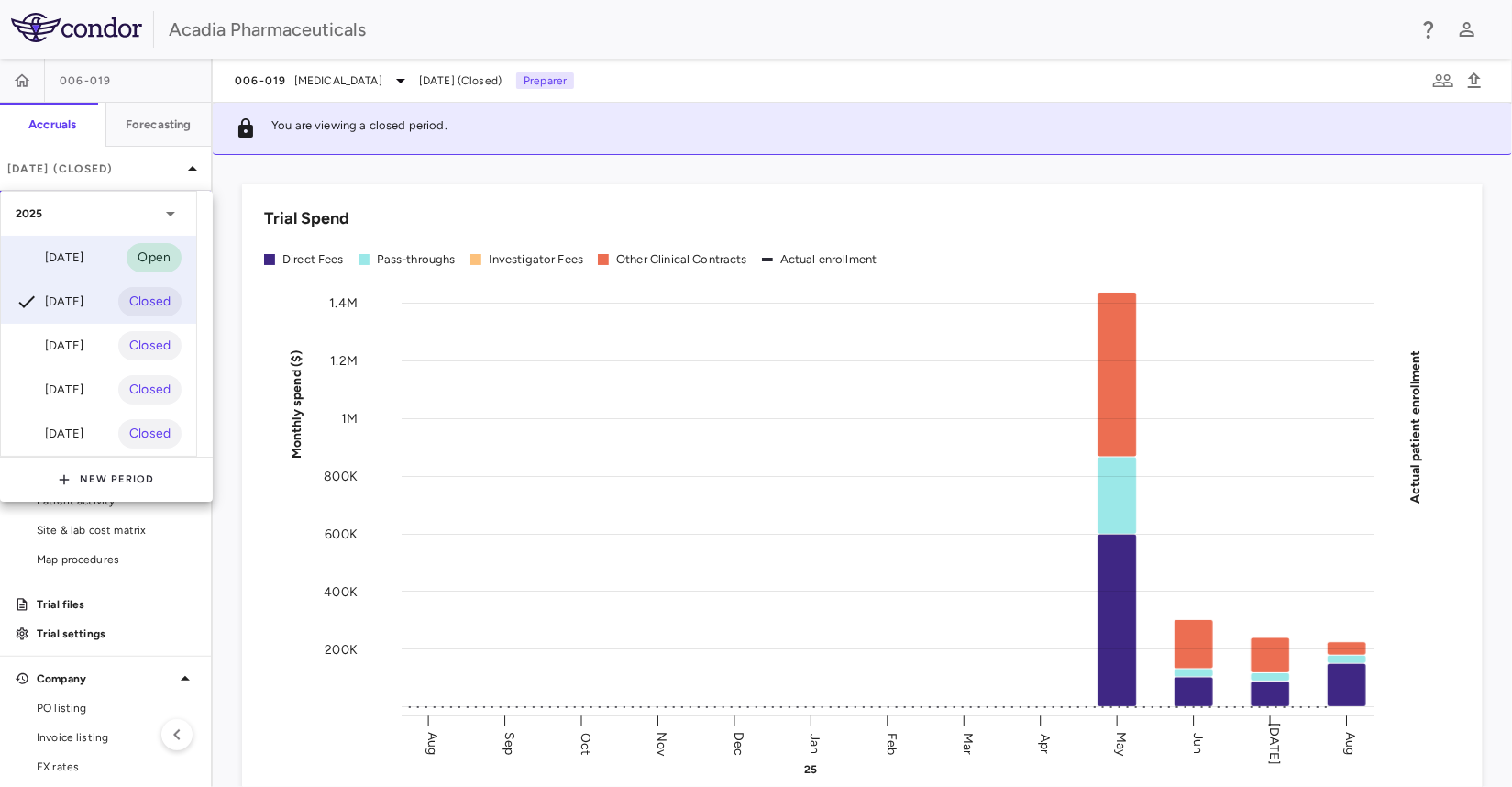
click at [72, 261] on div "Sep 2025" at bounding box center [50, 258] width 68 height 22
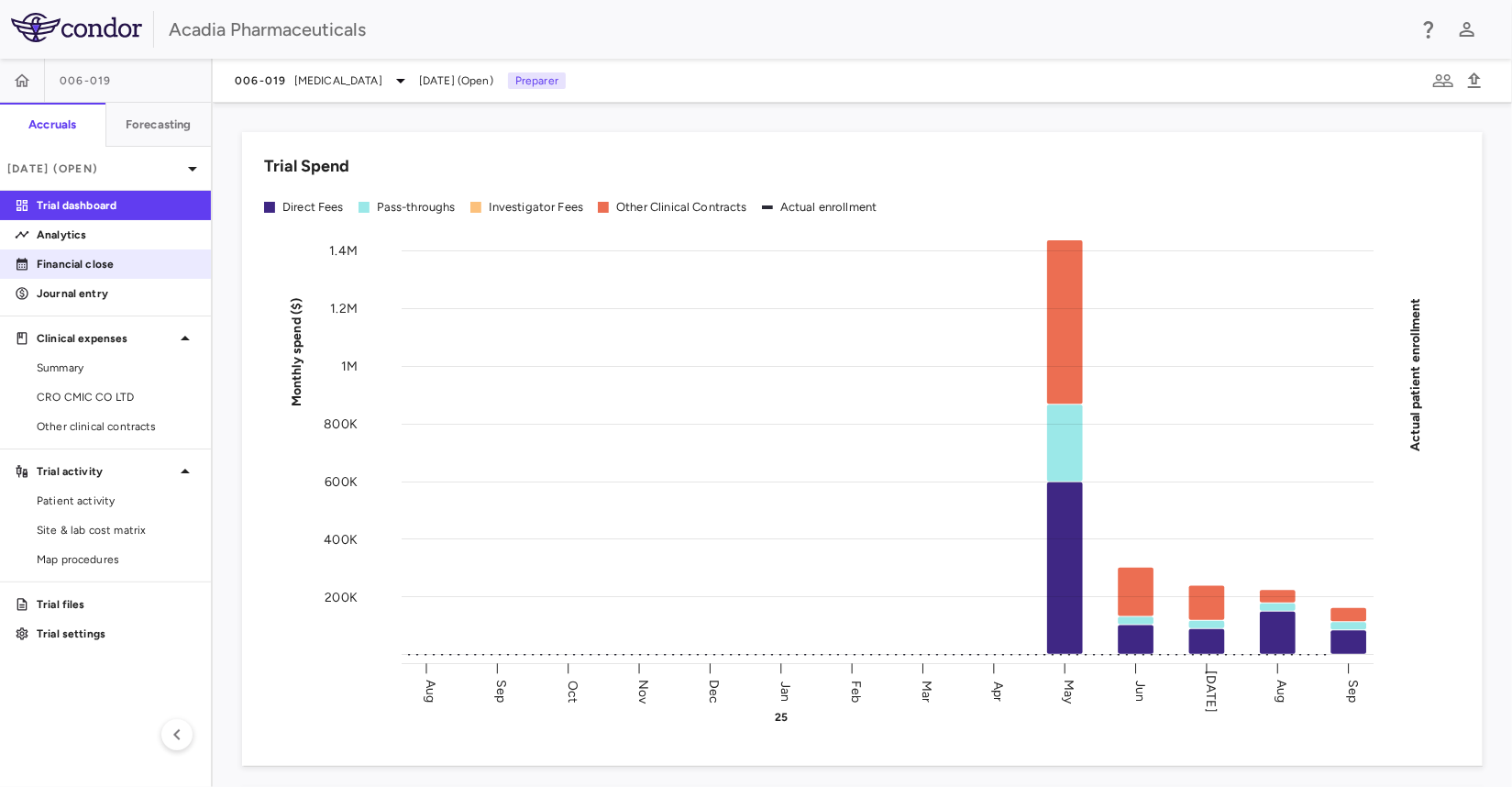
click at [76, 271] on p "Financial close" at bounding box center [117, 264] width 159 height 17
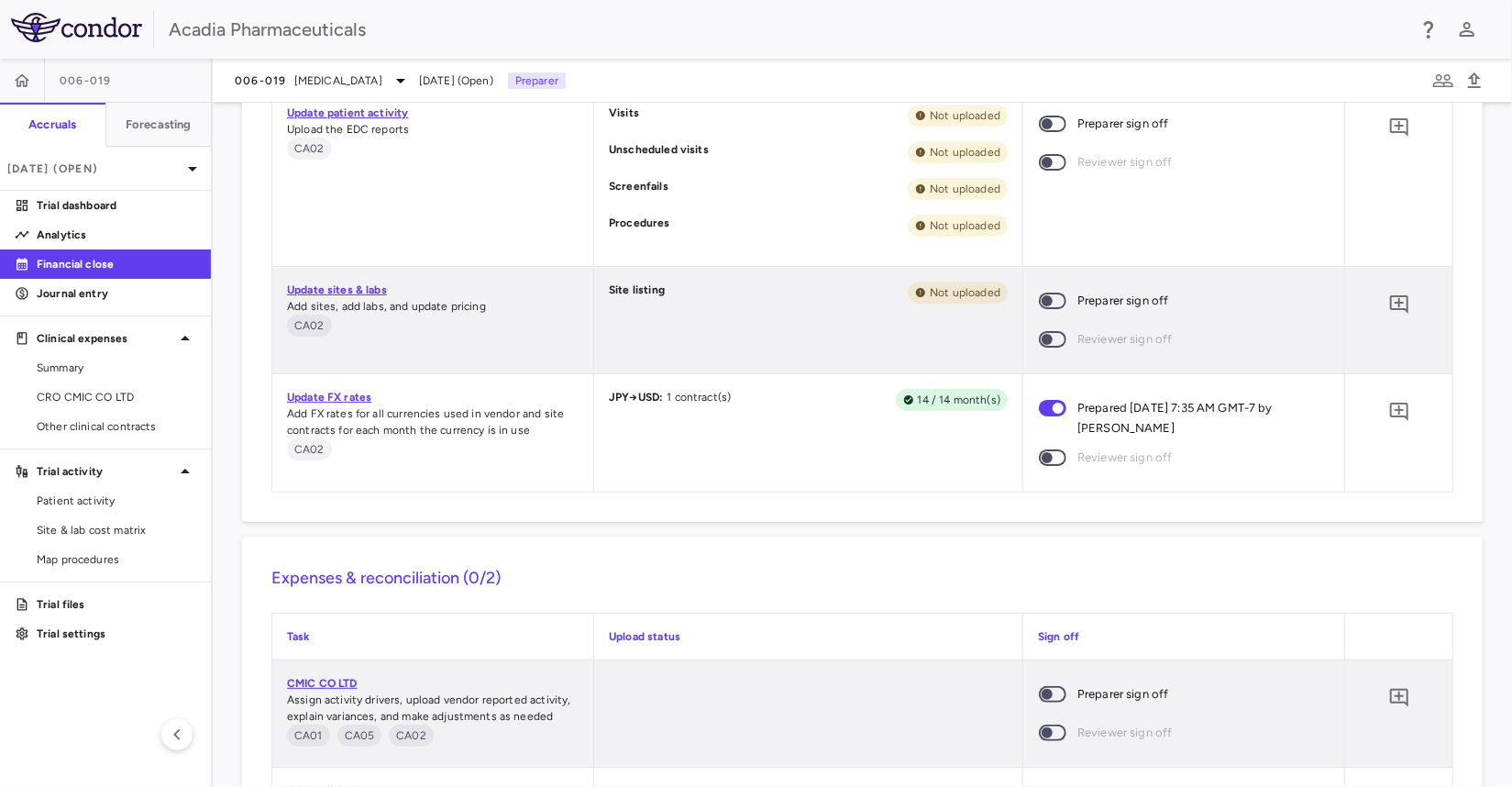
scroll to position [1572, 0]
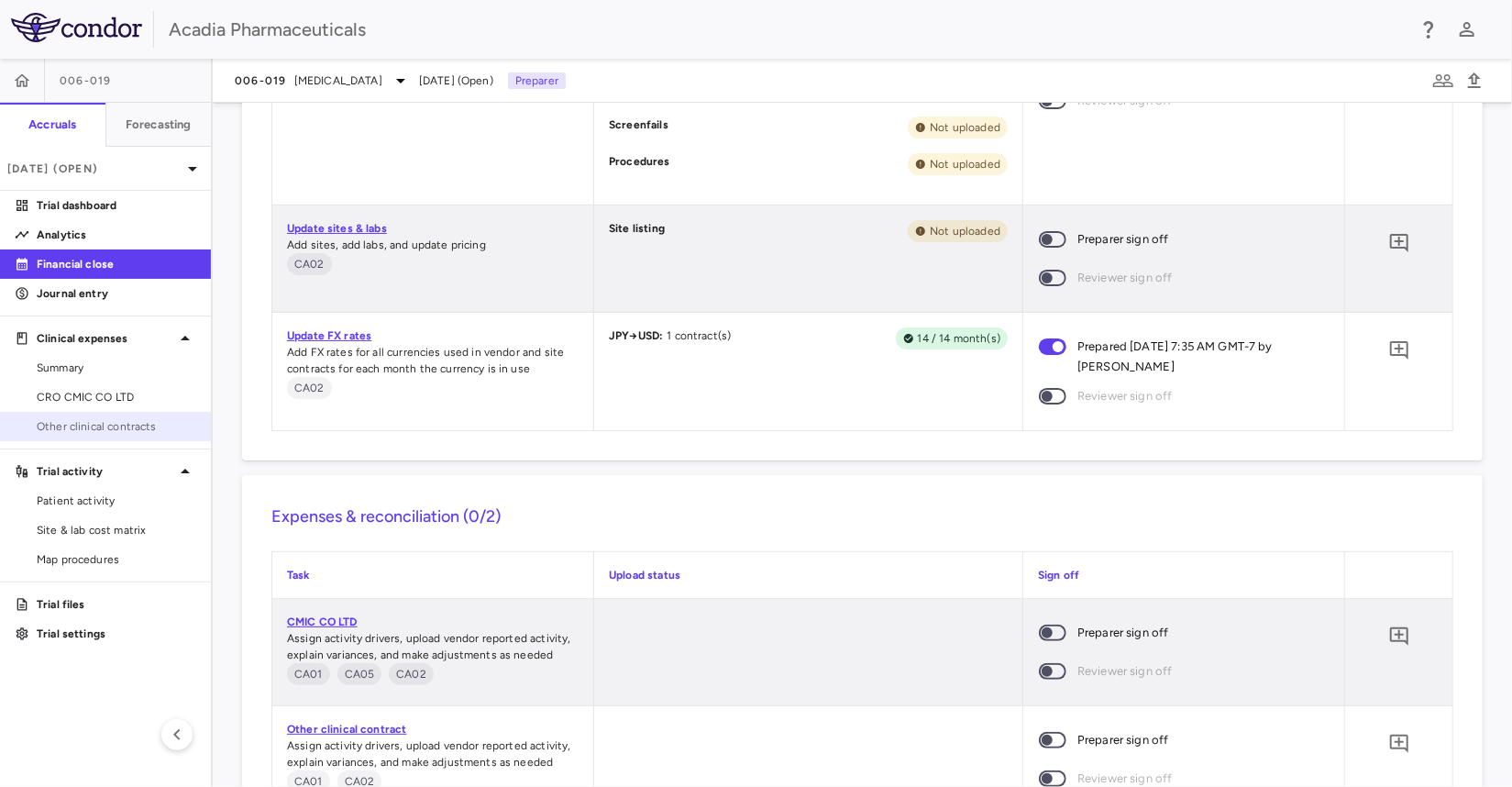
click at [127, 422] on span "Other clinical contracts" at bounding box center [117, 426] width 159 height 17
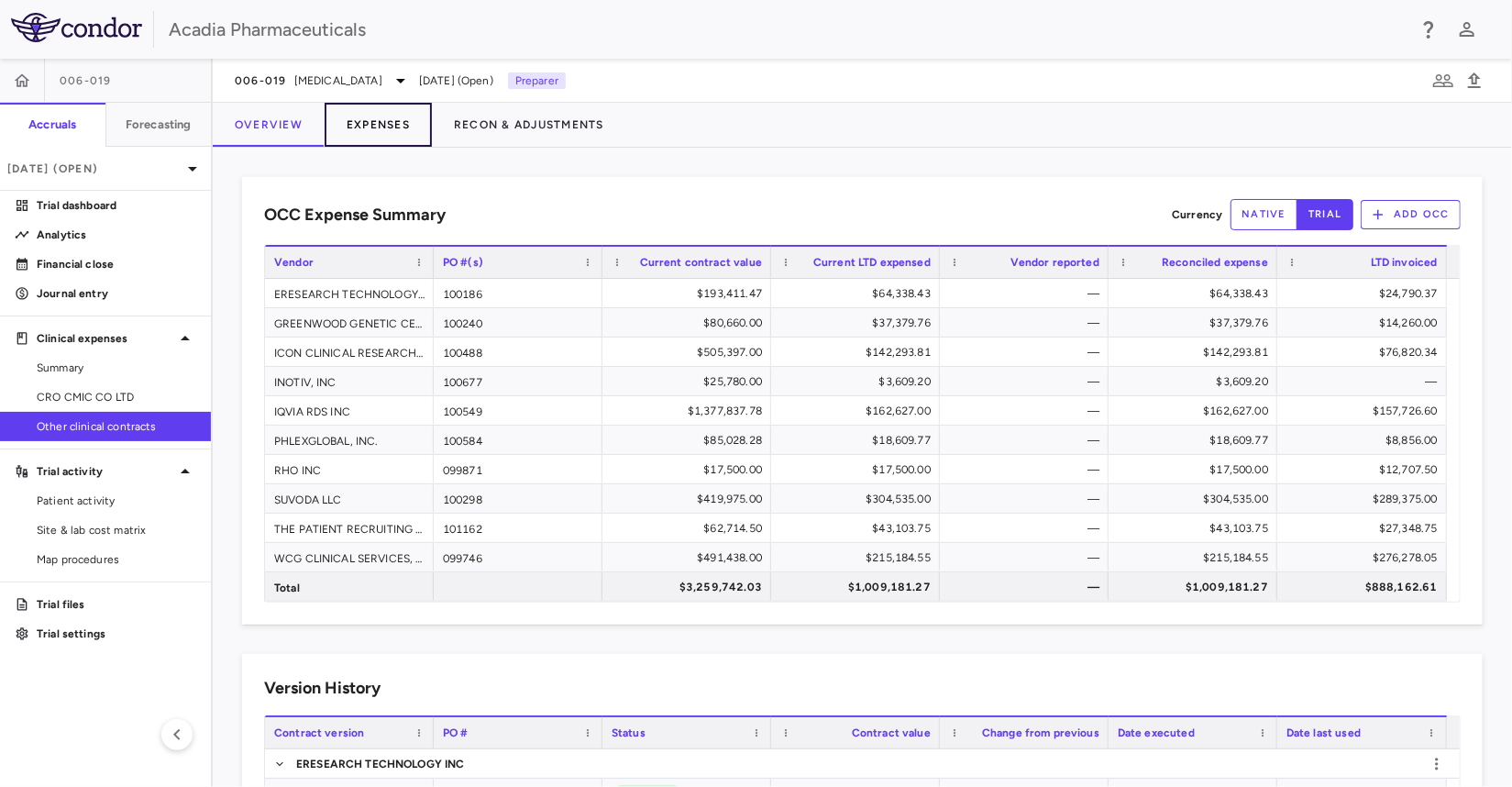
click at [375, 128] on button "Expenses" at bounding box center [378, 125] width 108 height 44
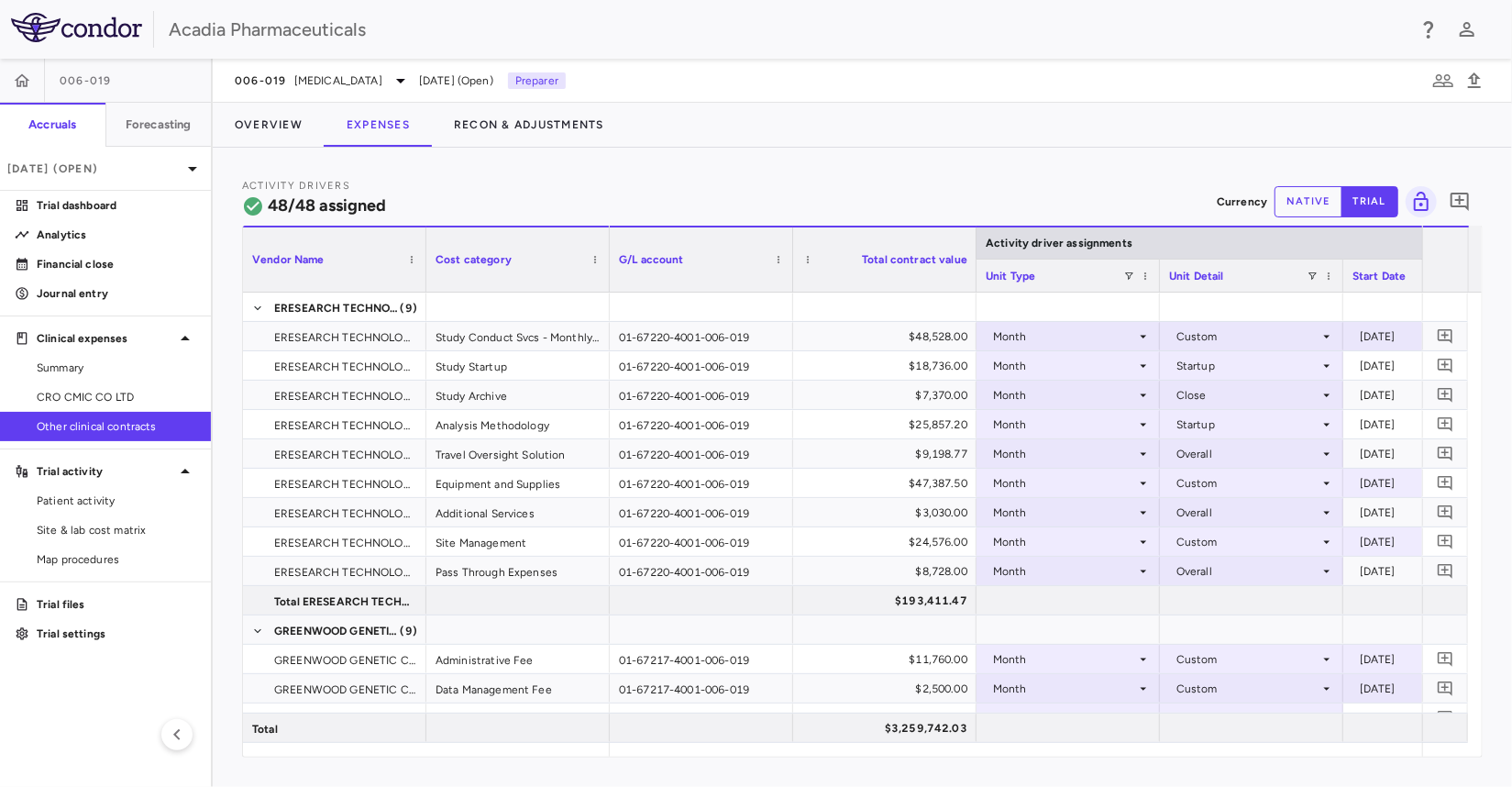
click at [1317, 201] on button "native" at bounding box center [1309, 201] width 68 height 31
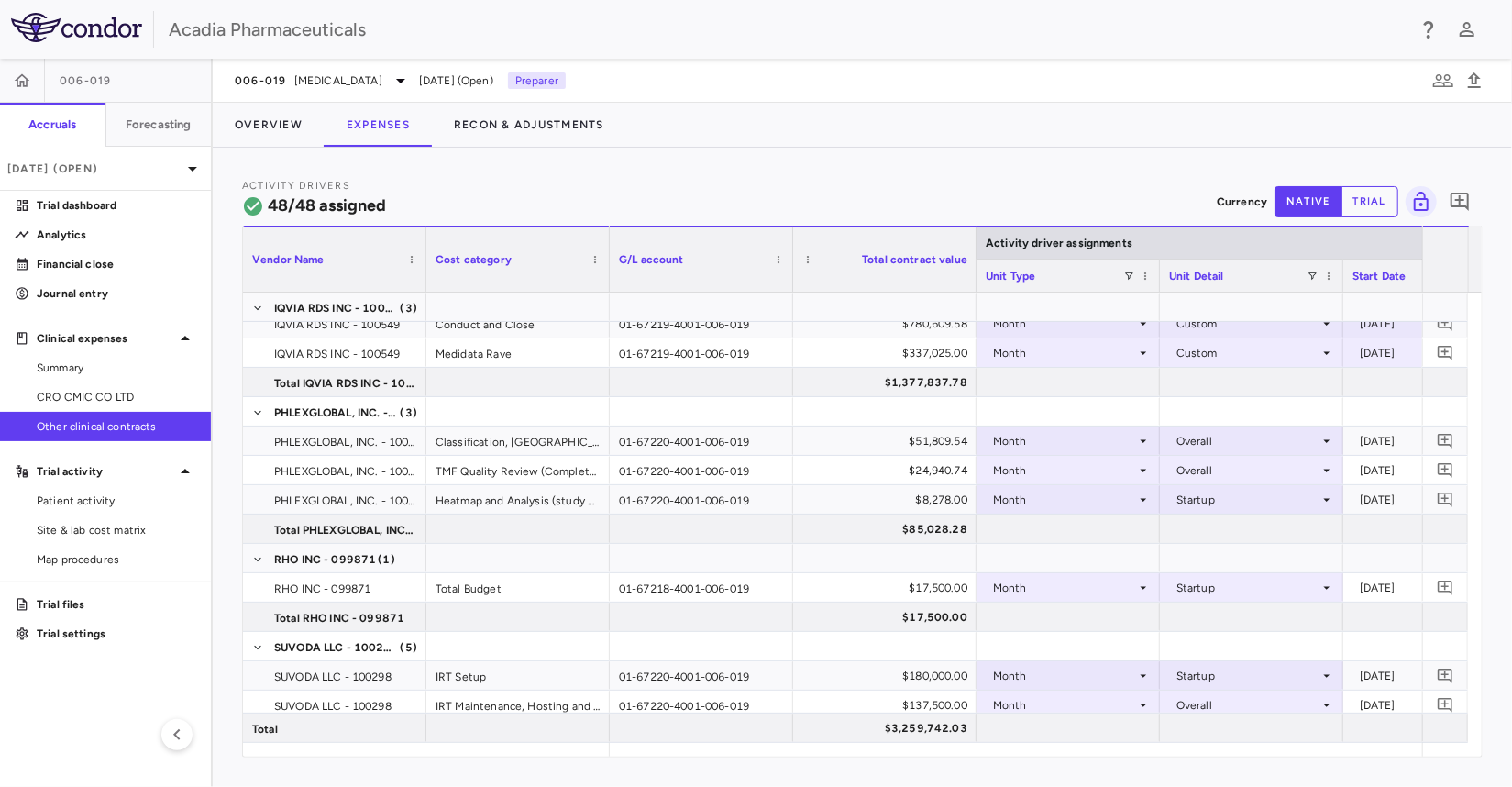
scroll to position [1221, 0]
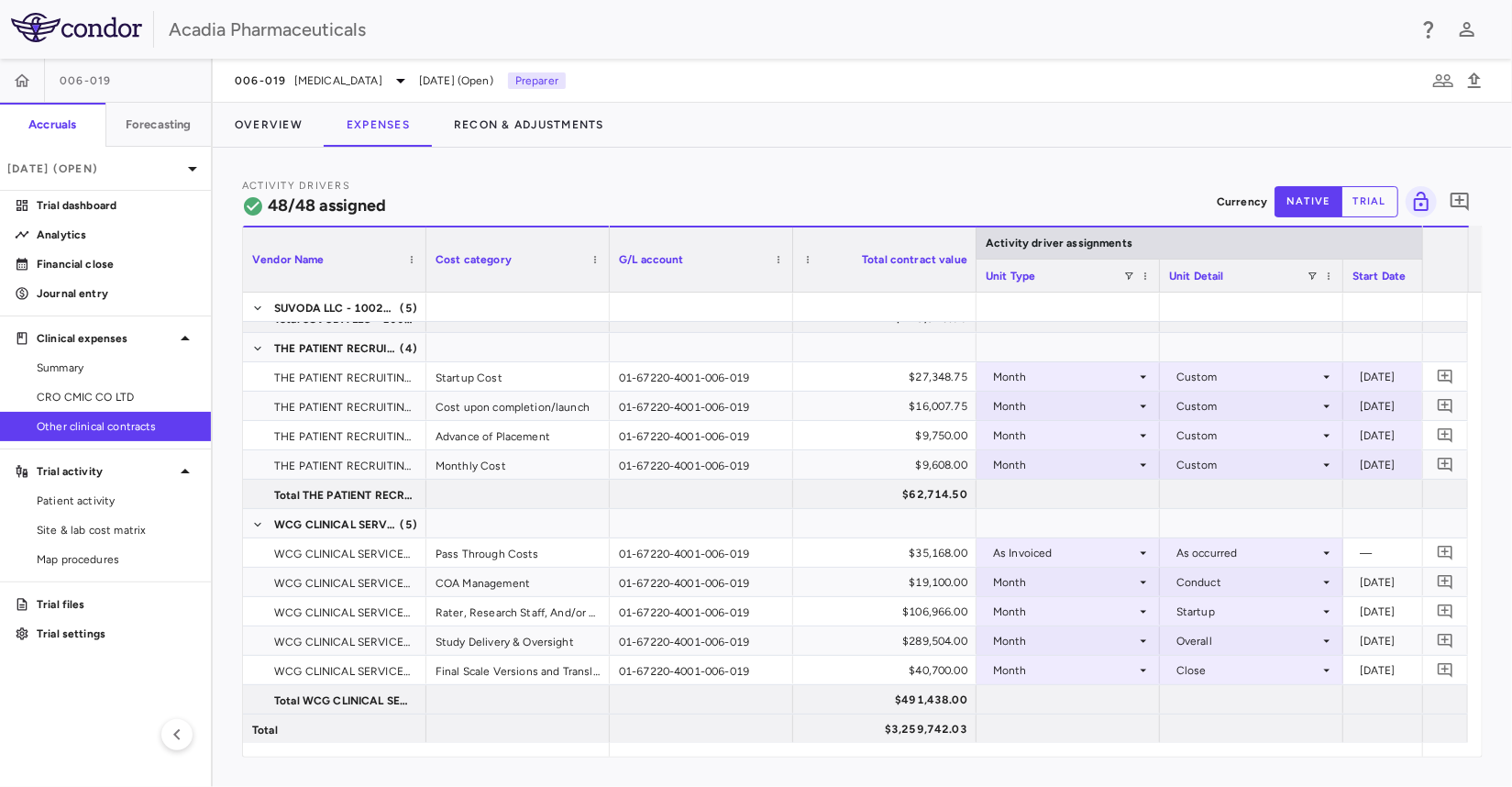
click at [1010, 166] on div "Activity Drivers 48/48 assigned Currency native trial 0 Vendor Name Drag here t…" at bounding box center [863, 467] width 1300 height 640
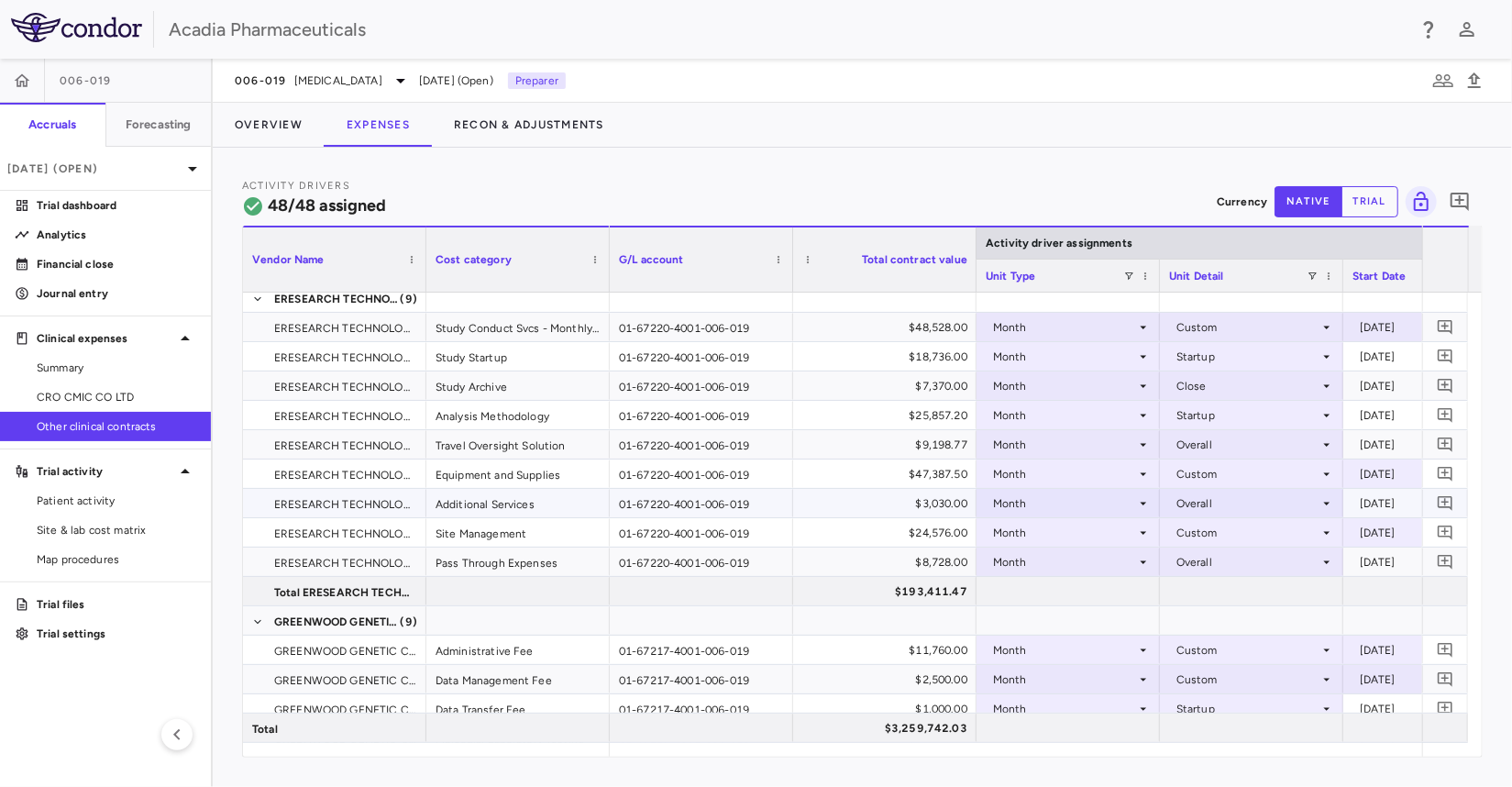
scroll to position [0, 0]
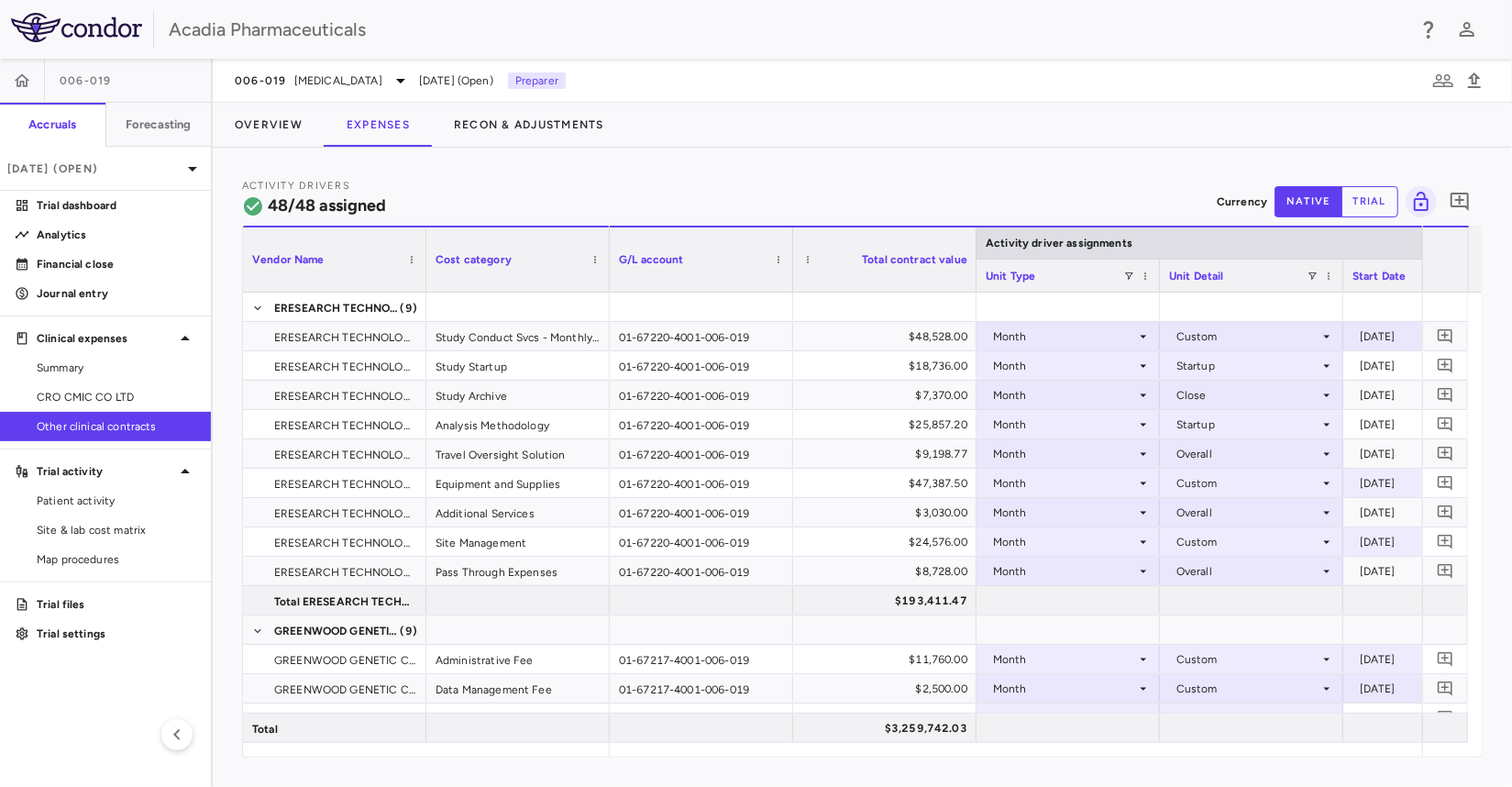
click at [1258, 105] on div "Overview Expenses Recon & Adjustments" at bounding box center [863, 125] width 1300 height 44
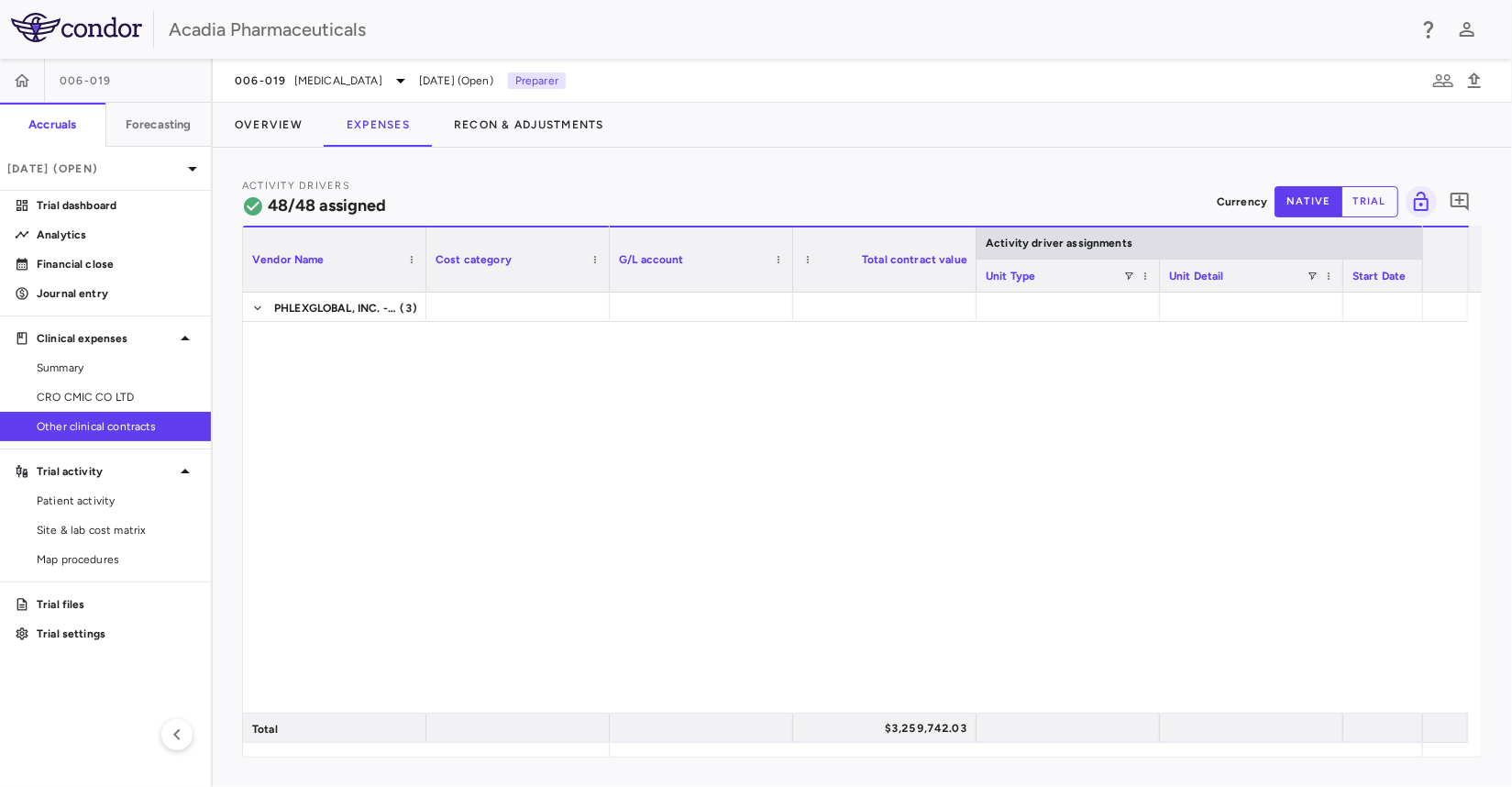
scroll to position [1268, 0]
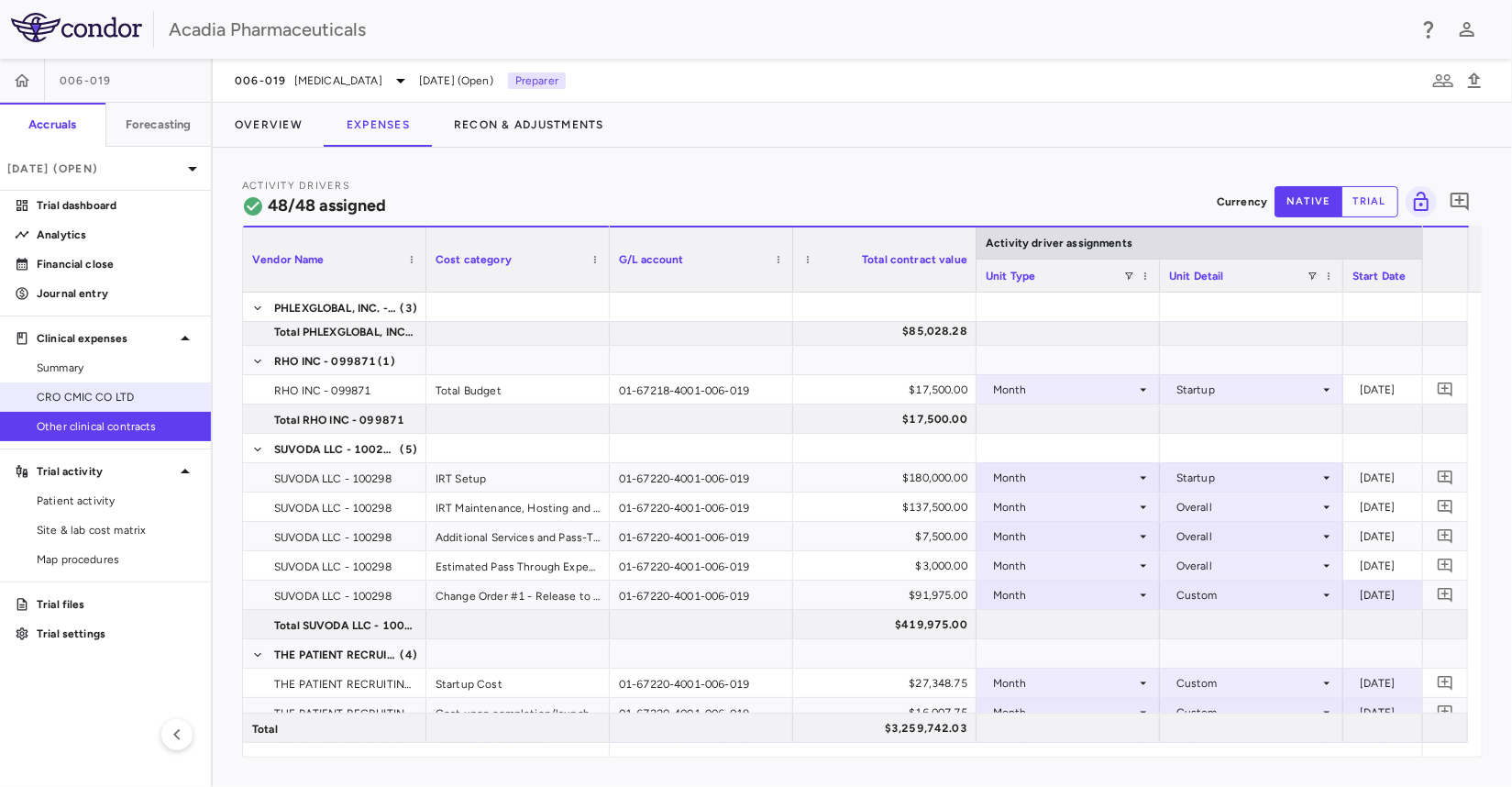
click at [59, 392] on span "CRO CMIC CO LTD" at bounding box center [117, 396] width 159 height 17
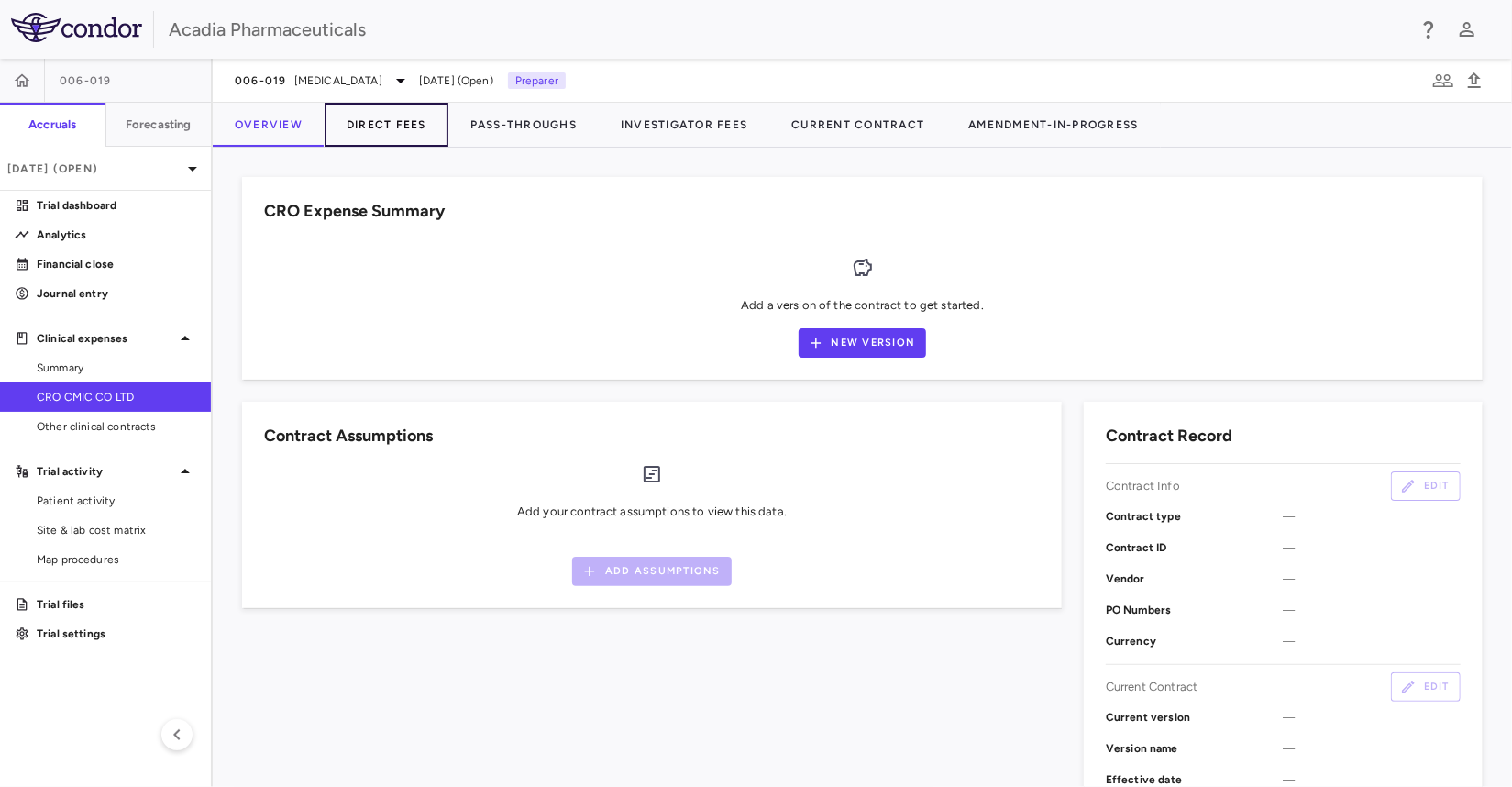
click at [379, 126] on button "Direct Fees" at bounding box center [386, 125] width 124 height 44
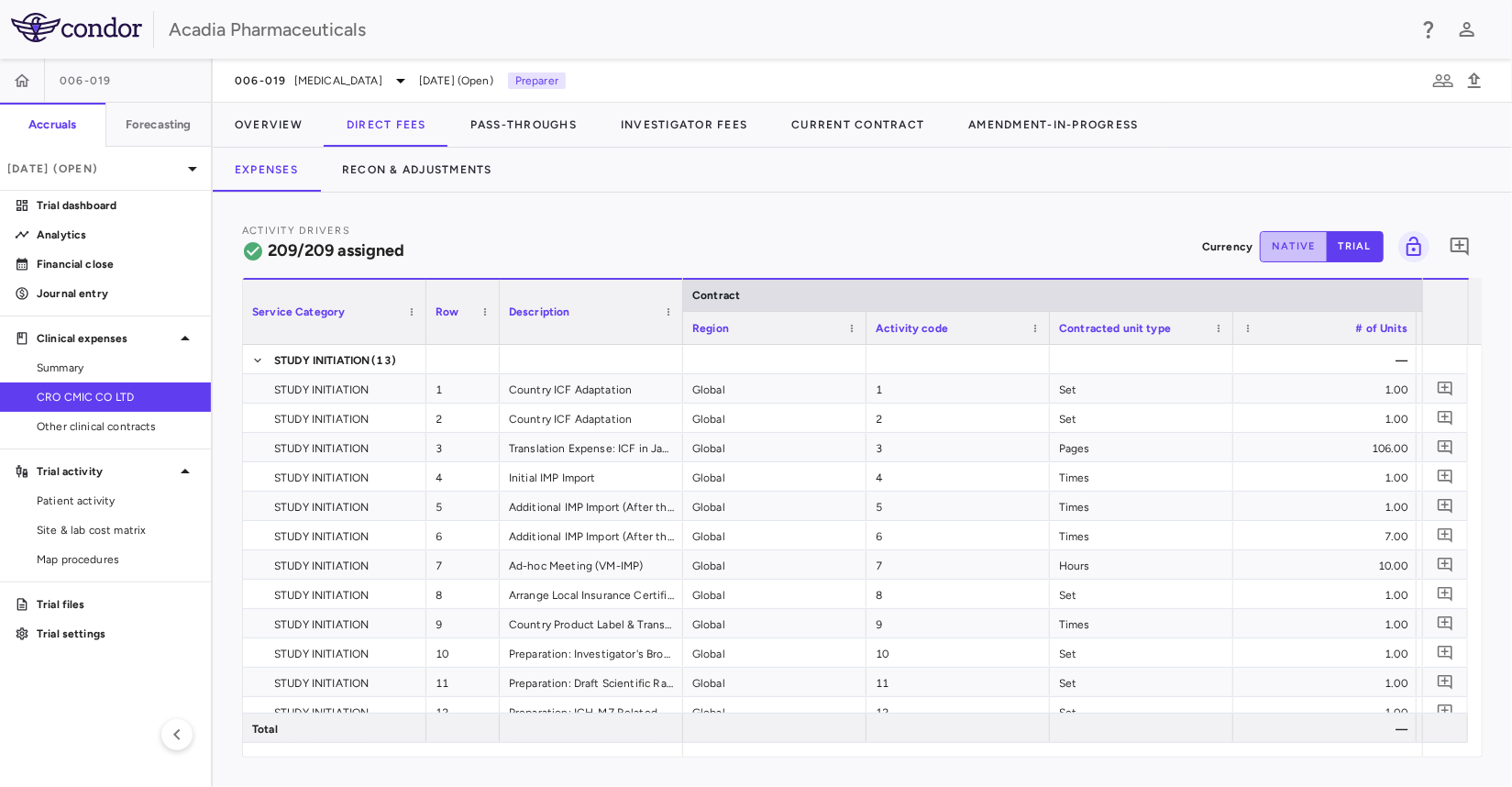
click at [1290, 243] on button "native" at bounding box center [1294, 246] width 68 height 31
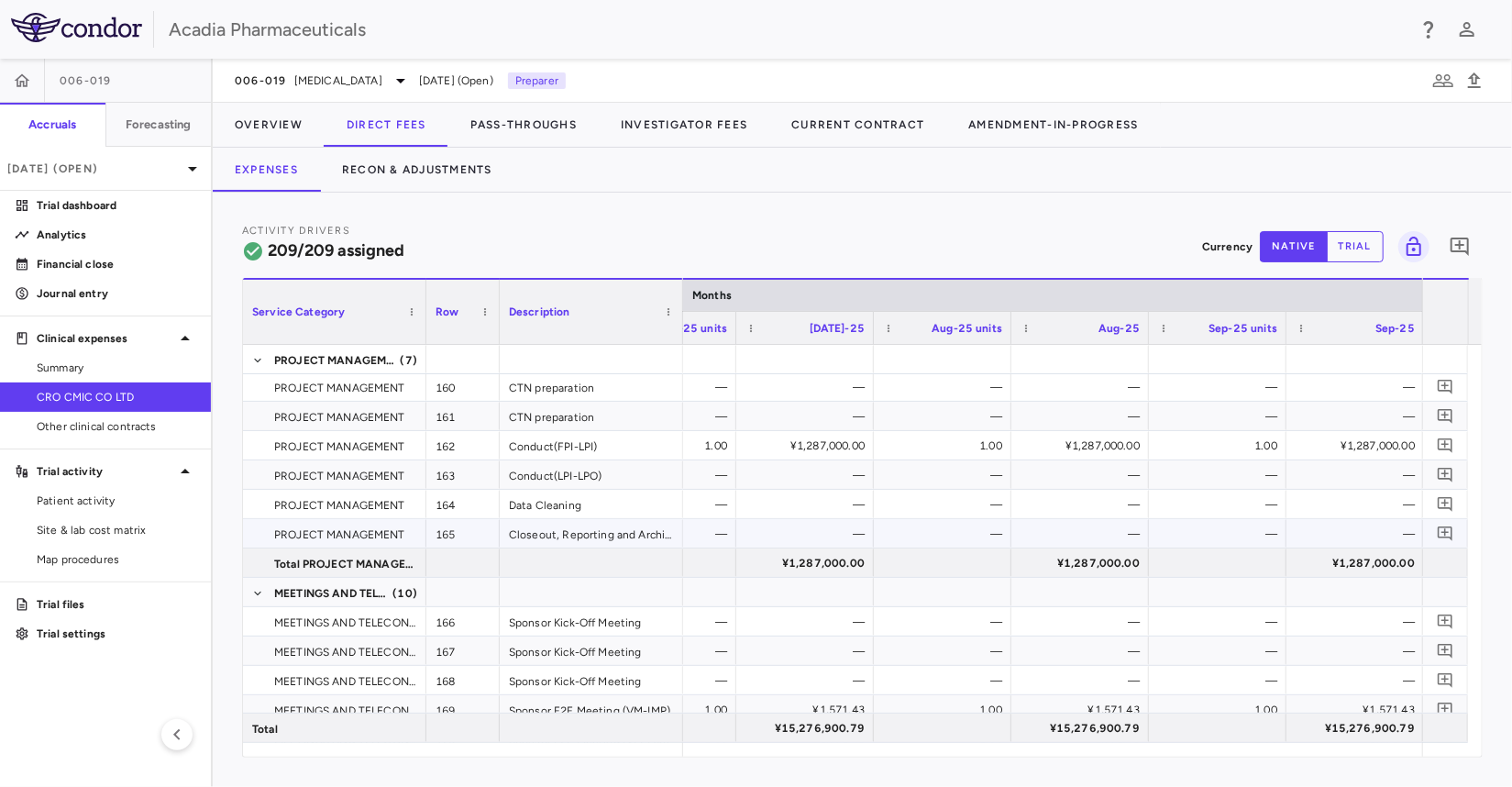
scroll to position [5962, 0]
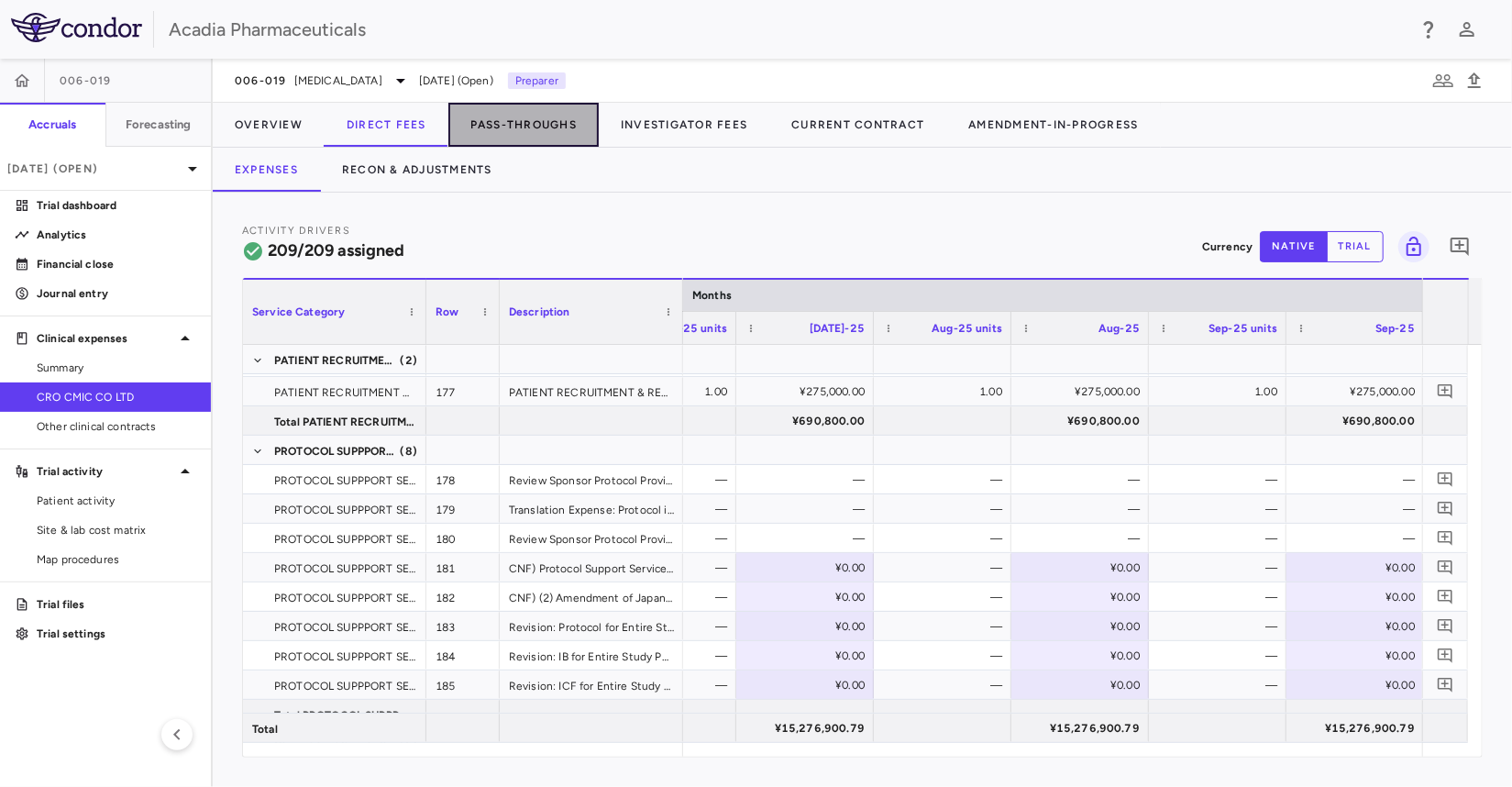
click at [521, 122] on button "Pass-Throughs" at bounding box center [523, 125] width 150 height 44
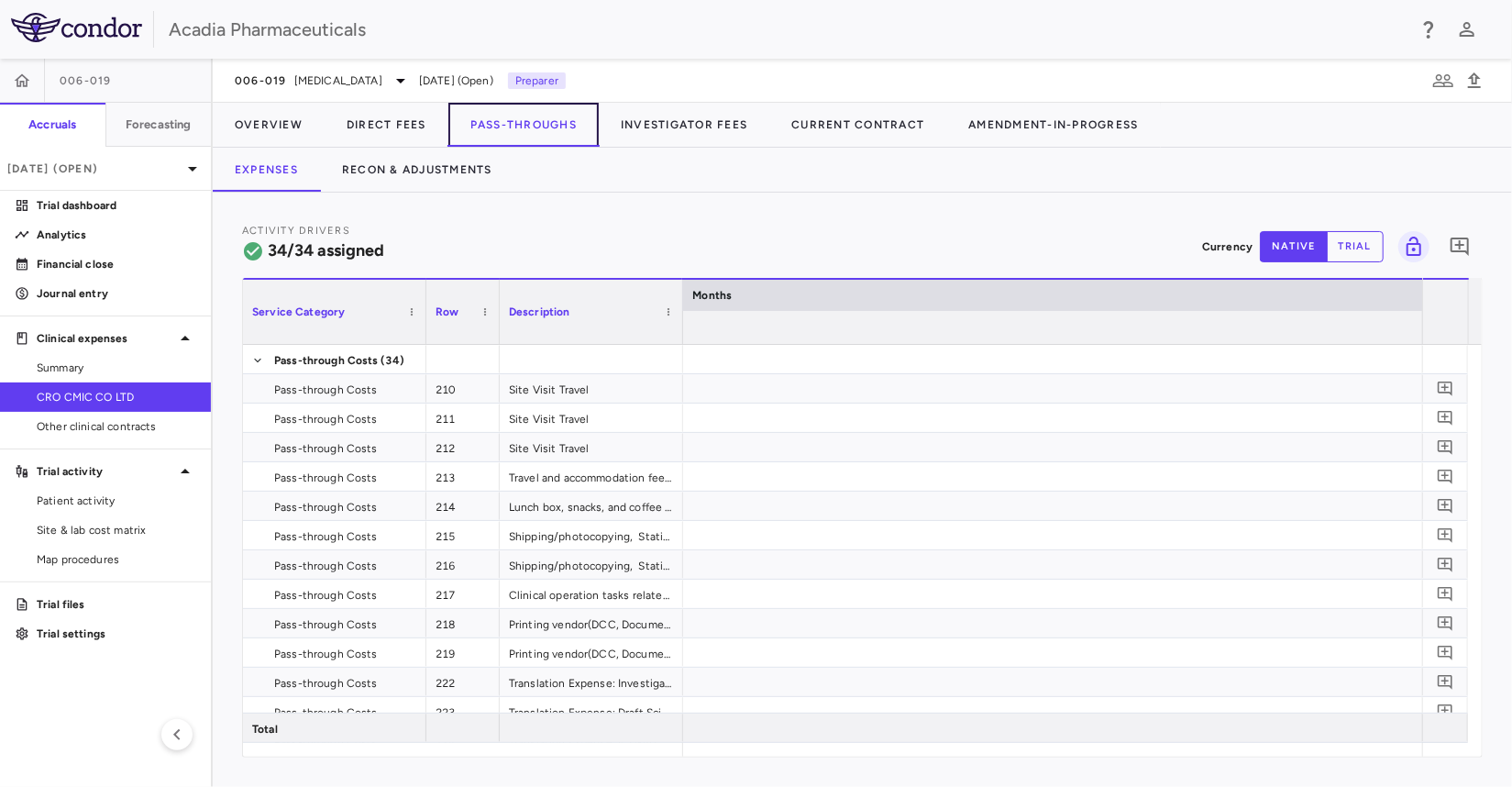
scroll to position [0, 2090]
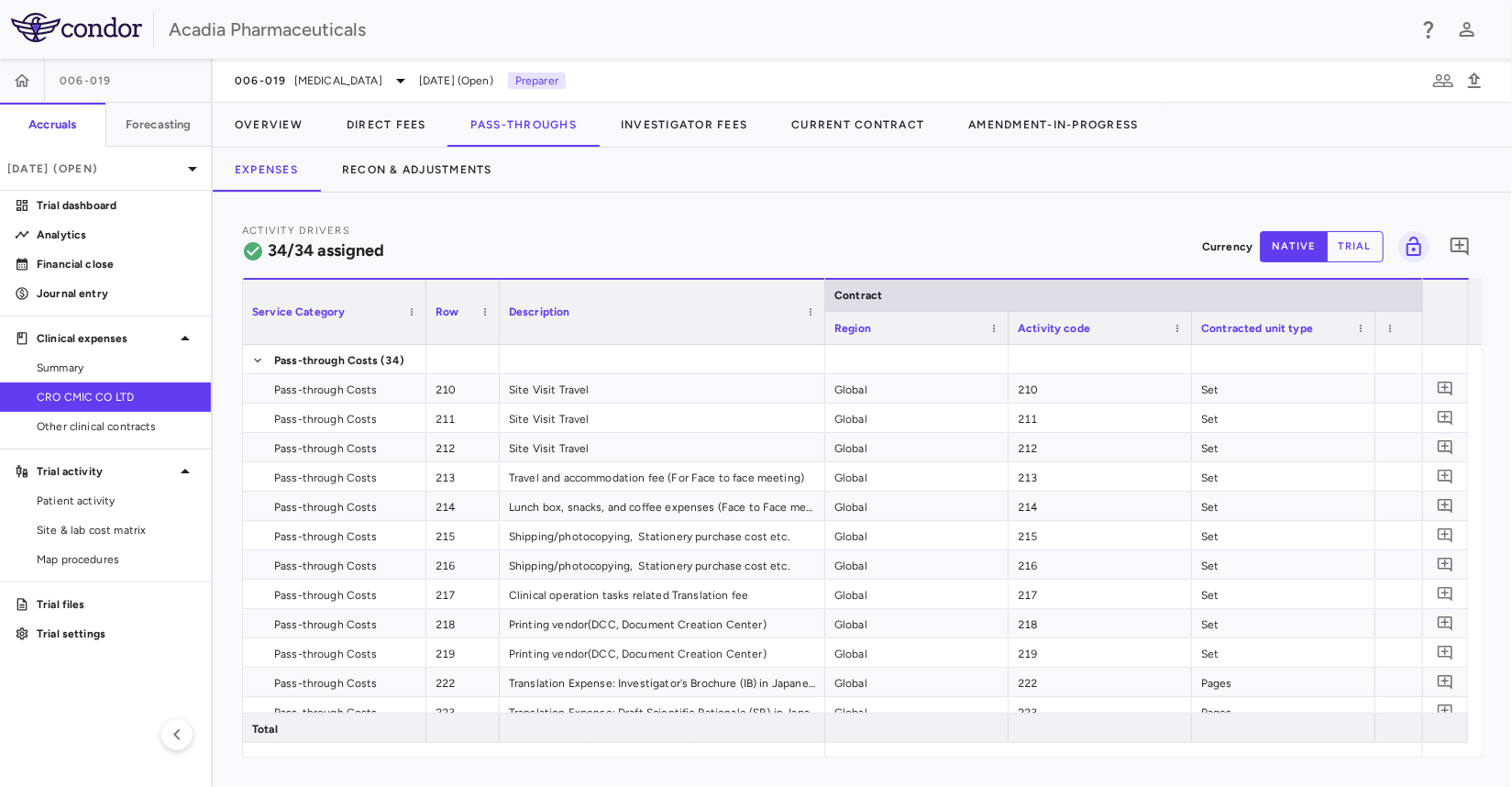
drag, startPoint x: 680, startPoint y: 293, endPoint x: 823, endPoint y: 285, distance: 143.2
click at [823, 285] on div at bounding box center [824, 312] width 7 height 64
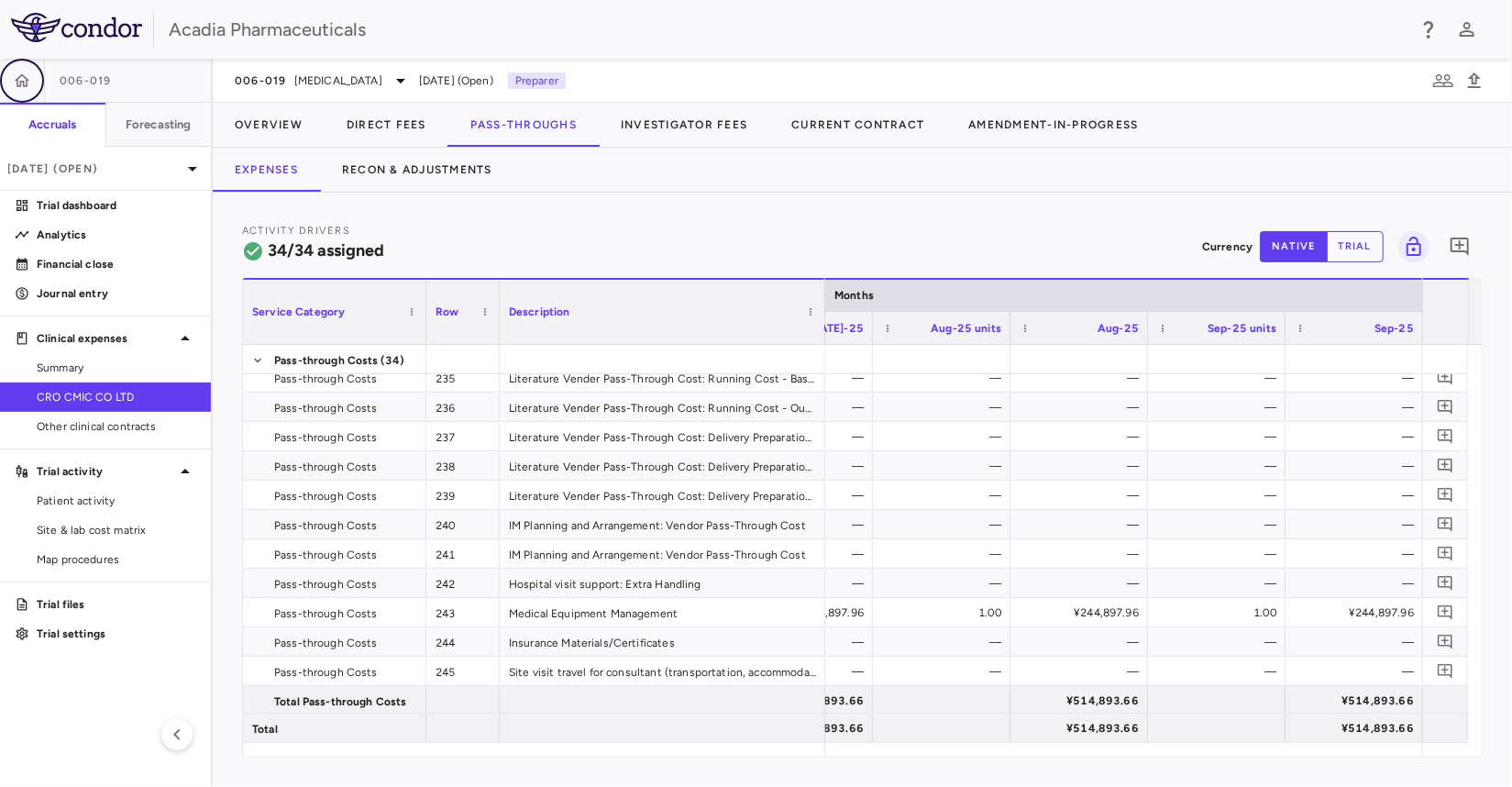
click at [24, 83] on icon "button" at bounding box center [22, 81] width 18 height 18
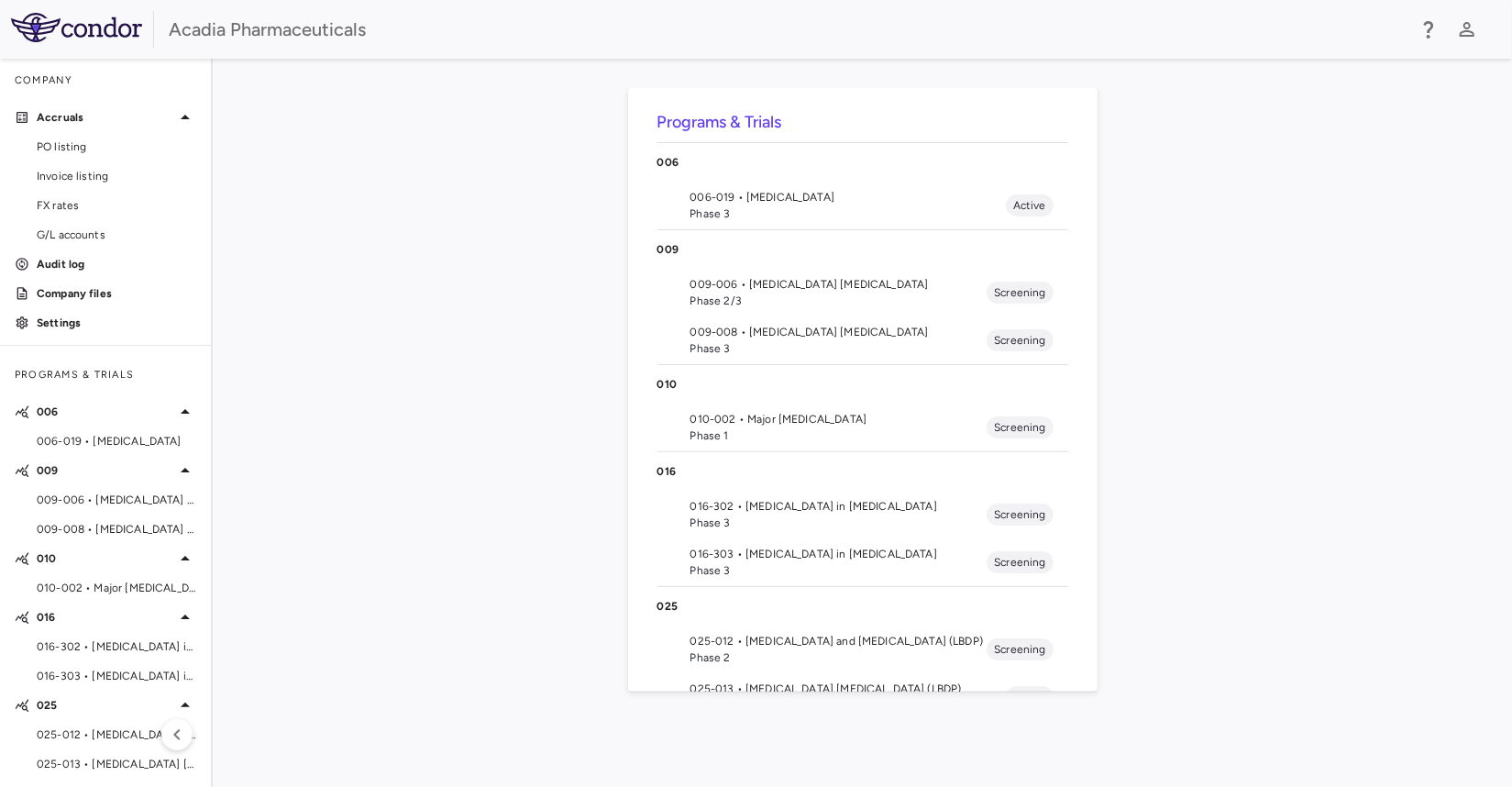
click at [767, 550] on span "016-303 • Hyperphagia in Prader-Willi Syndrome" at bounding box center [839, 554] width 297 height 17
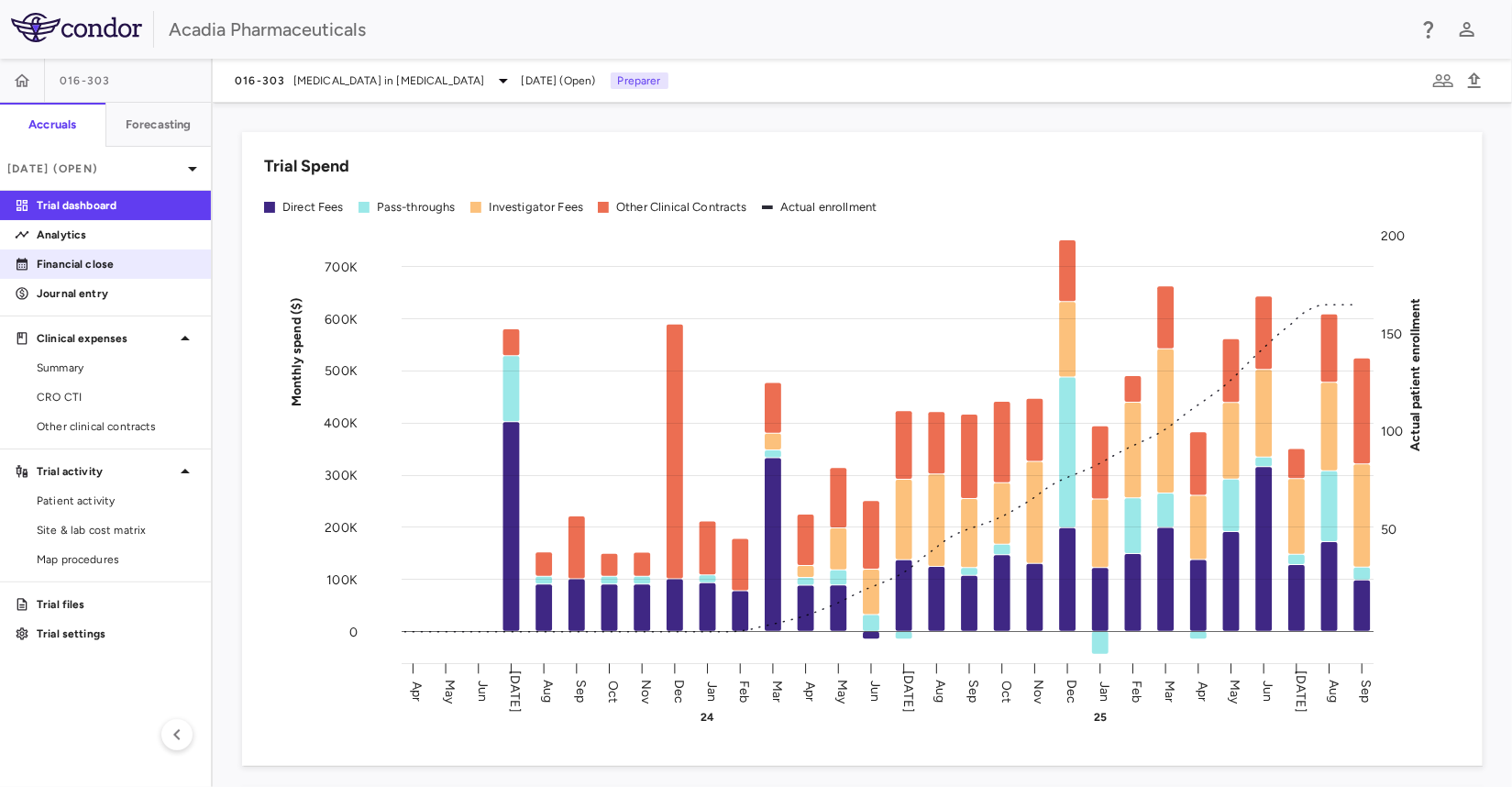
click at [63, 267] on p "Financial close" at bounding box center [117, 264] width 159 height 17
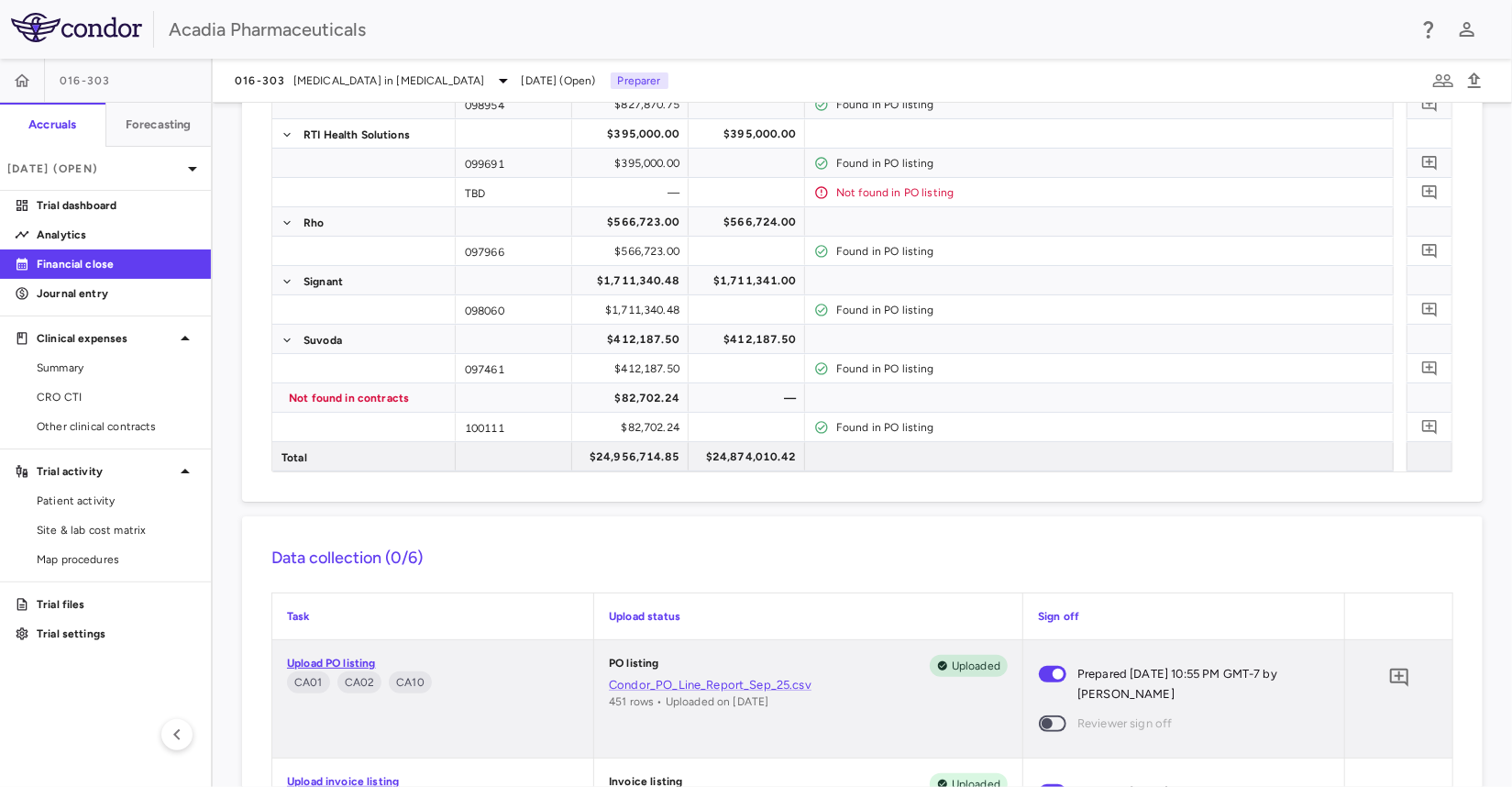
scroll to position [611, 0]
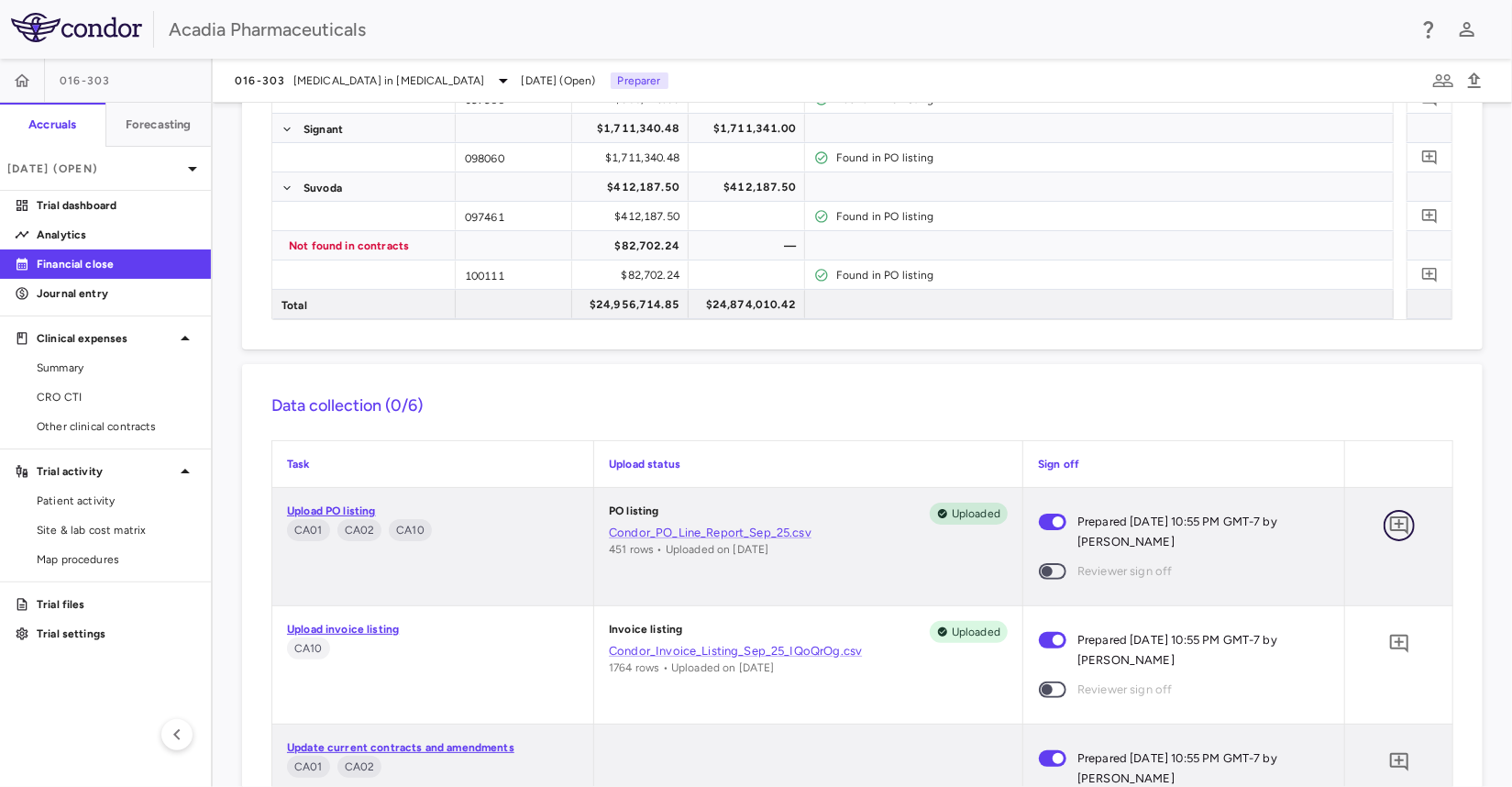
click at [1388, 520] on icon "Add comment" at bounding box center [1399, 526] width 22 height 22
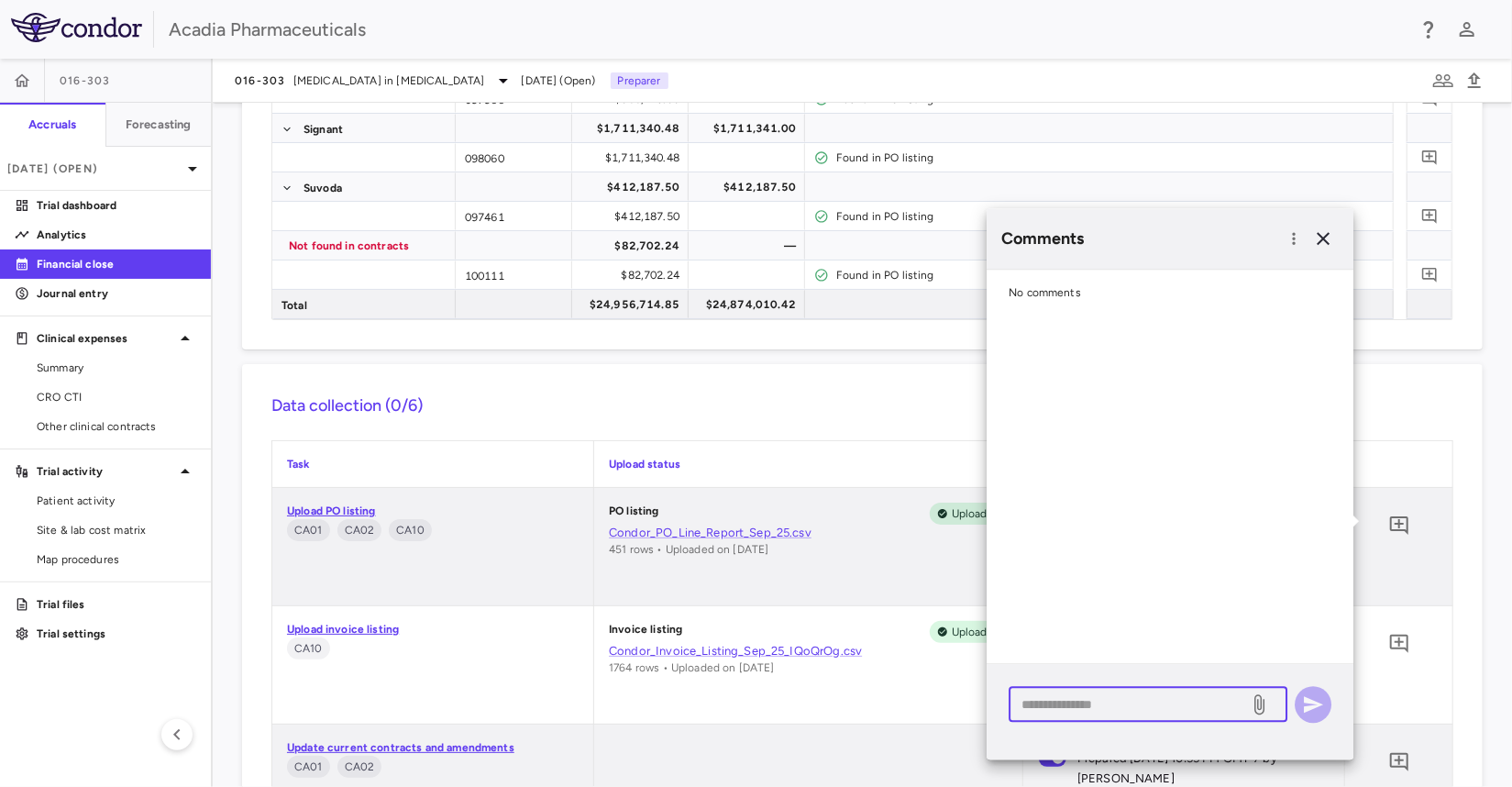
click at [1095, 703] on textarea at bounding box center [1129, 704] width 214 height 20
paste textarea "**********"
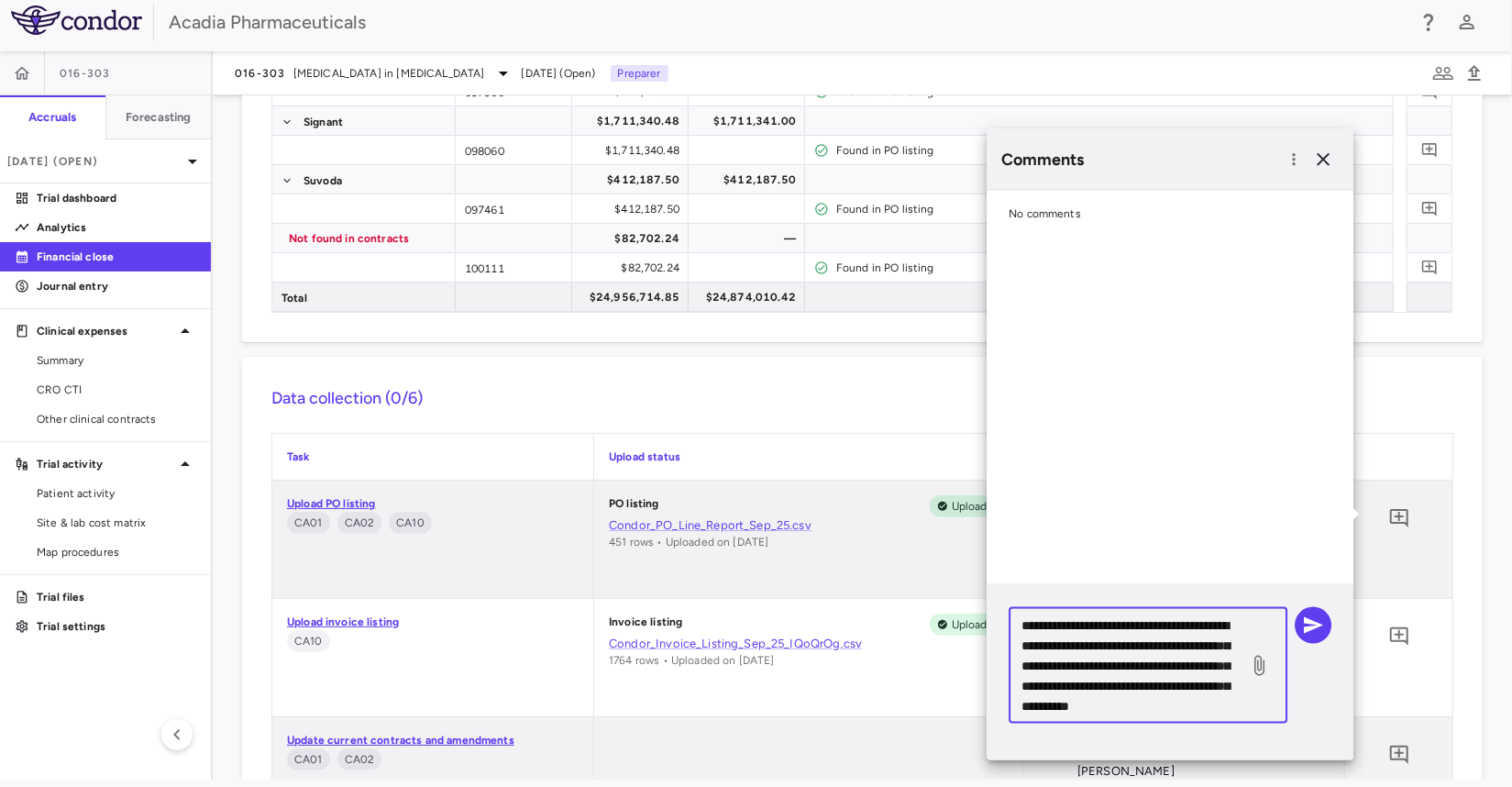
scroll to position [0, 0]
type textarea "**********"
click at [1312, 623] on icon "button" at bounding box center [1313, 626] width 19 height 17
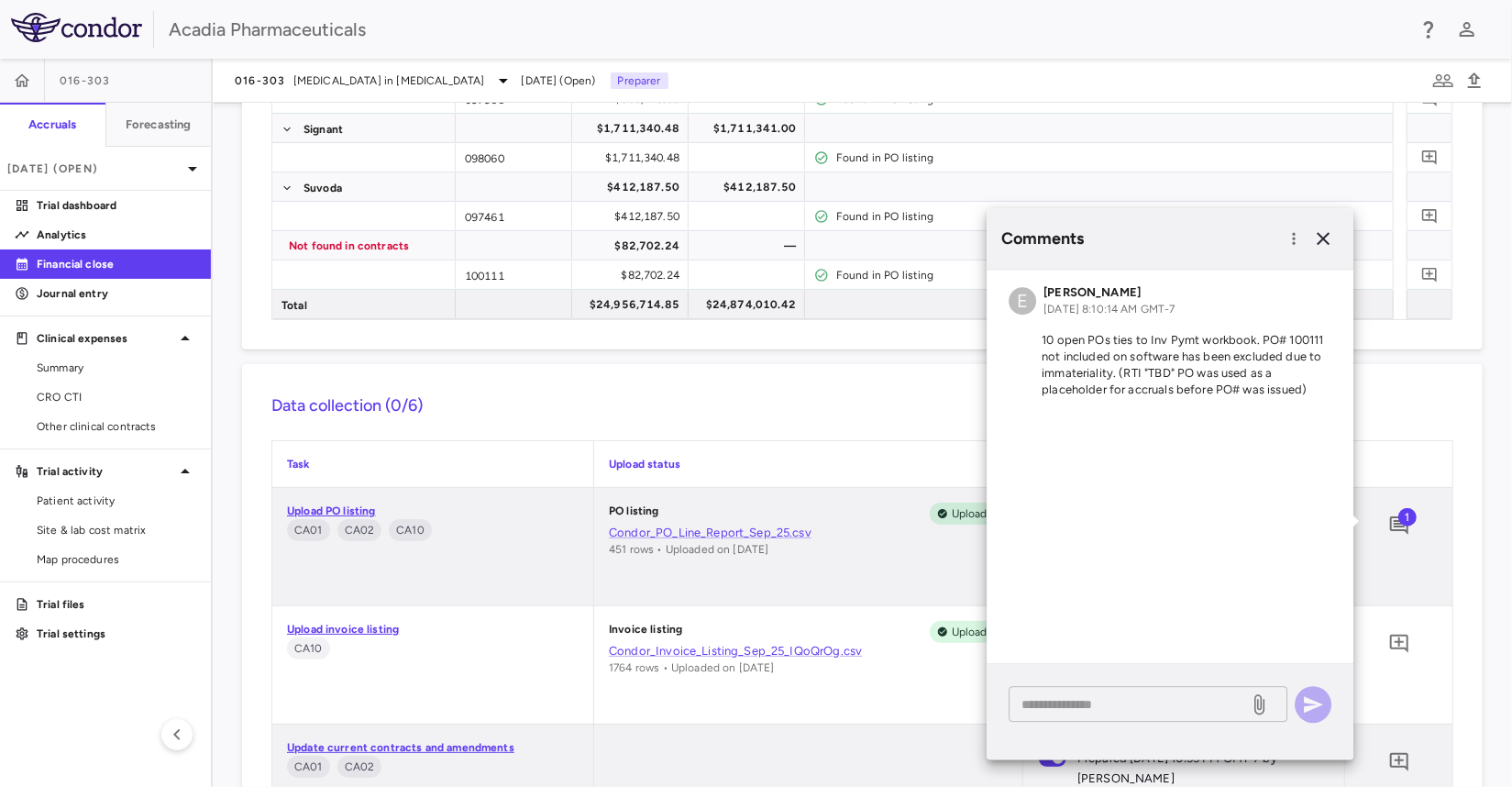
click at [1044, 707] on textarea at bounding box center [1129, 704] width 214 height 20
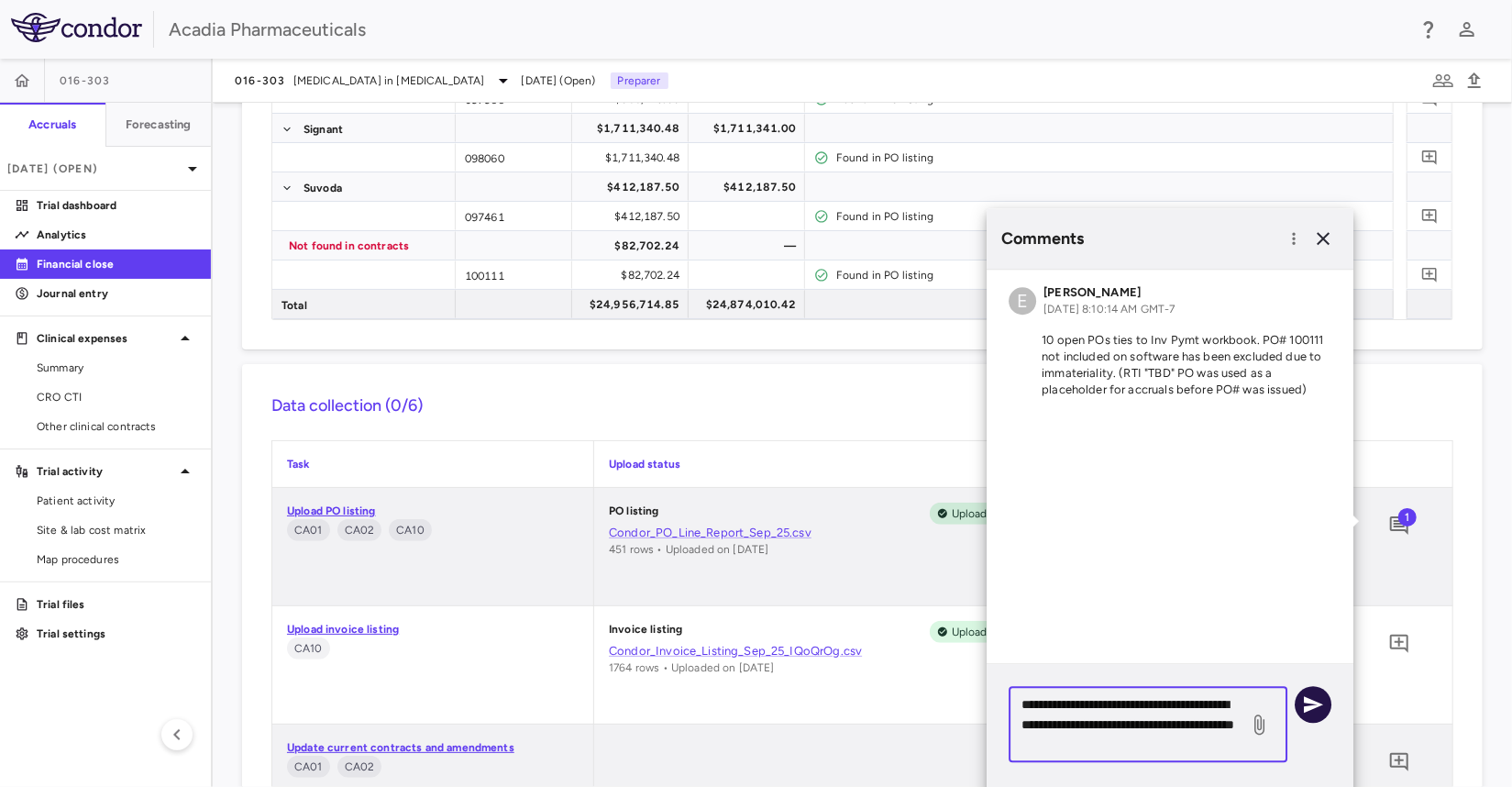
type textarea "**********"
click at [1316, 703] on icon "button" at bounding box center [1314, 704] width 22 height 22
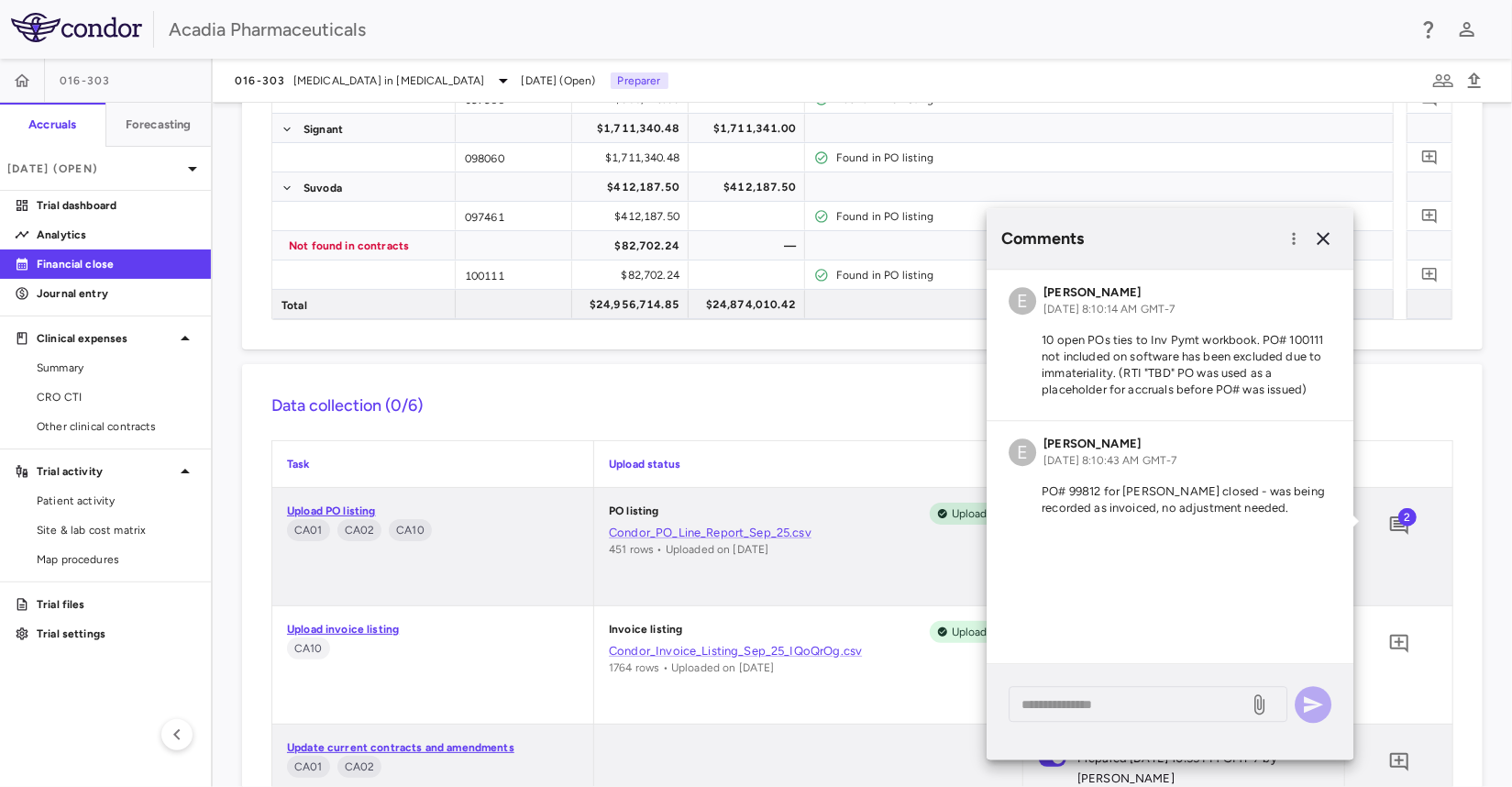
drag, startPoint x: 1290, startPoint y: 507, endPoint x: 1021, endPoint y: 488, distance: 269.7
click at [1021, 488] on p "PO# 99812 for Elaine Wirrell closed - was being recorded as invoiced, no adjust…" at bounding box center [1170, 499] width 323 height 33
copy p "PO# 99812 for Elaine Wirrell closed - was being recorded as invoiced, no adjust…"
click at [1328, 234] on icon "button" at bounding box center [1323, 238] width 13 height 13
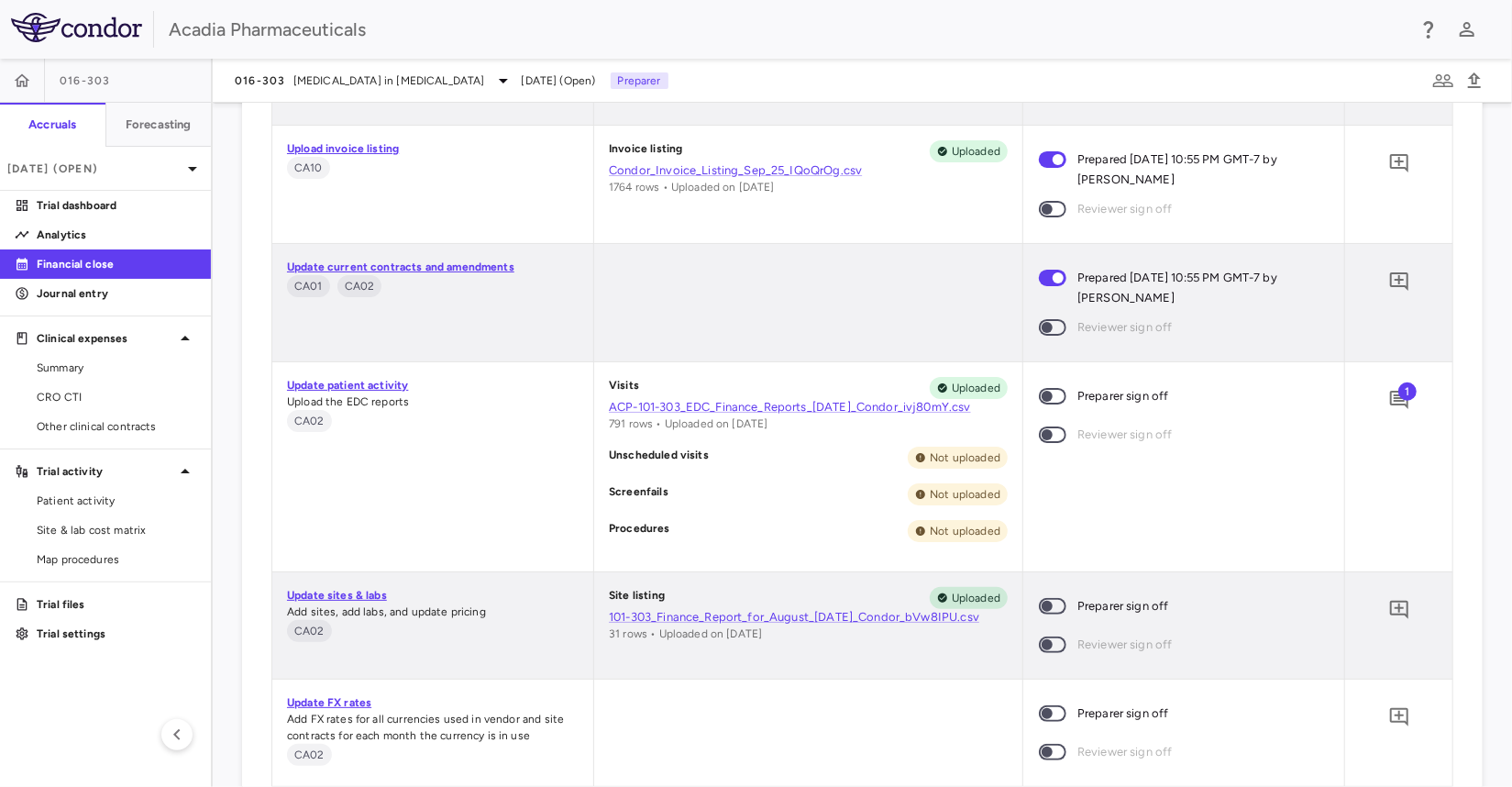
scroll to position [1070, 0]
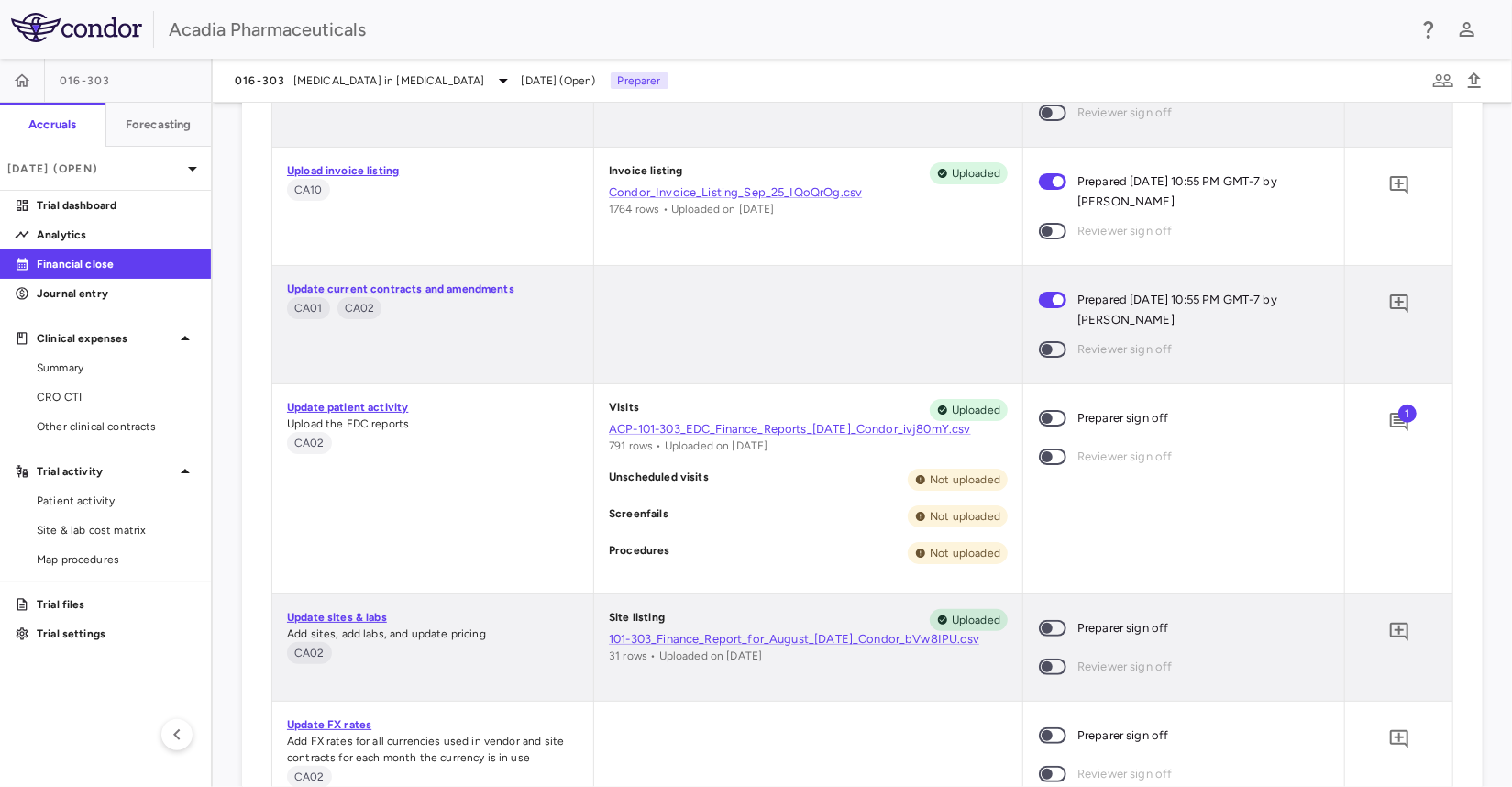
click at [1398, 418] on span "1" at bounding box center [1407, 413] width 18 height 18
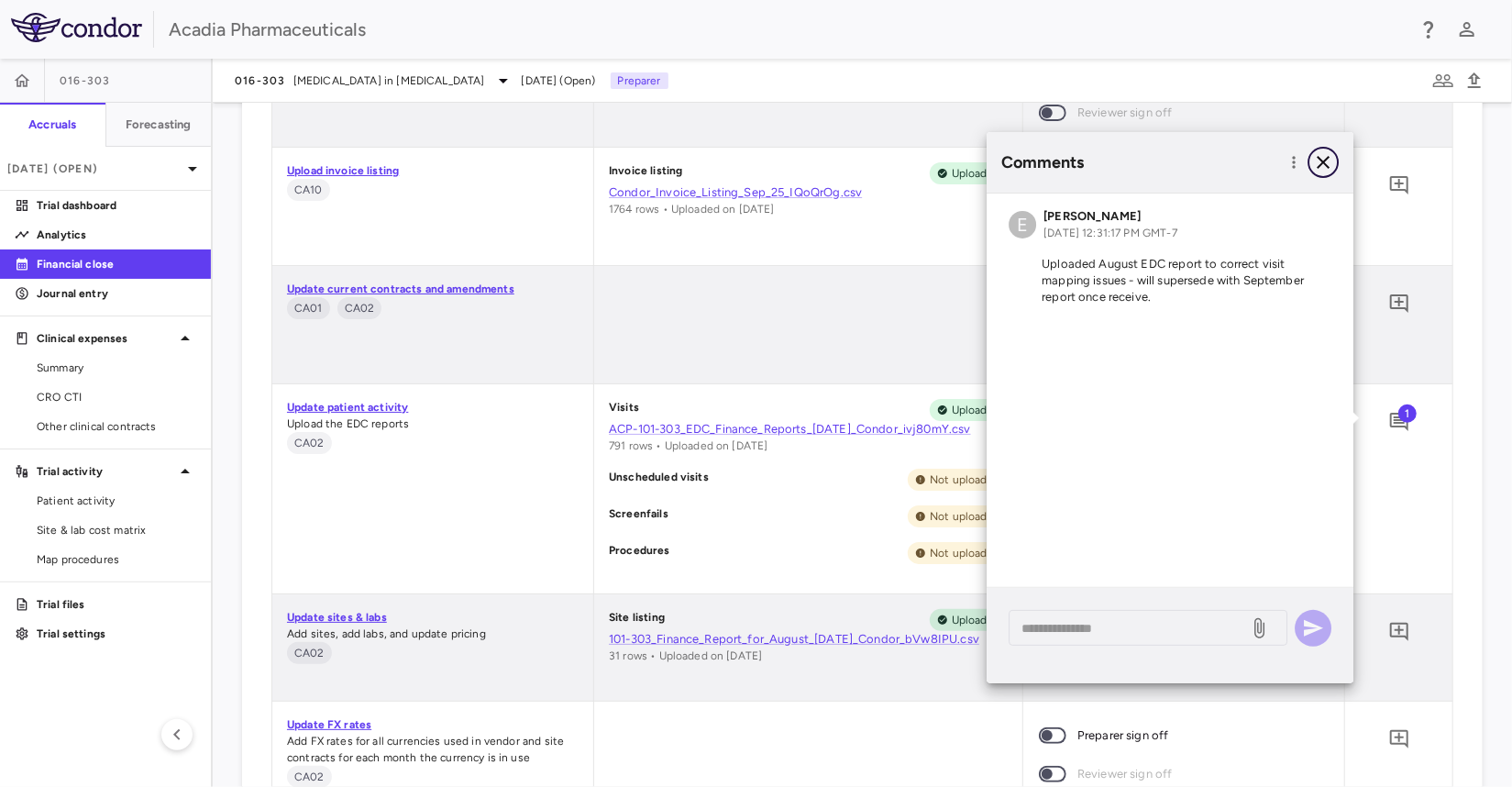
click at [1330, 159] on icon "button" at bounding box center [1324, 162] width 22 height 22
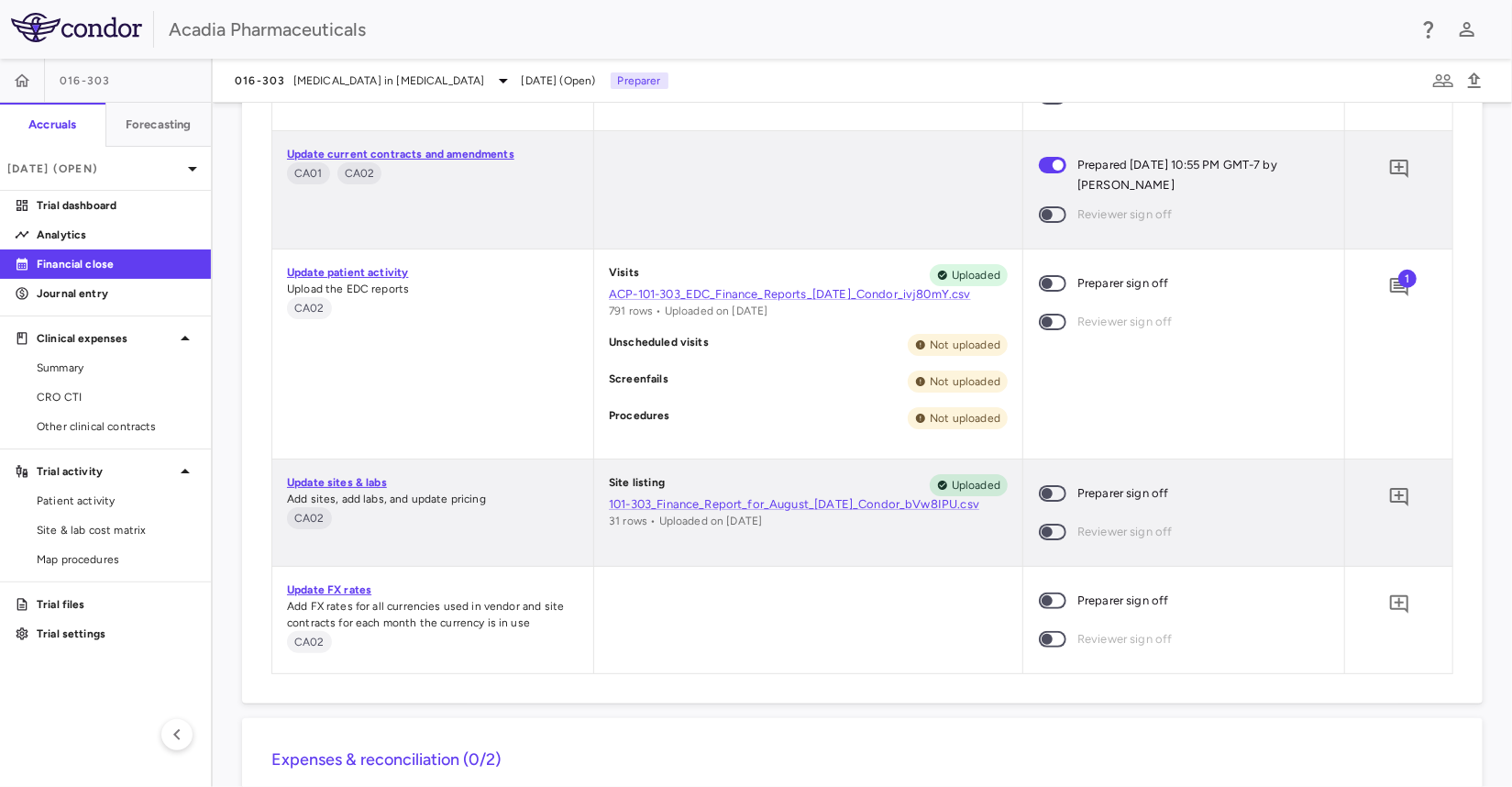
scroll to position [1222, 0]
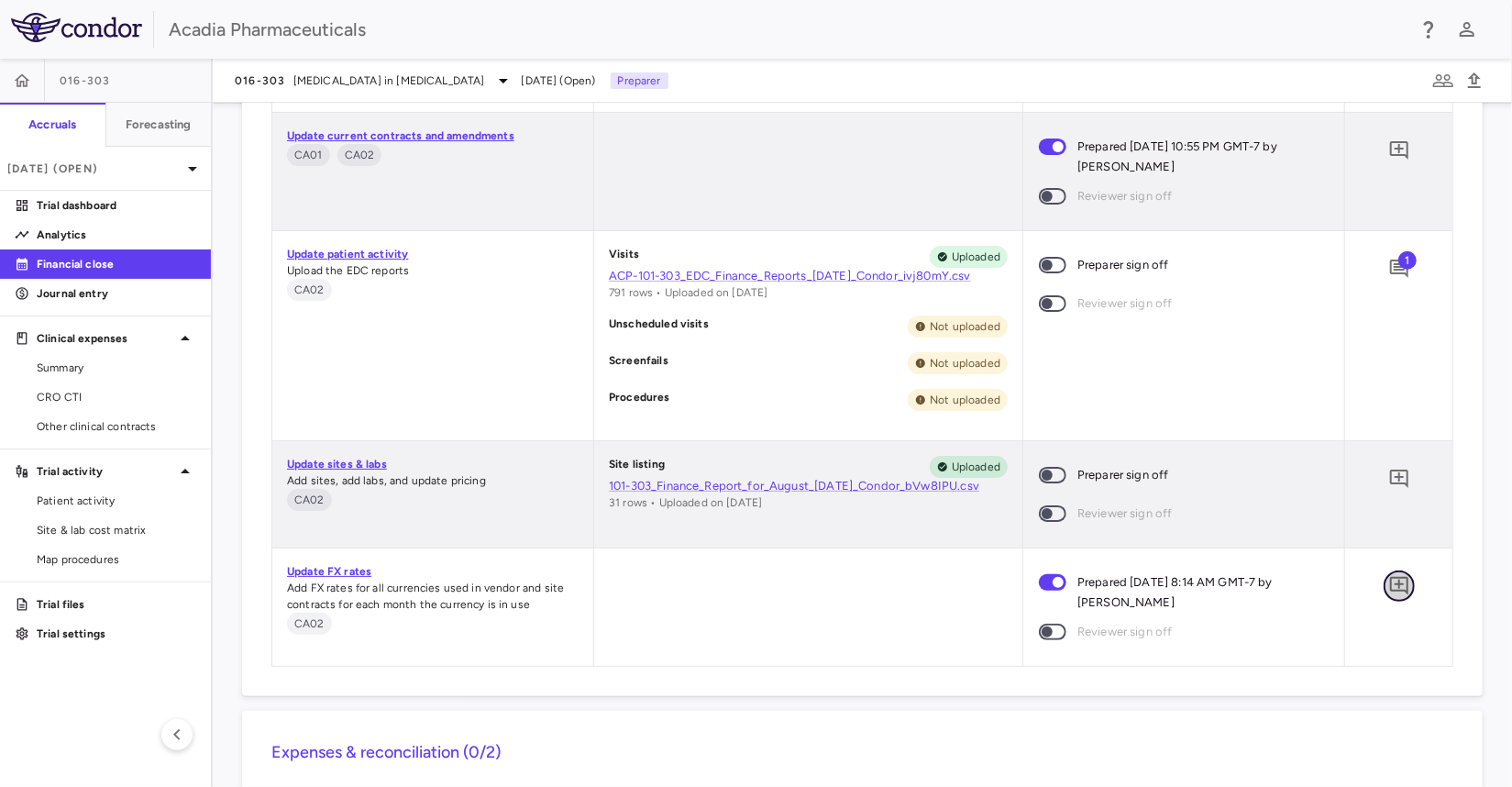
click at [1390, 577] on icon "Add comment" at bounding box center [1399, 586] width 18 height 18
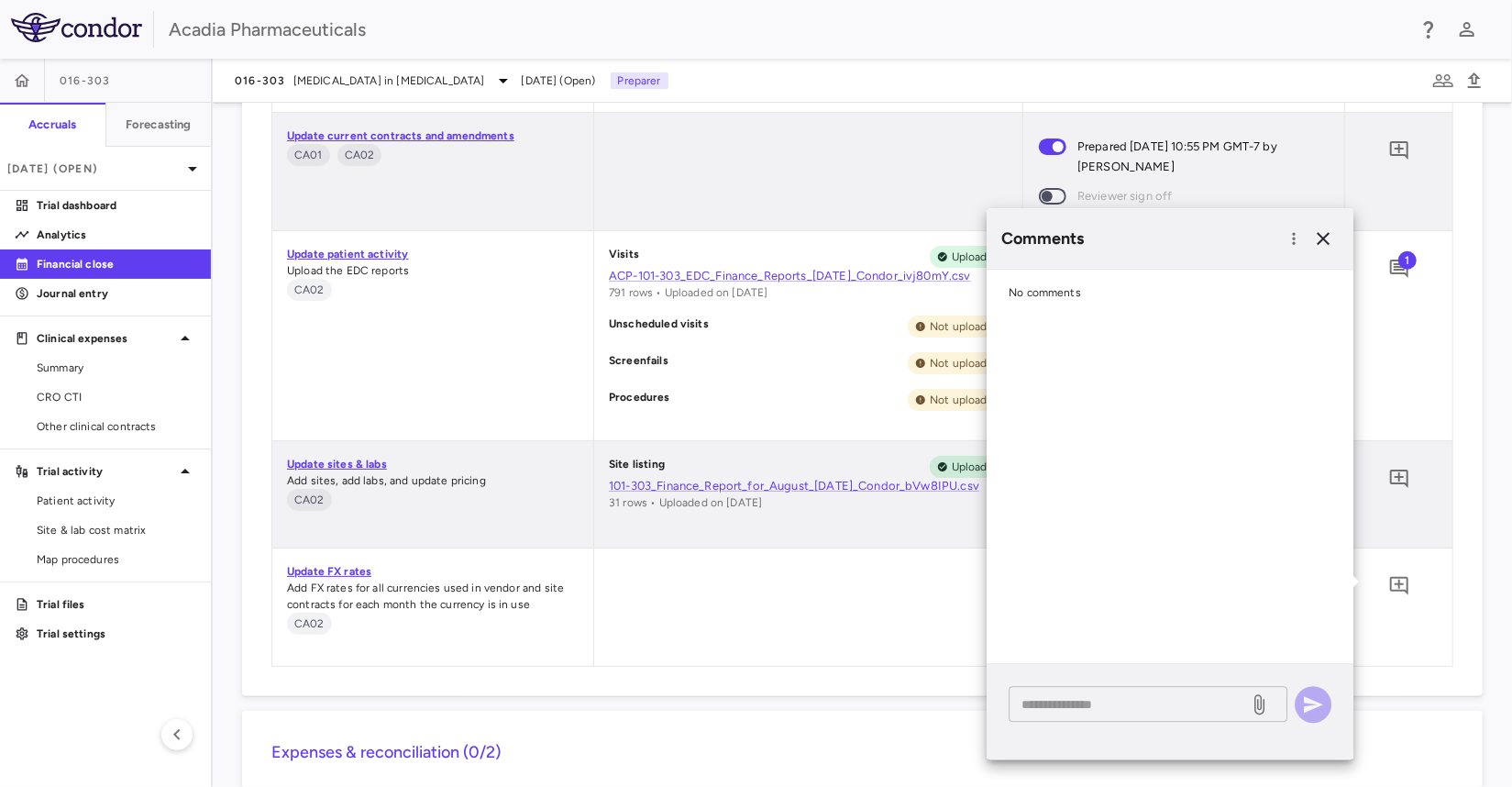
click at [1099, 710] on textarea at bounding box center [1129, 704] width 214 height 20
type textarea "***"
click at [1319, 708] on icon "button" at bounding box center [1314, 704] width 22 height 22
click at [1321, 236] on icon "button" at bounding box center [1323, 238] width 13 height 13
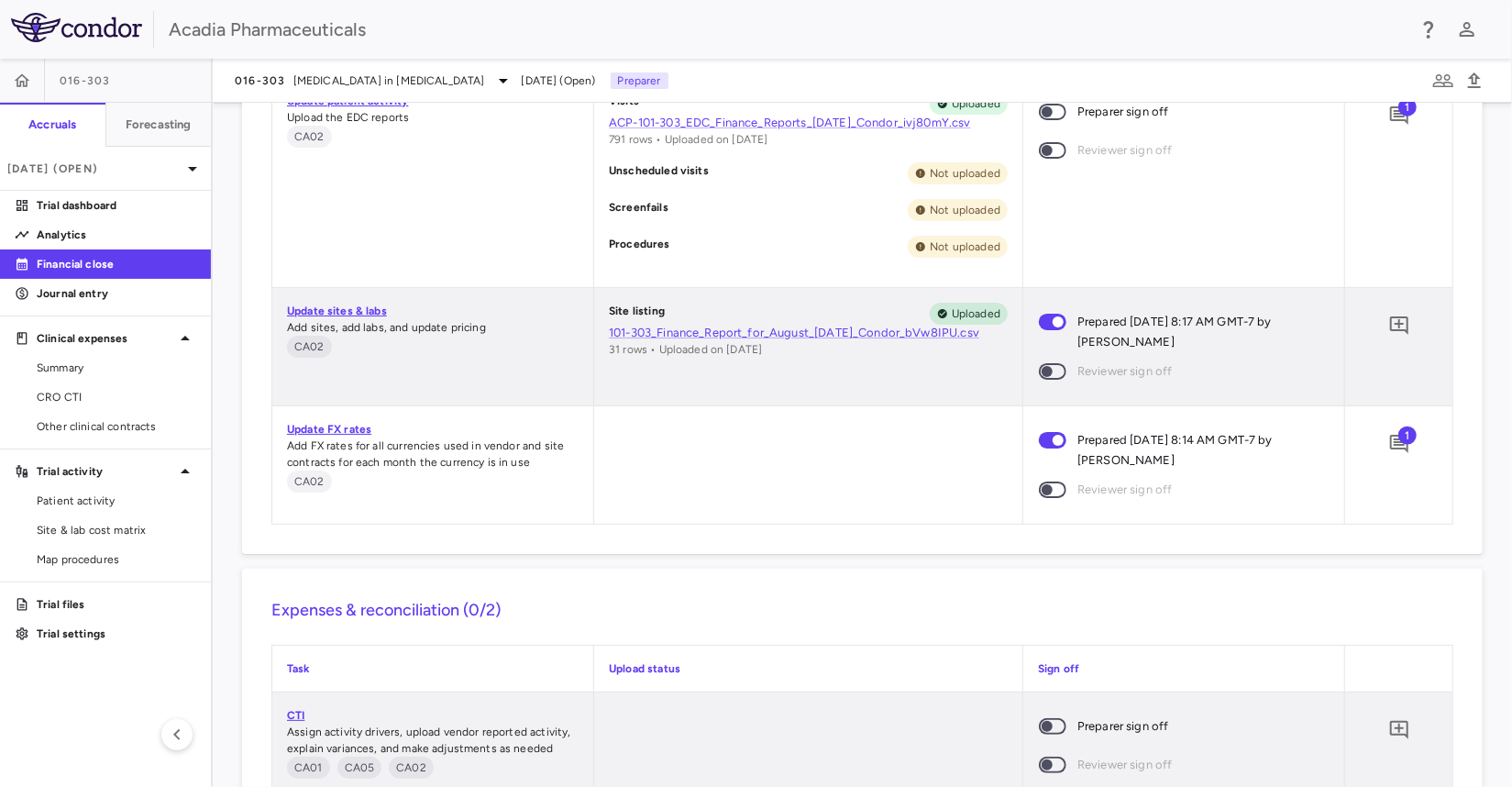
scroll to position [1528, 0]
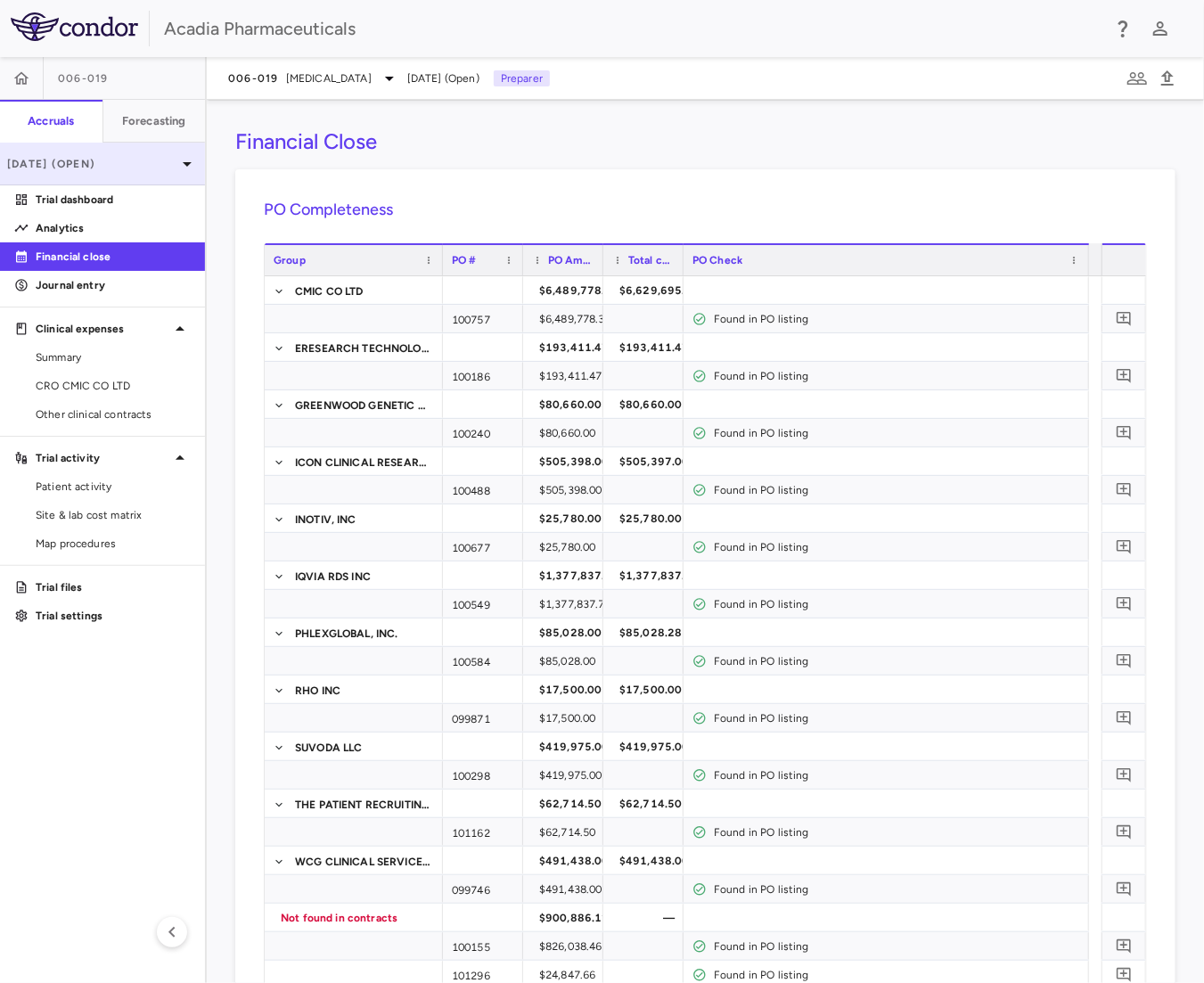
click at [152, 176] on div "Sep 2025 (Open)" at bounding box center [103, 164] width 205 height 43
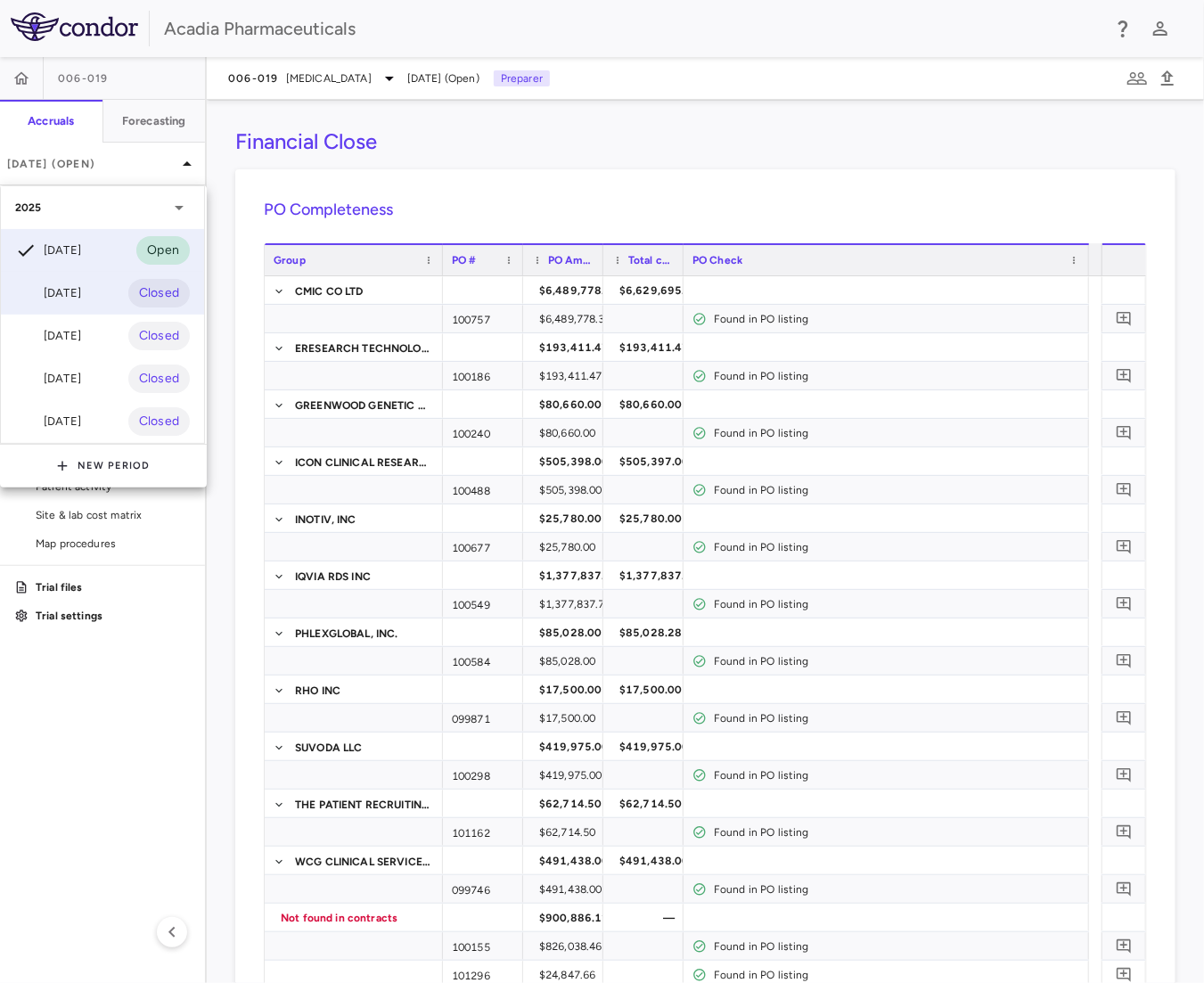
click at [107, 295] on div "Aug 2025 Closed" at bounding box center [103, 293] width 203 height 43
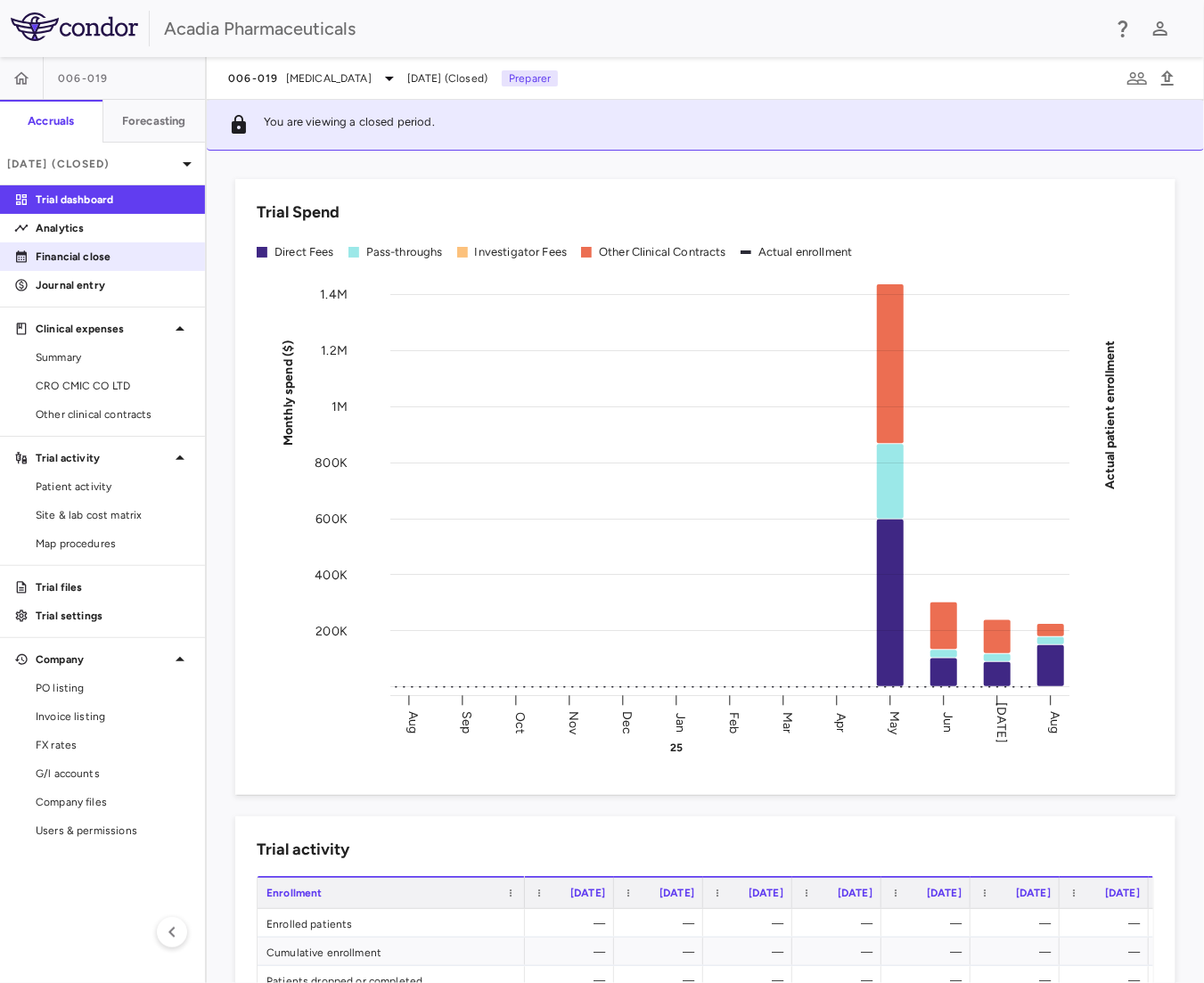
click at [104, 259] on p "Financial close" at bounding box center [113, 256] width 155 height 16
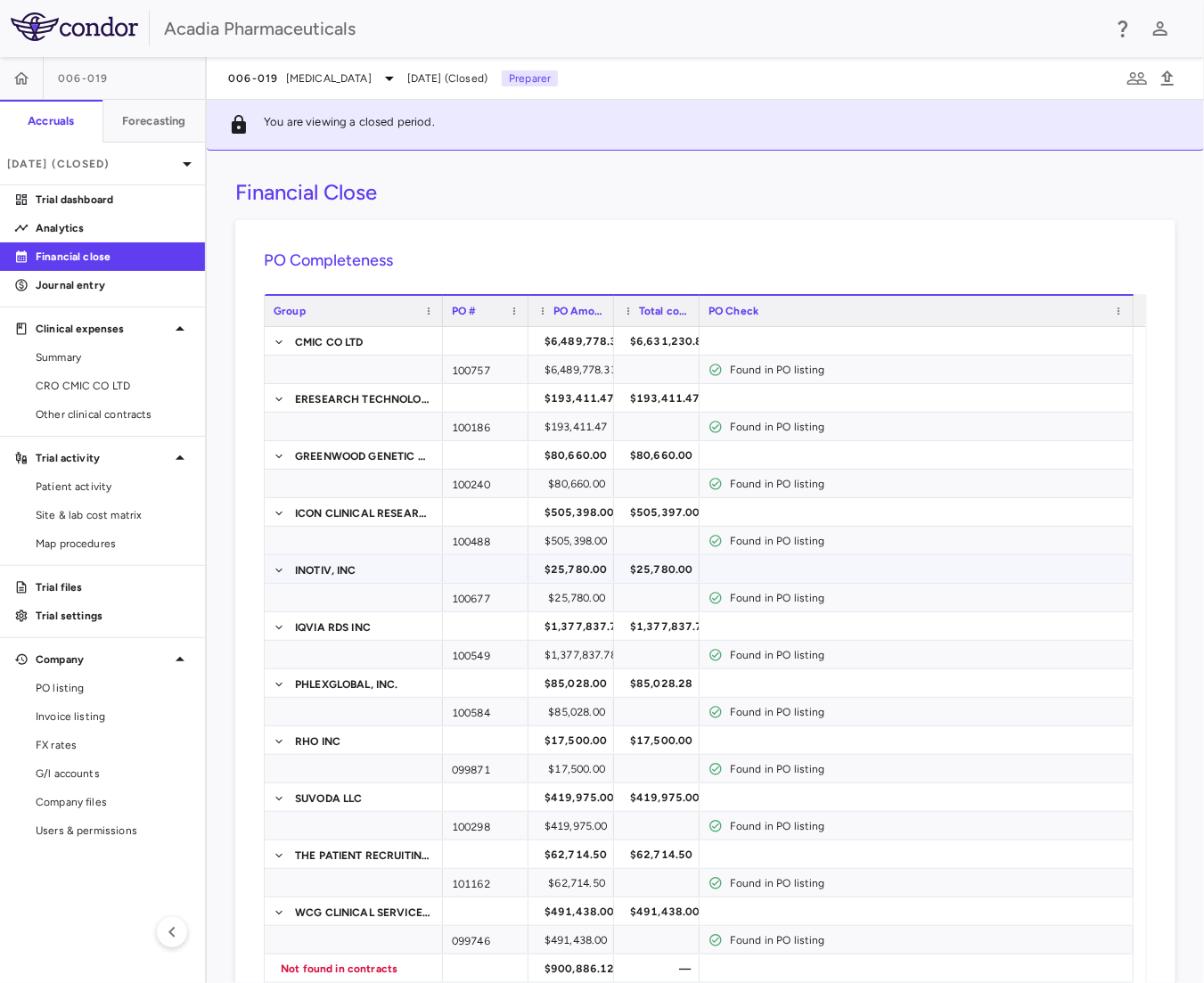
scroll to position [891, 0]
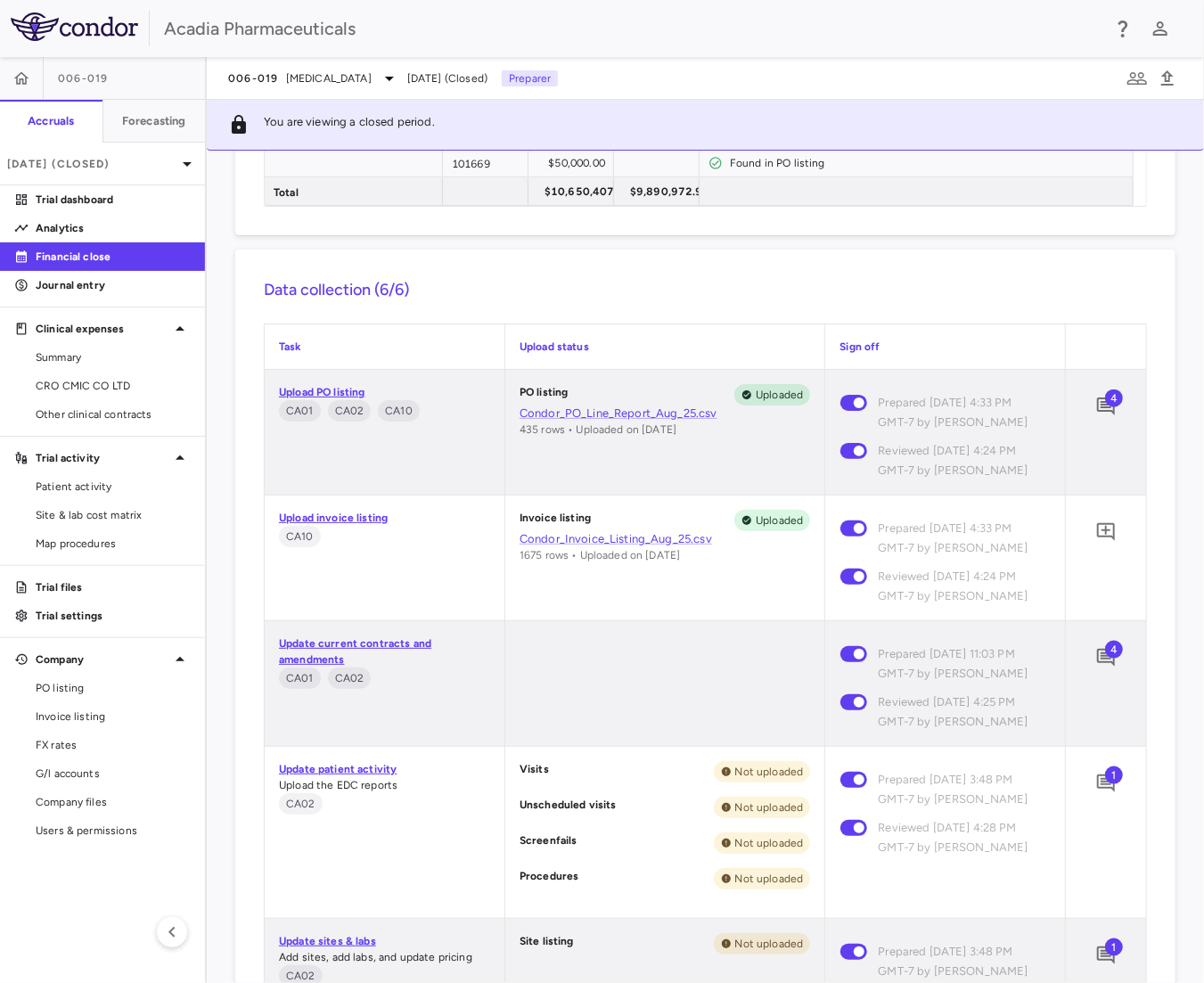
click at [1105, 403] on span "4" at bounding box center [1114, 398] width 17 height 17
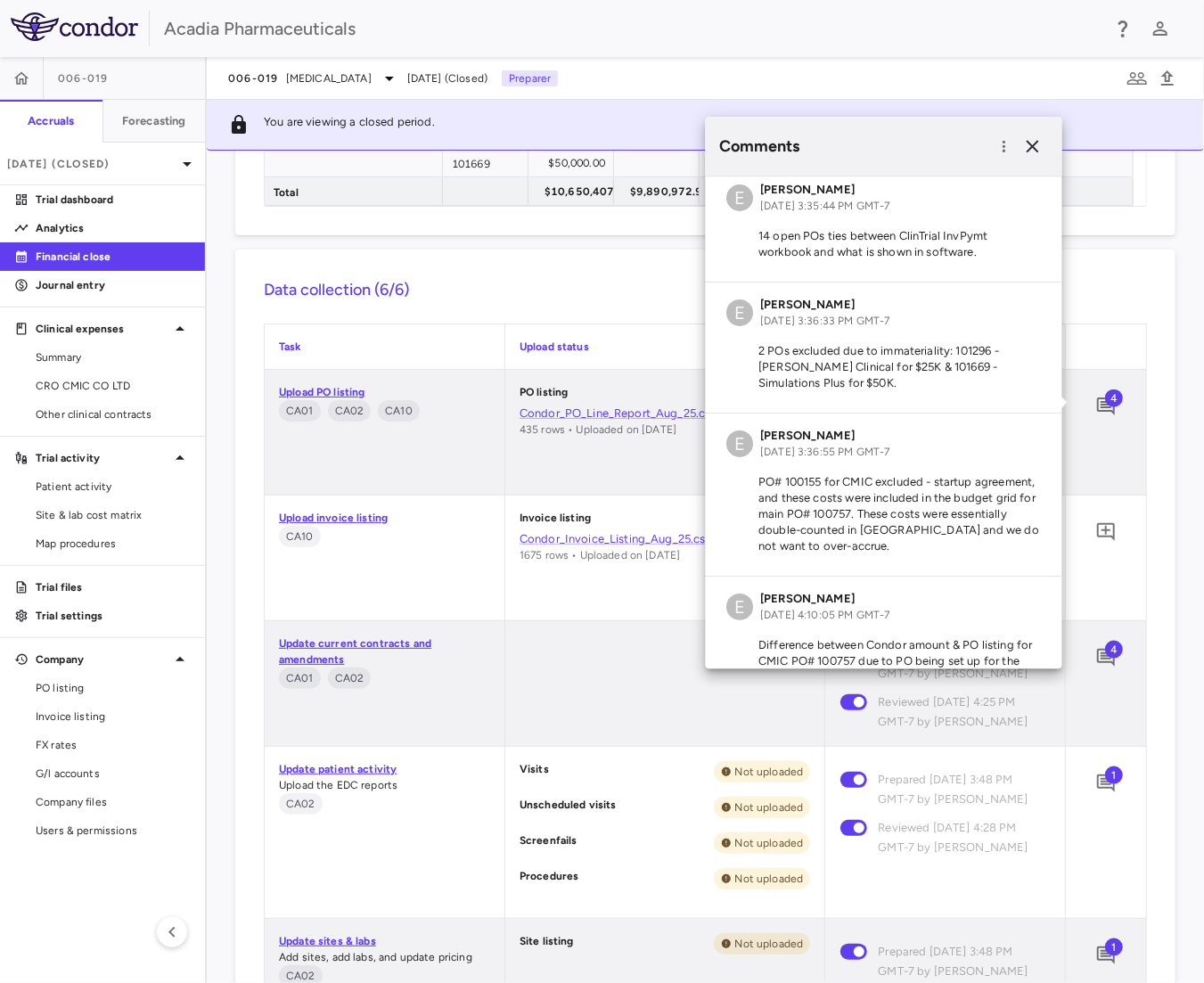
scroll to position [0, 0]
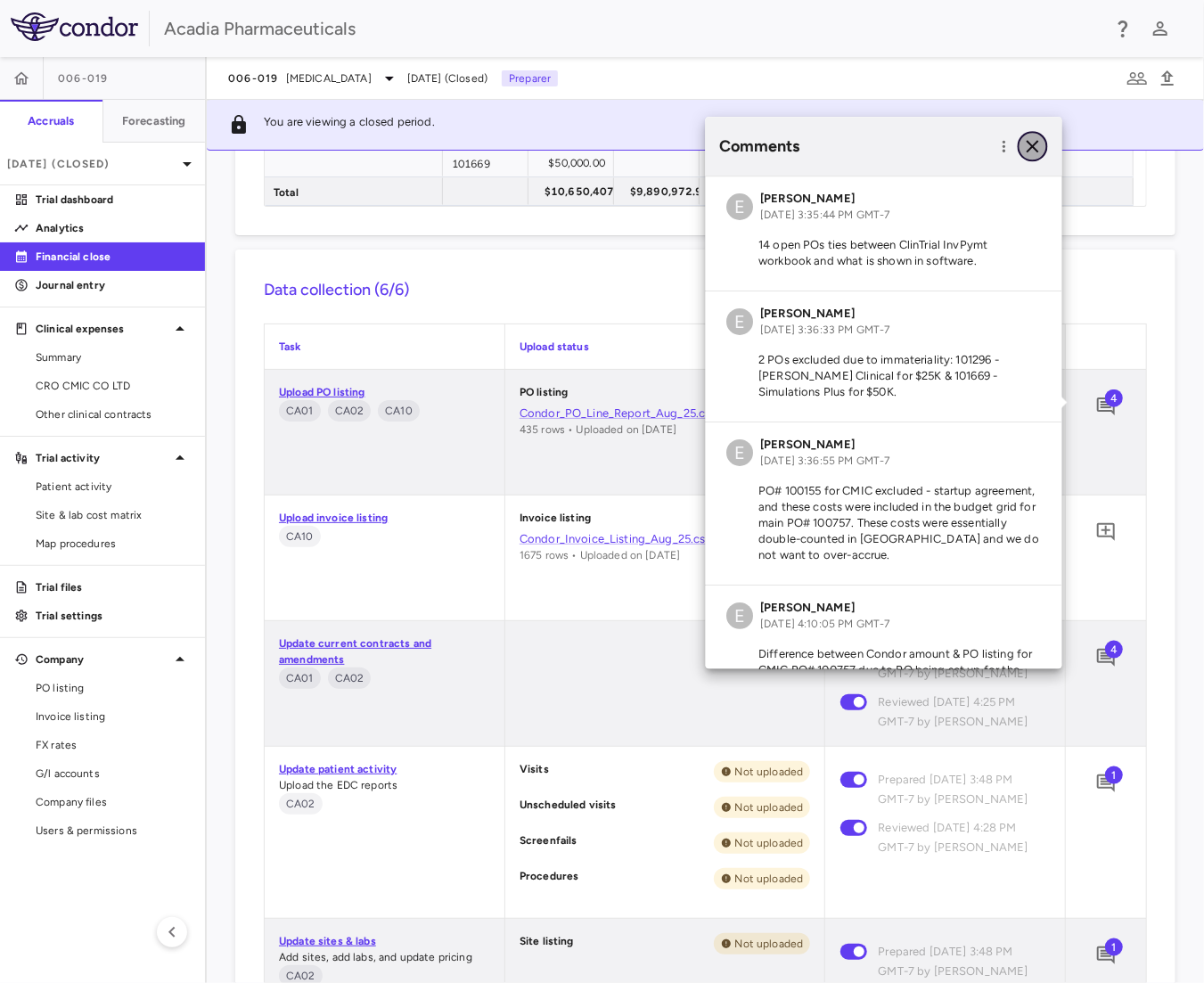
click at [1033, 146] on icon "button" at bounding box center [1033, 146] width 13 height 13
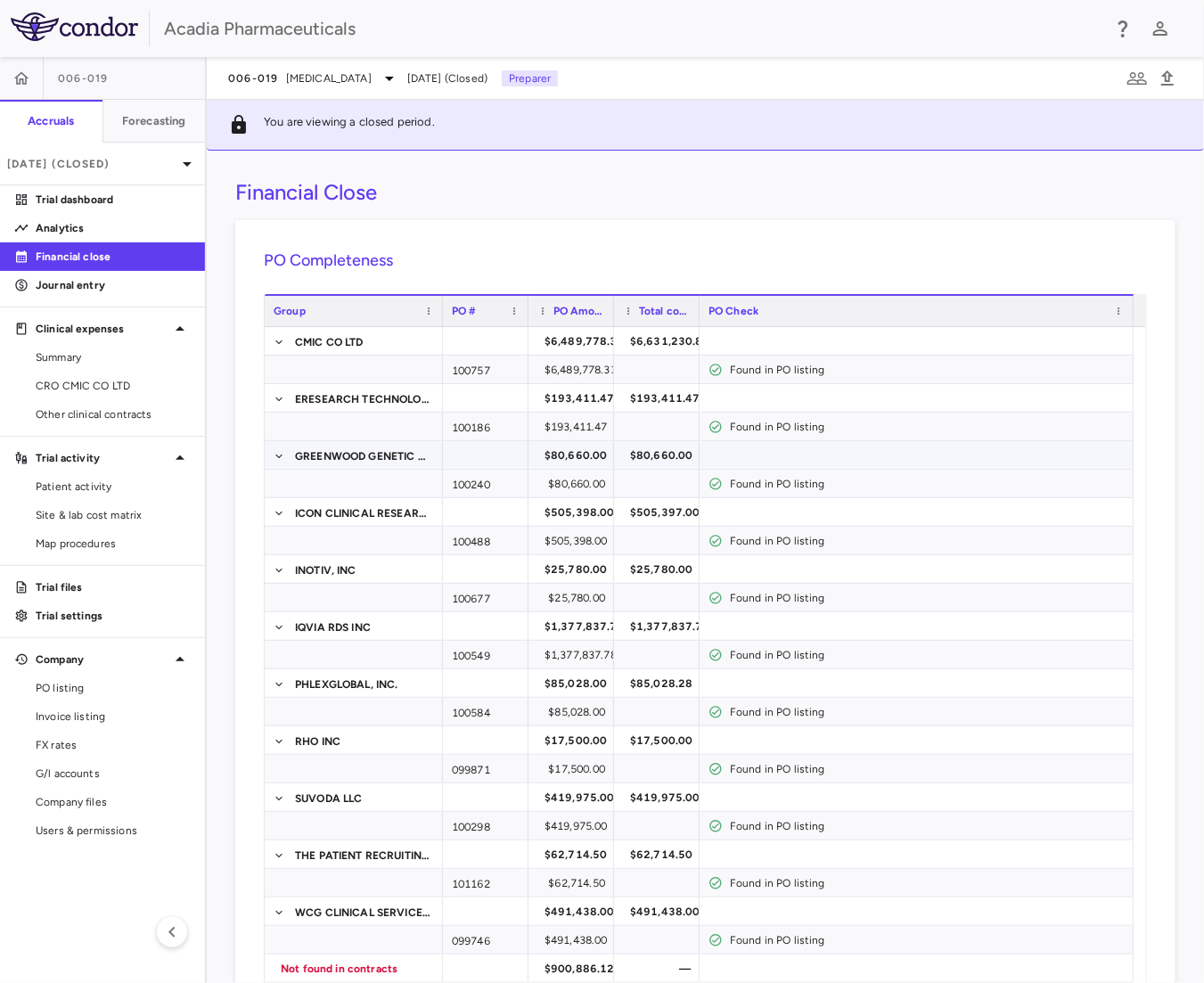
scroll to position [297, 0]
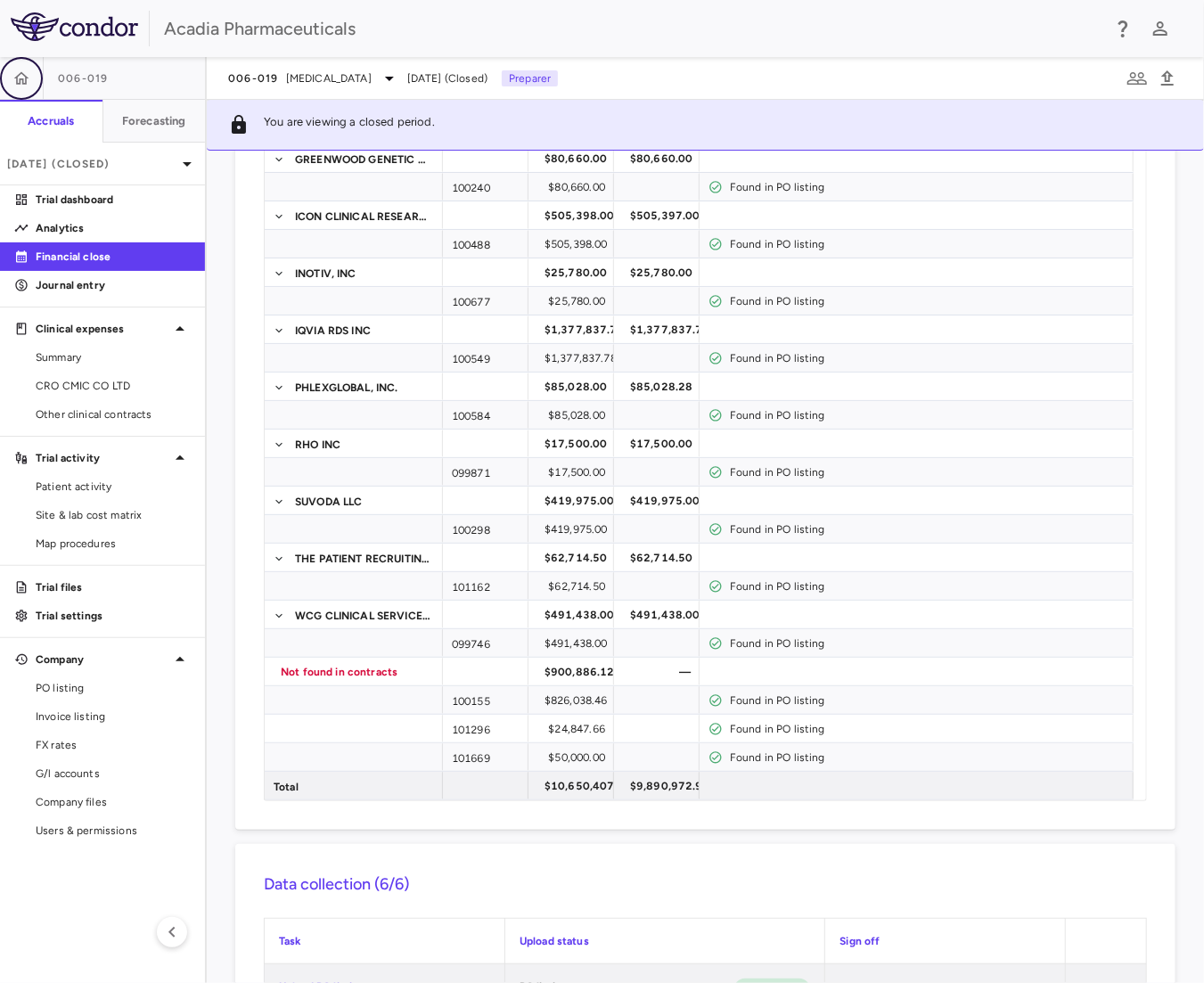
click at [11, 83] on button "button" at bounding box center [21, 78] width 43 height 43
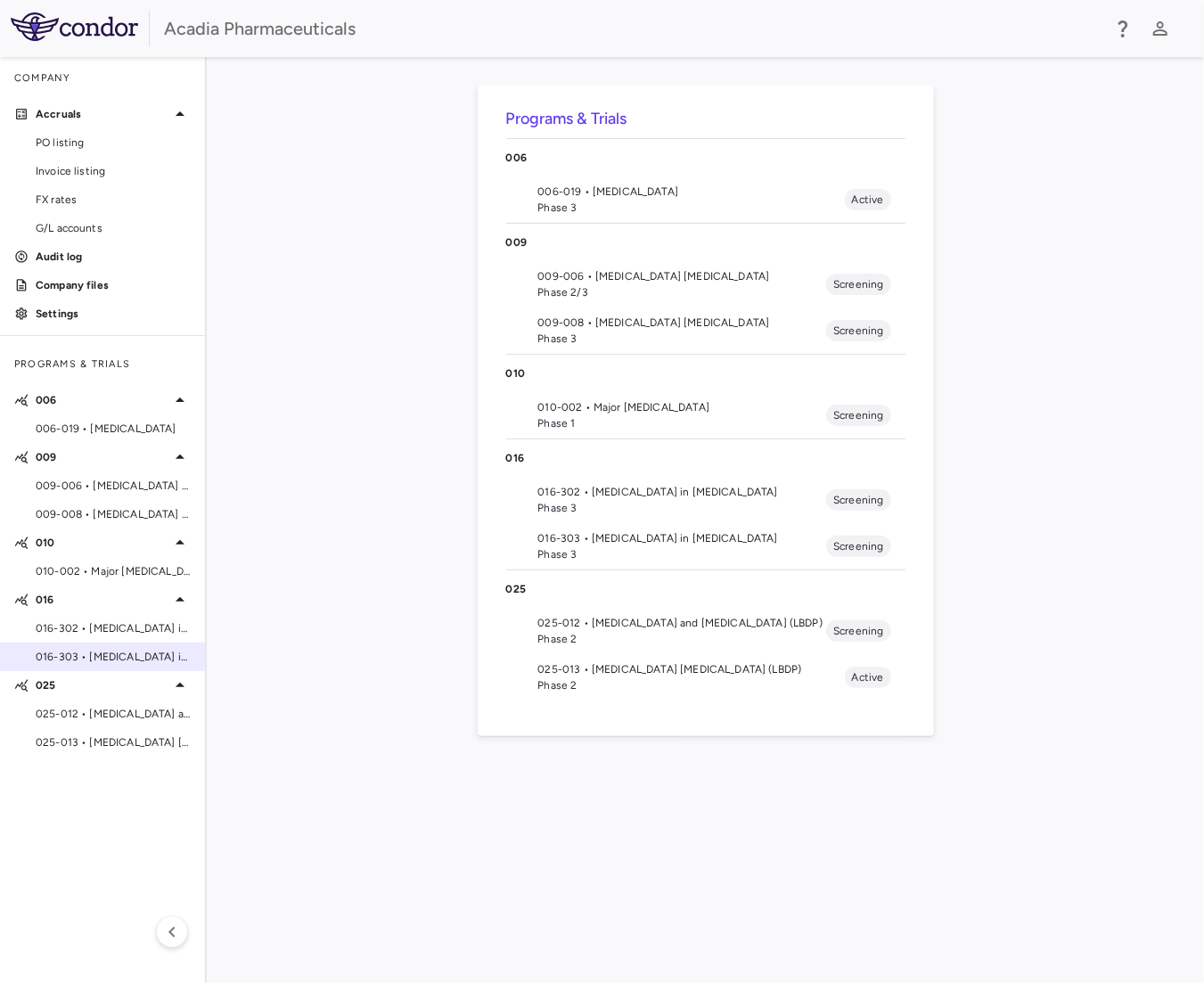
click at [130, 655] on span "016-303 • Hyperphagia in Prader-Willi Syndrome" at bounding box center [113, 656] width 155 height 16
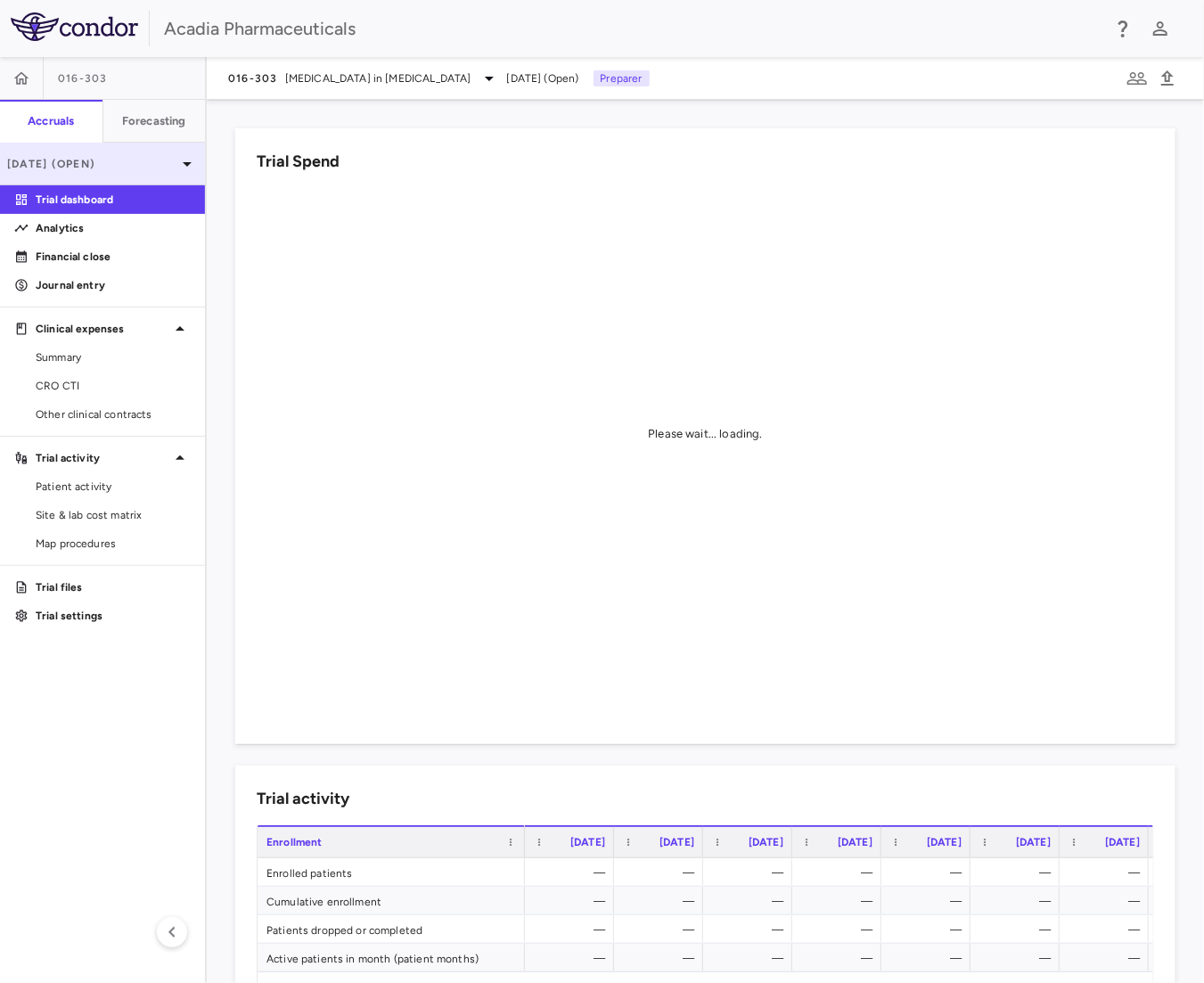
click at [125, 172] on div "Sep 2025 (Open)" at bounding box center [103, 164] width 205 height 43
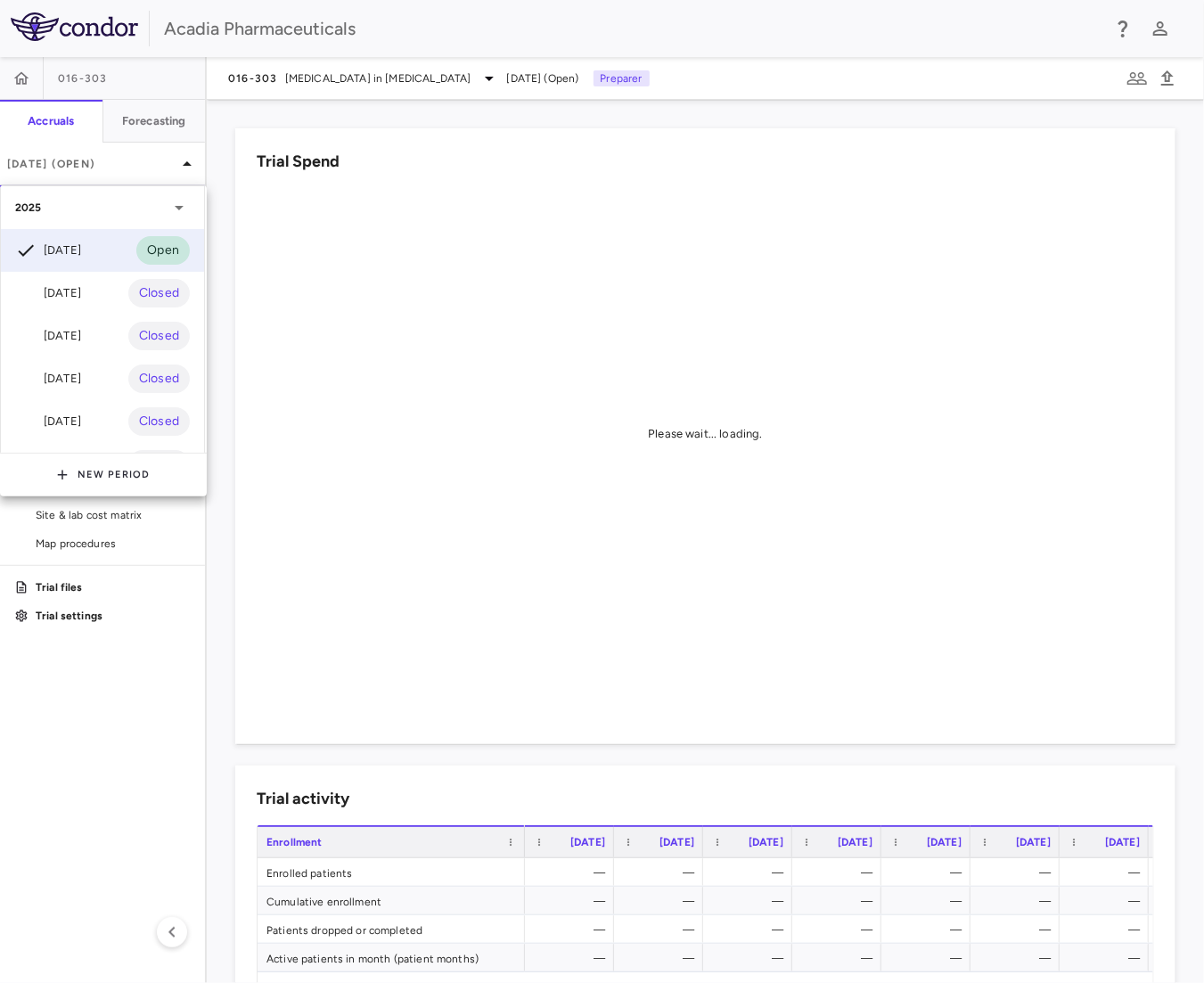
click at [68, 287] on div "Aug 2025" at bounding box center [48, 293] width 66 height 21
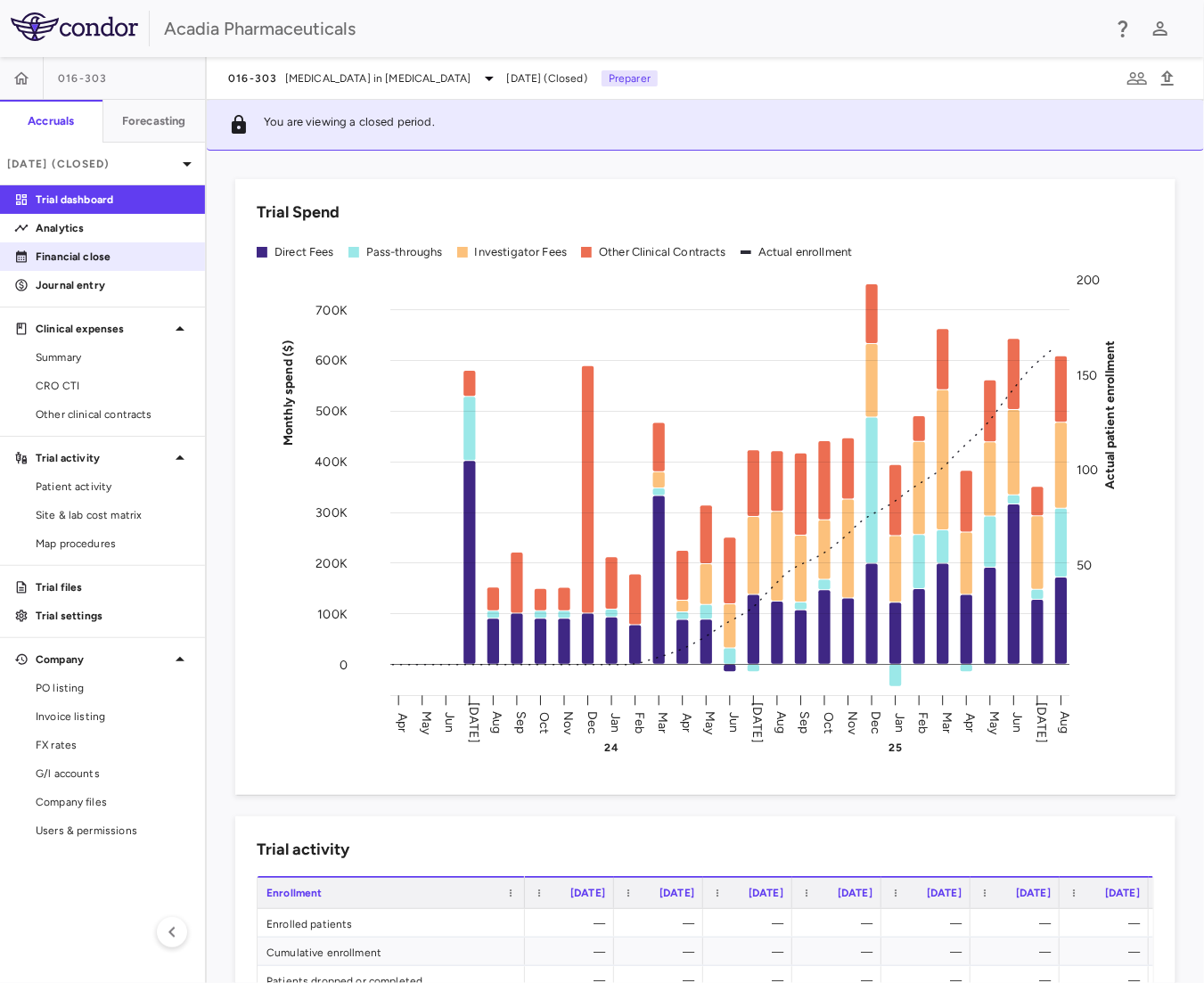
click at [91, 249] on p "Financial close" at bounding box center [113, 256] width 155 height 16
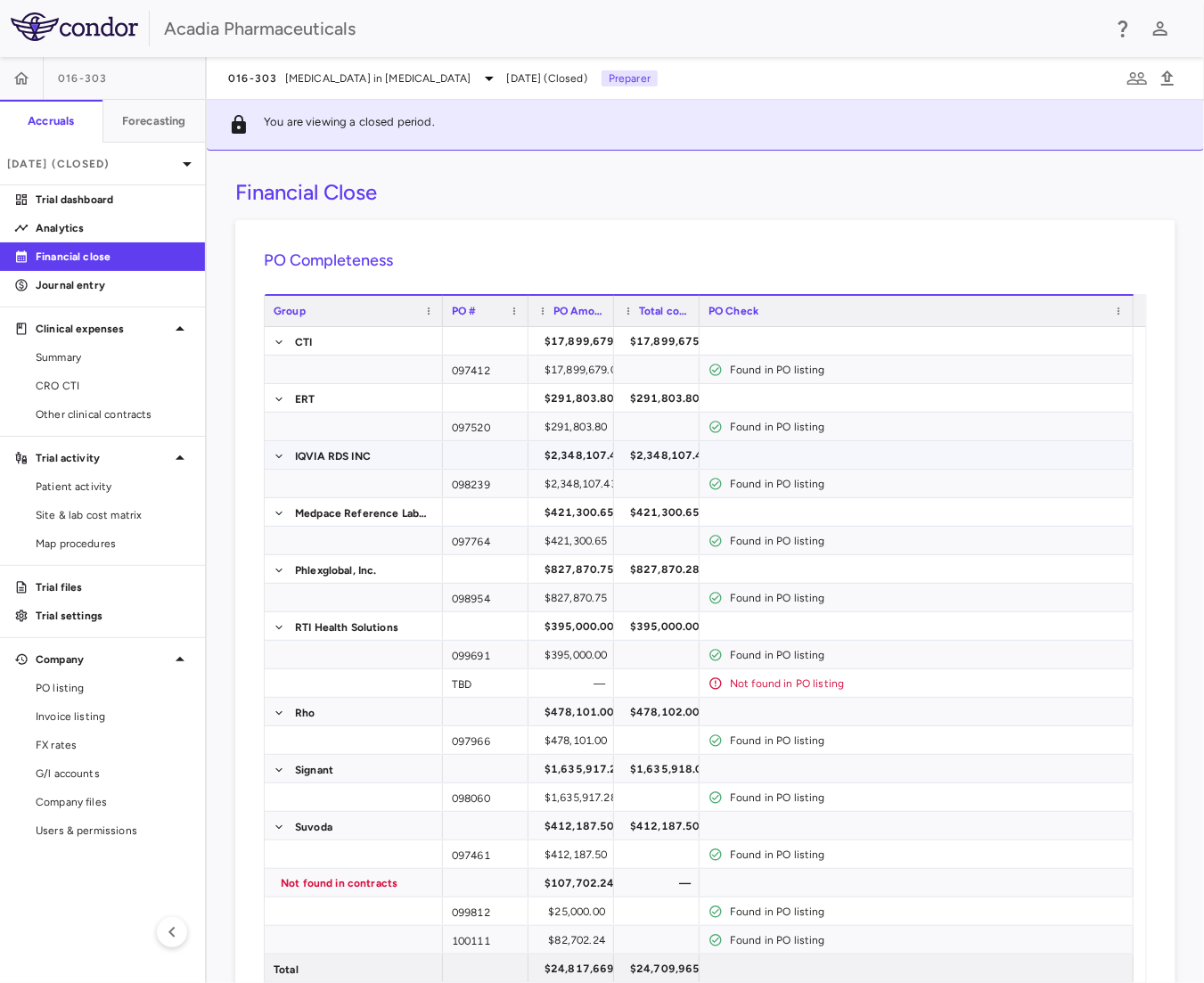
scroll to position [297, 0]
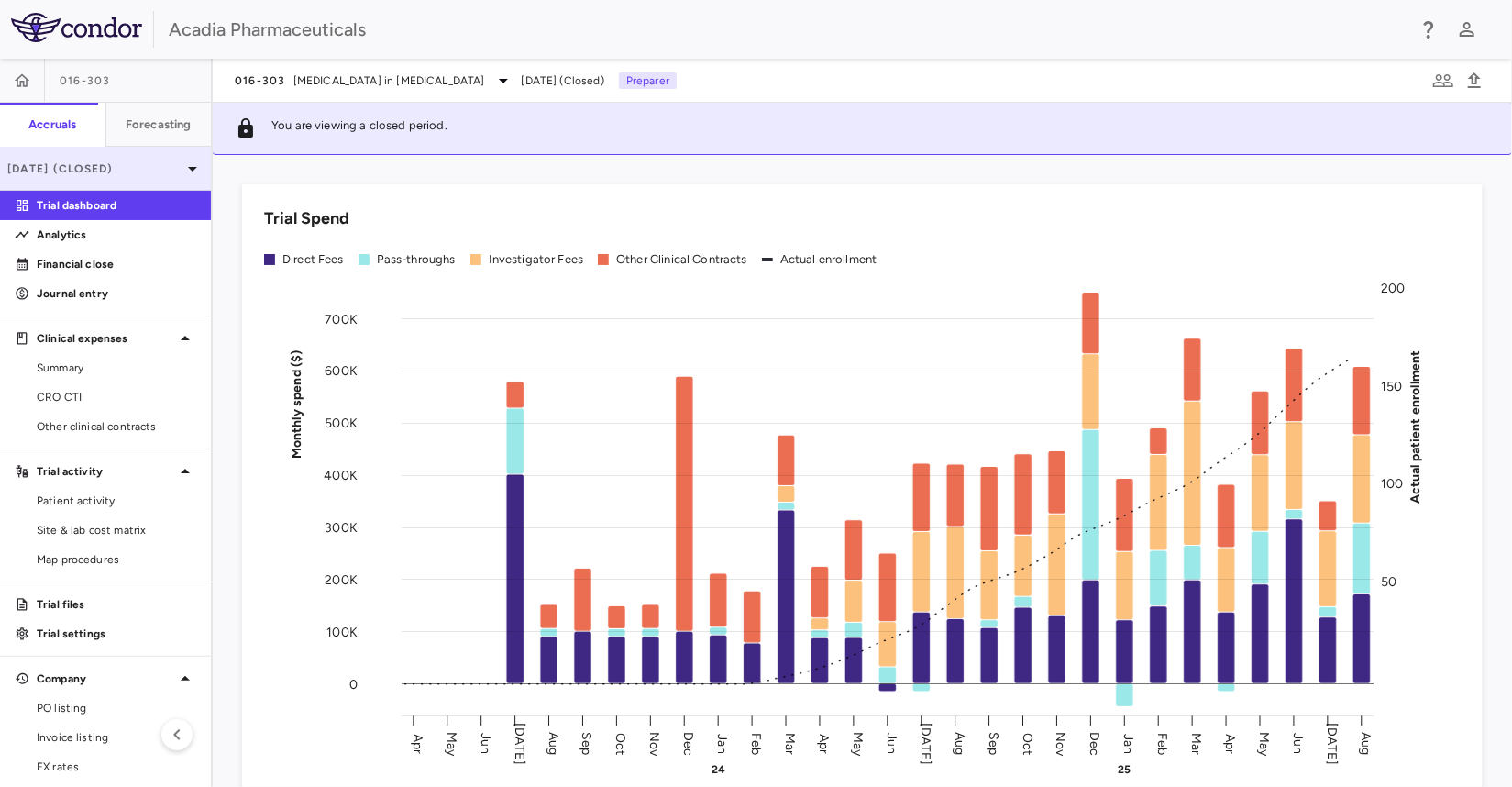
click at [110, 173] on p "Aug 2025 (Closed)" at bounding box center [94, 168] width 174 height 17
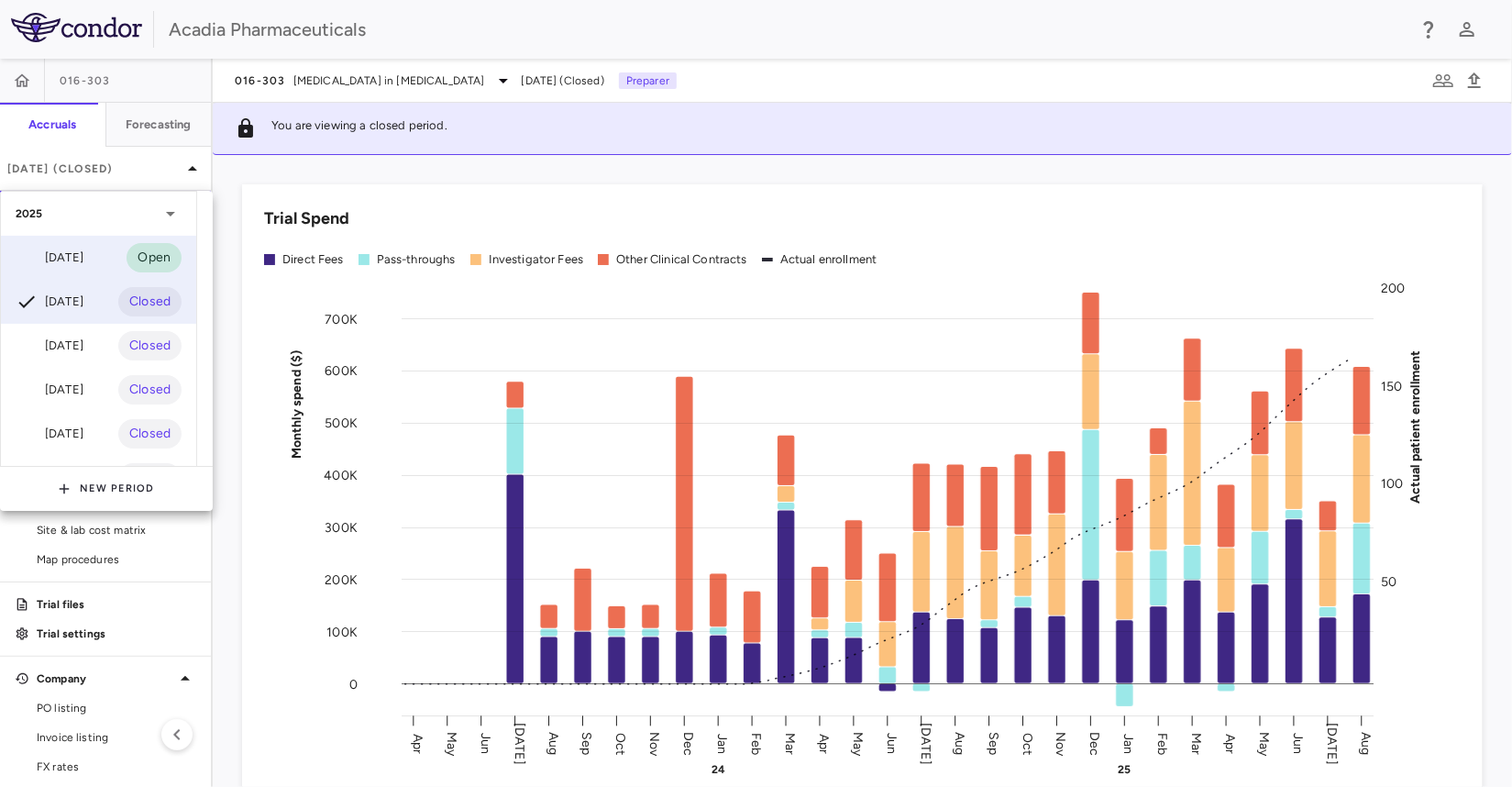
click at [84, 257] on div "Sep 2025" at bounding box center [50, 258] width 68 height 22
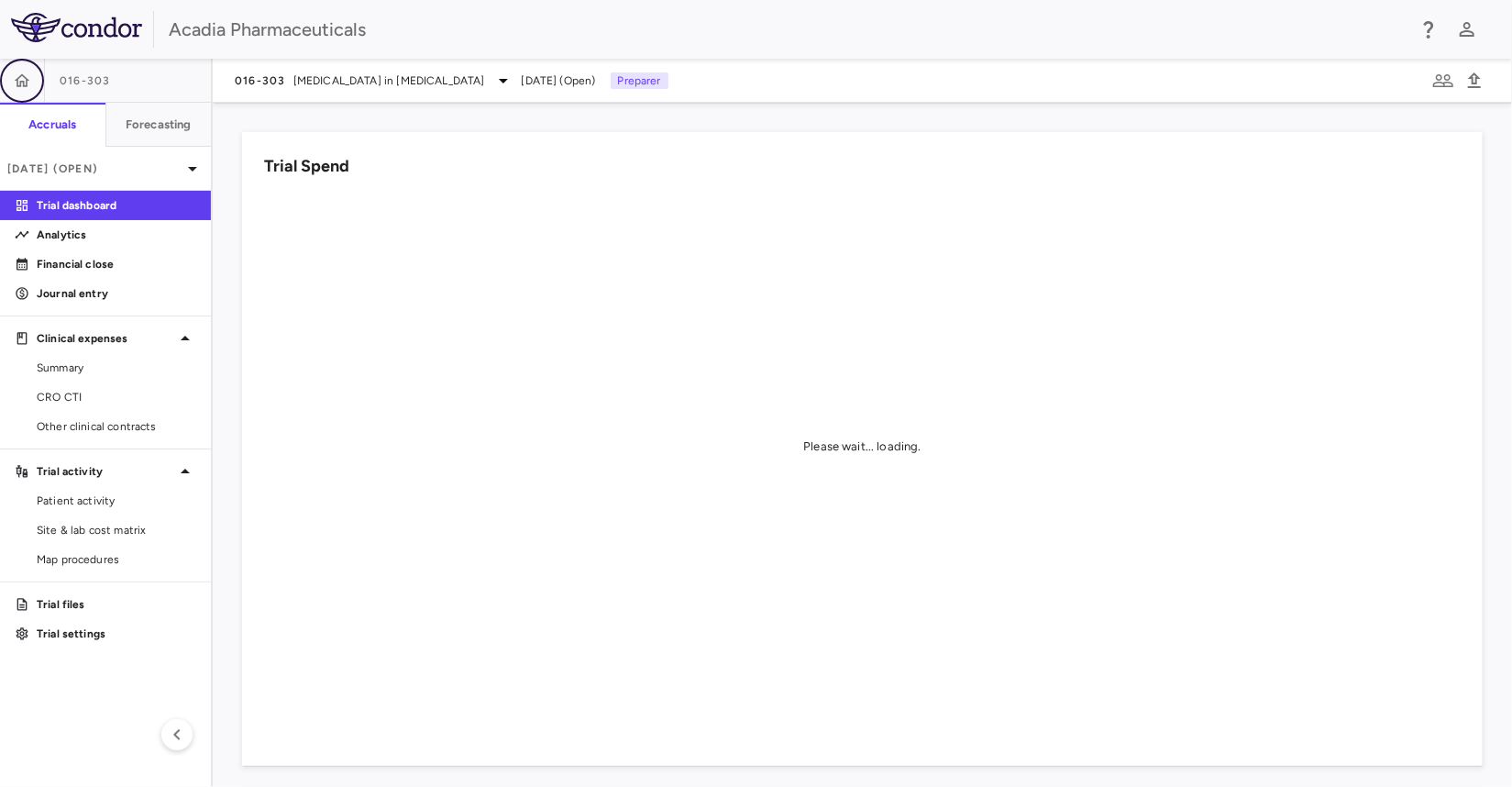
click at [22, 80] on icon "button" at bounding box center [22, 81] width 18 height 18
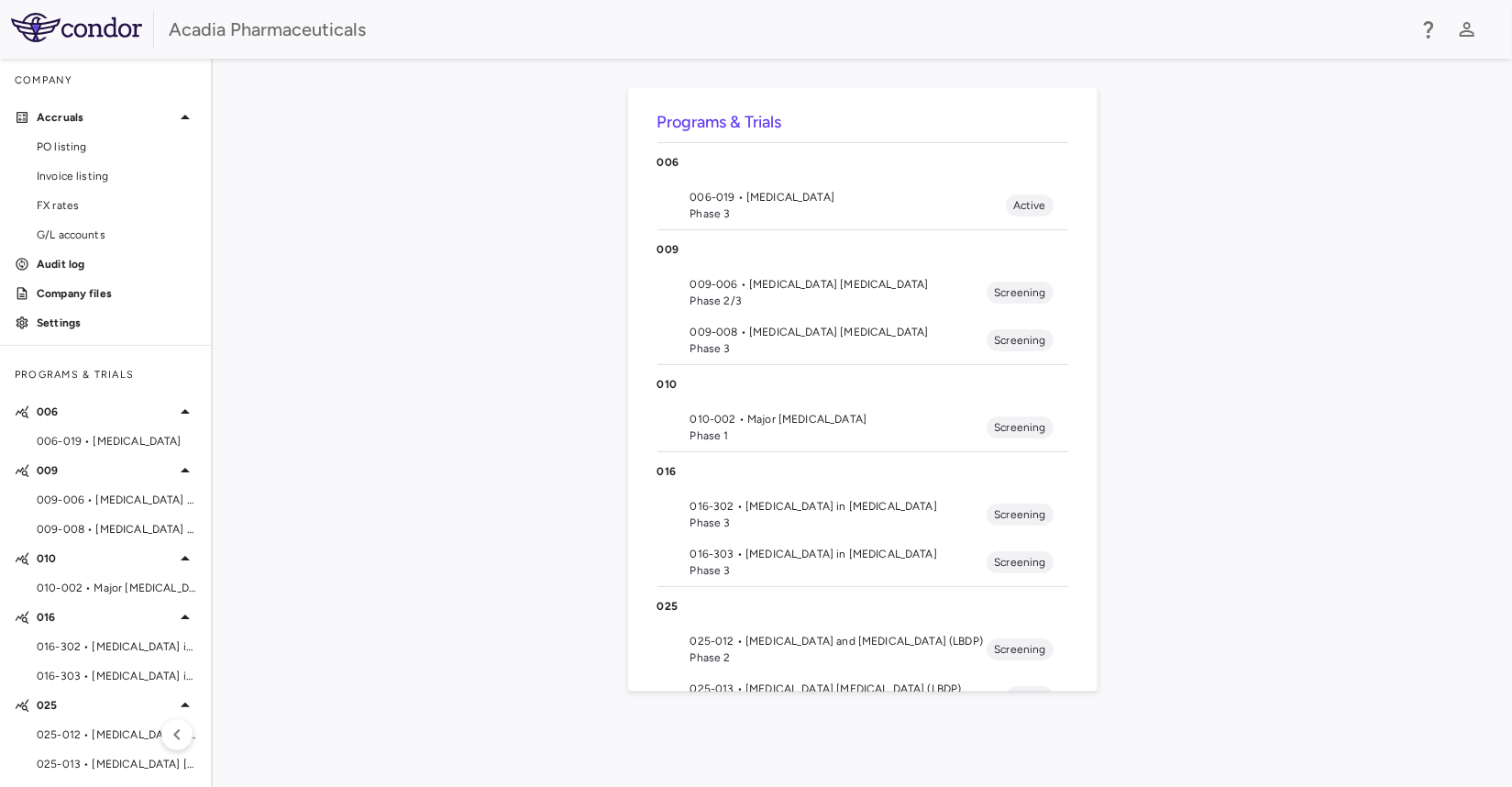
click at [777, 198] on span "006-019 • Rett Syndrome" at bounding box center [848, 197] width 316 height 17
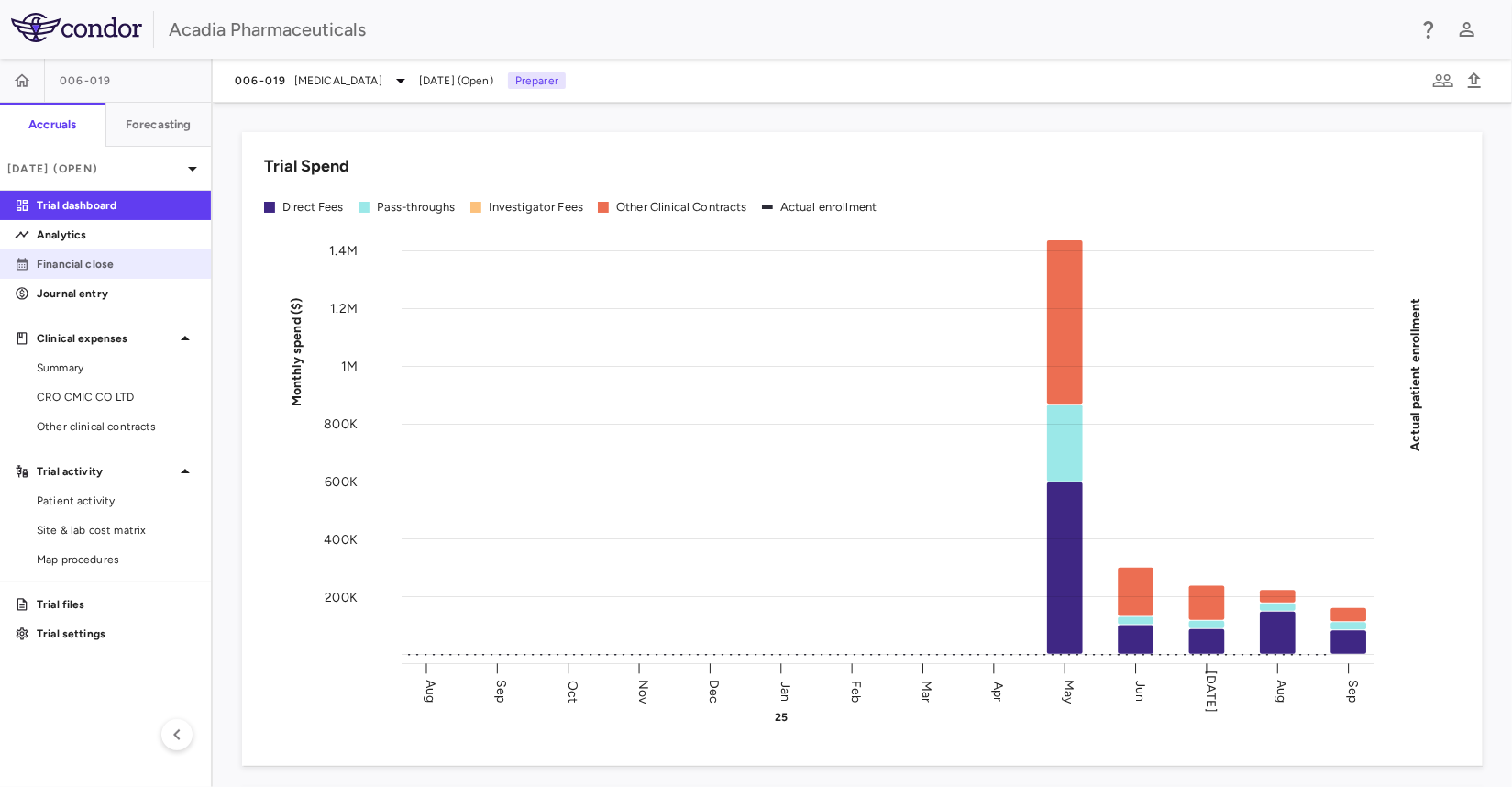
click at [88, 261] on p "Financial close" at bounding box center [117, 264] width 159 height 17
